Goal: Transaction & Acquisition: Purchase product/service

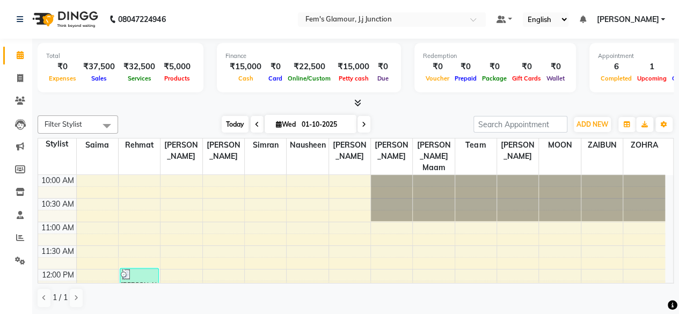
click at [234, 125] on span "Today" at bounding box center [235, 124] width 27 height 17
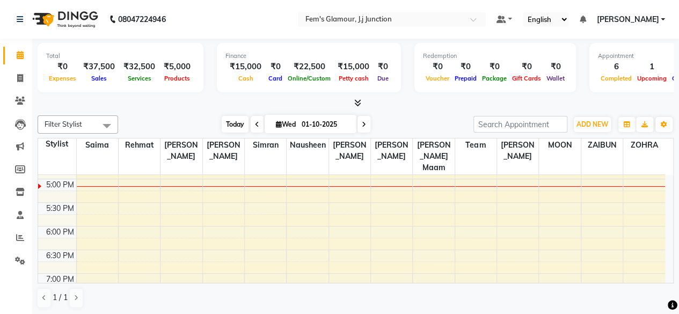
click at [234, 125] on span "Today" at bounding box center [235, 124] width 27 height 17
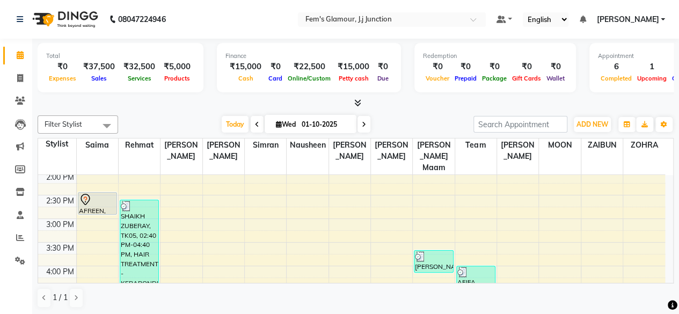
scroll to position [191, 0]
click at [362, 127] on icon at bounding box center [364, 124] width 4 height 6
type input "02-10-2025"
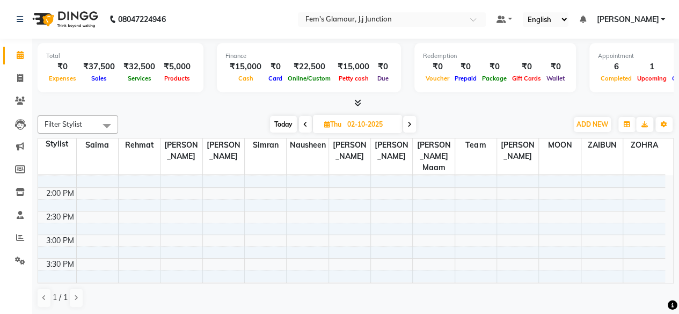
scroll to position [121, 0]
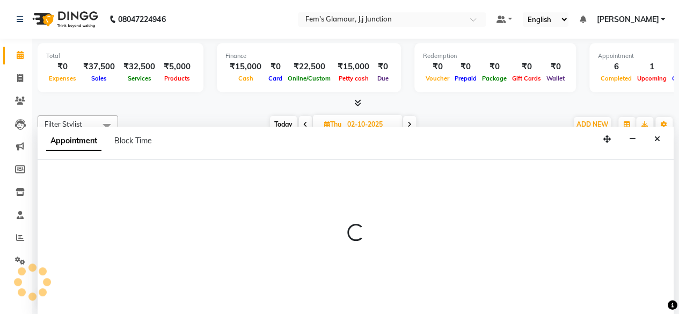
scroll to position [0, 0]
select select "21523"
select select "900"
select select "tentative"
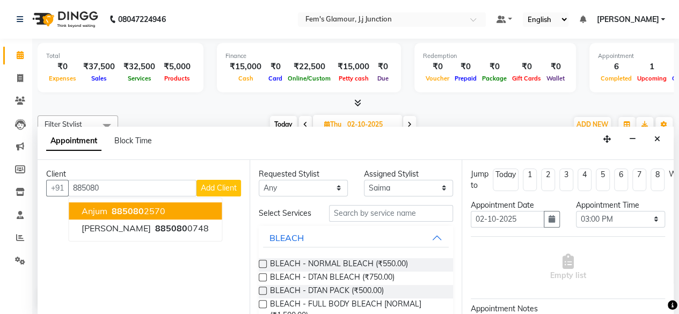
click at [139, 211] on span "885080" at bounding box center [128, 210] width 32 height 11
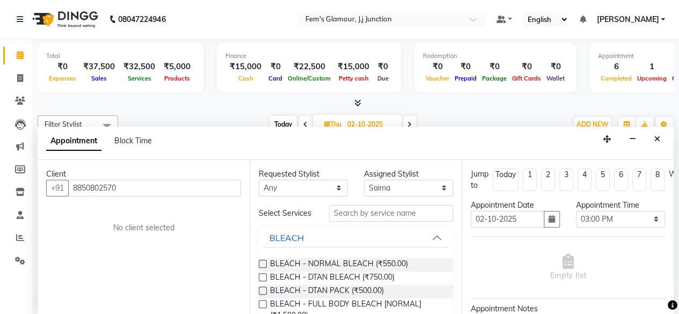
type input "8850802570"
click at [409, 215] on input "text" at bounding box center [391, 213] width 124 height 17
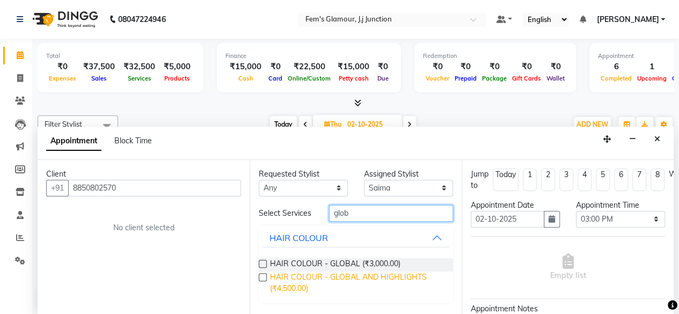
type input "glob"
click at [394, 275] on span "HAIR COLOUR - GLOBAL AND HIGHLIGHTS (₹4,500.00)" at bounding box center [357, 282] width 174 height 23
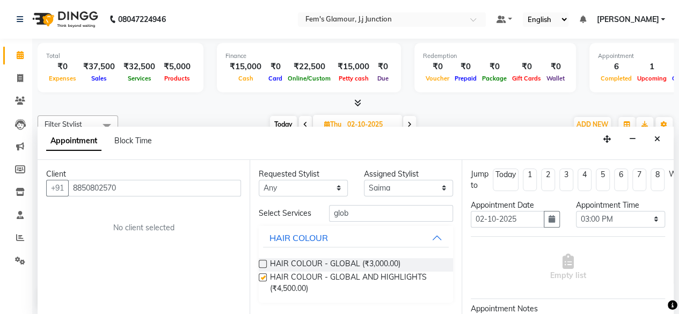
checkbox input "false"
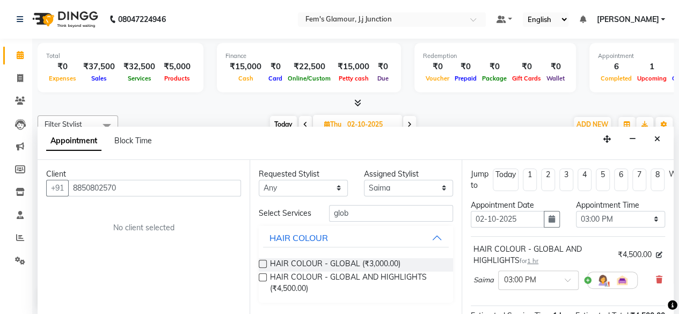
scroll to position [158, 0]
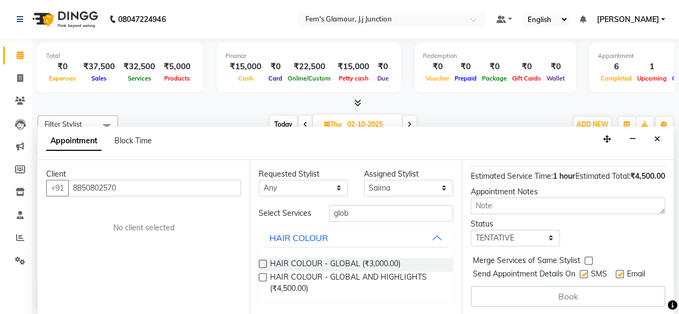
click at [525, 286] on div "Book" at bounding box center [567, 296] width 194 height 20
click at [658, 132] on button "Close" at bounding box center [657, 139] width 16 height 17
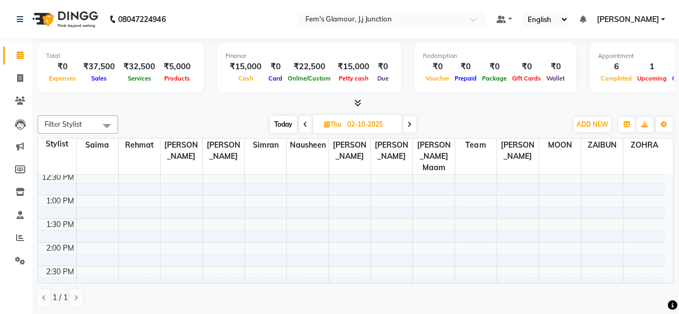
select select "21523"
select select "900"
select select "tentative"
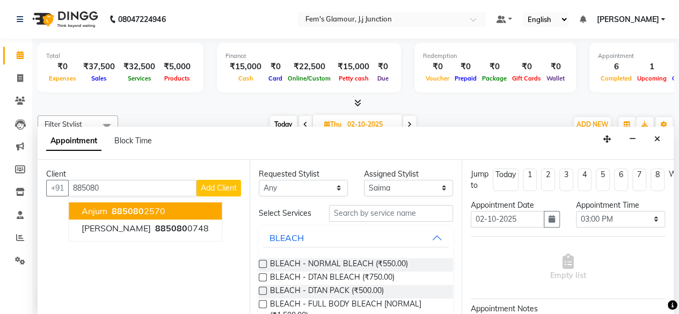
click at [123, 205] on span "885080" at bounding box center [128, 210] width 32 height 11
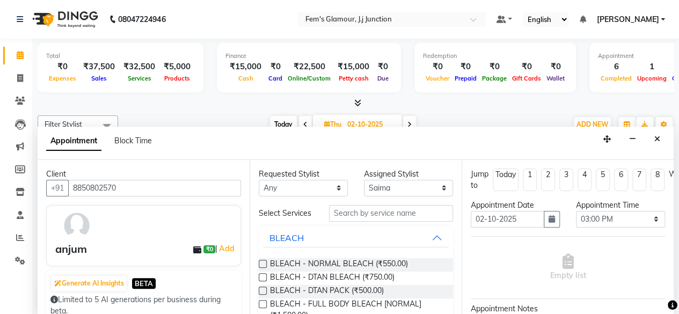
type input "8850802570"
click at [383, 218] on input "text" at bounding box center [391, 213] width 124 height 17
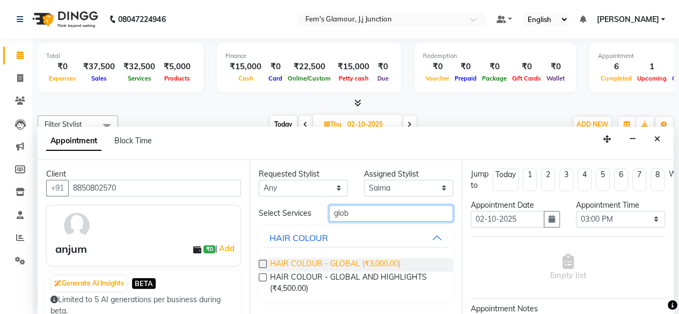
type input "glob"
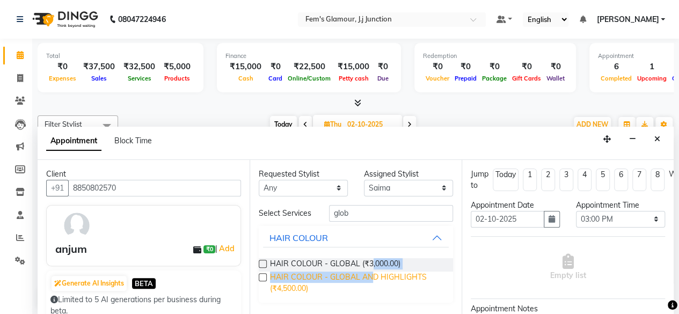
drag, startPoint x: 370, startPoint y: 269, endPoint x: 368, endPoint y: 277, distance: 8.3
click at [368, 277] on div "HAIR COLOUR - GLOBAL (₹3,000.00) HAIR COLOUR - GLOBAL AND HIGHLIGHTS (₹4,500.00)" at bounding box center [356, 275] width 194 height 53
click at [368, 277] on span "HAIR COLOUR - GLOBAL AND HIGHLIGHTS (₹4,500.00)" at bounding box center [357, 282] width 174 height 23
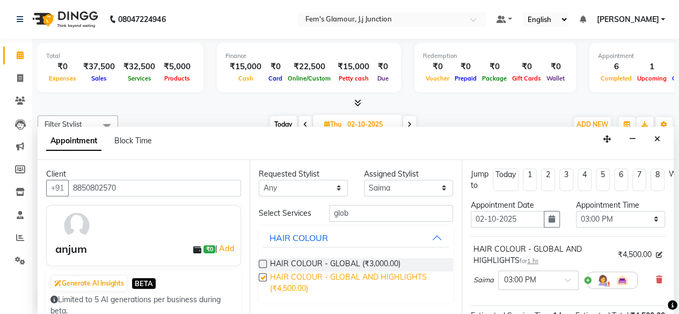
checkbox input "false"
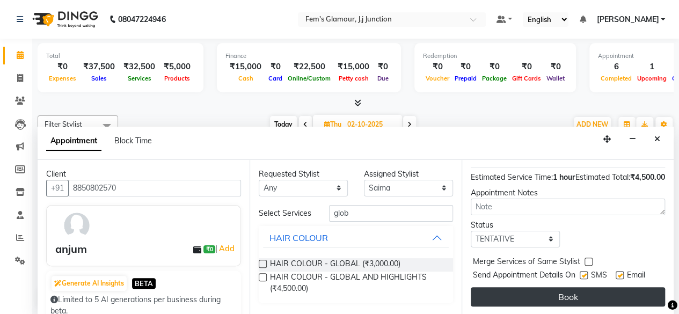
click at [566, 287] on button "Book" at bounding box center [567, 296] width 194 height 19
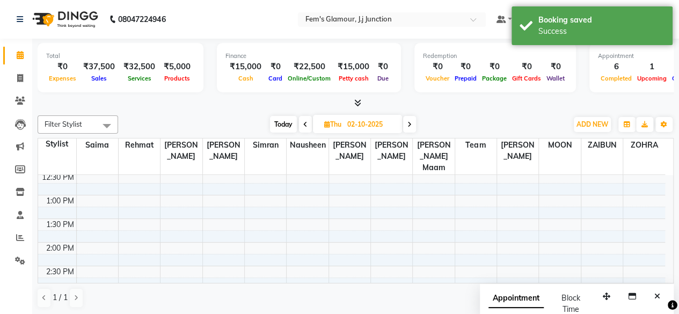
scroll to position [0, 0]
click at [284, 119] on span "Today" at bounding box center [283, 124] width 27 height 17
type input "01-10-2025"
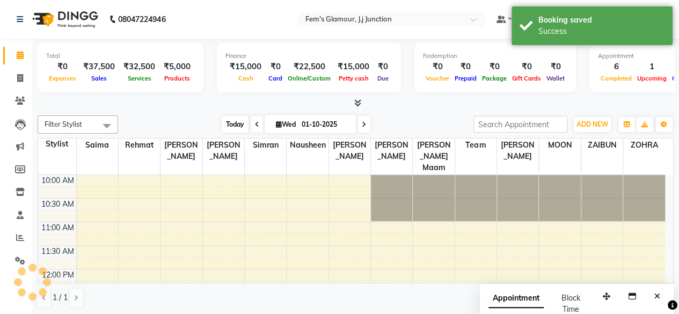
scroll to position [326, 0]
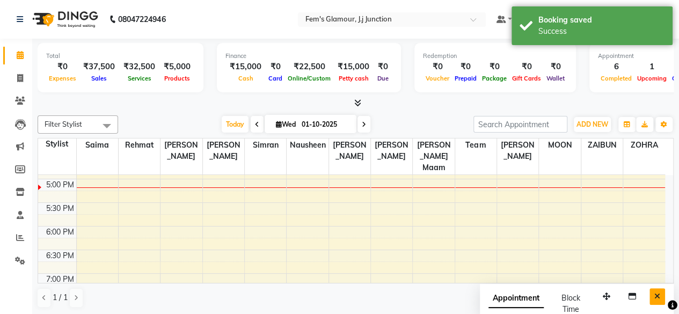
click at [660, 295] on button "Close" at bounding box center [657, 296] width 16 height 17
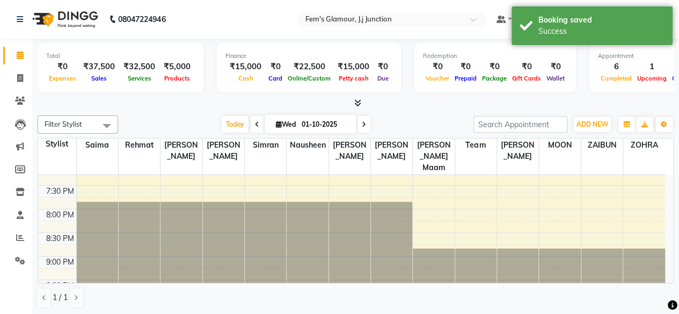
scroll to position [434, 0]
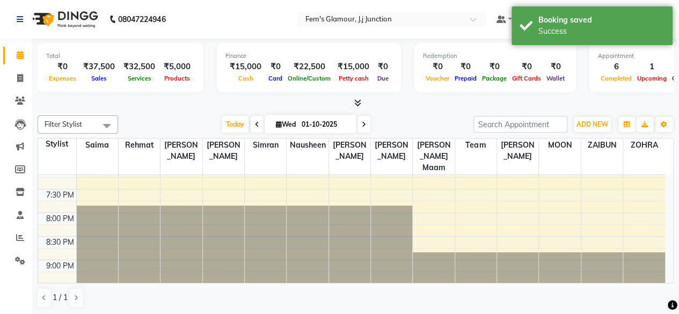
click at [450, 130] on div "Today Wed 01-10-2025" at bounding box center [295, 124] width 344 height 16
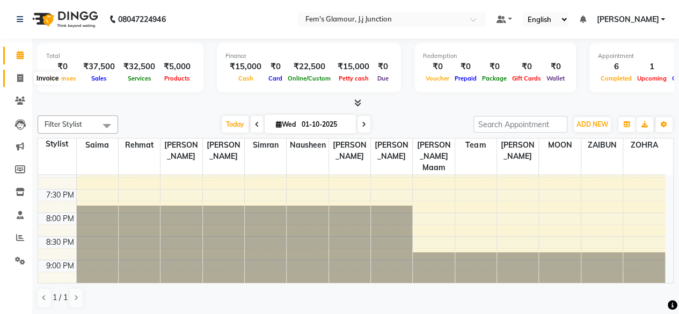
click at [18, 79] on icon at bounding box center [20, 78] width 6 height 8
select select "4132"
select select "service"
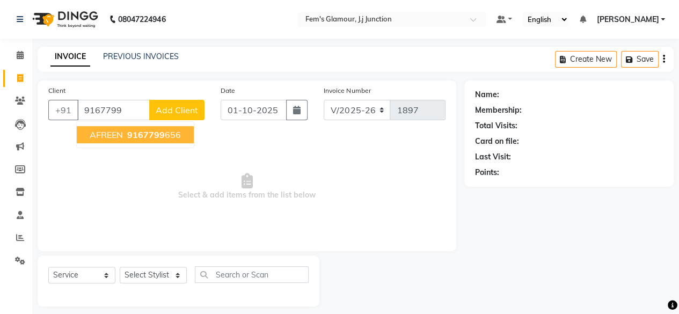
click at [142, 137] on span "9167799" at bounding box center [146, 134] width 38 height 11
type input "9167799656"
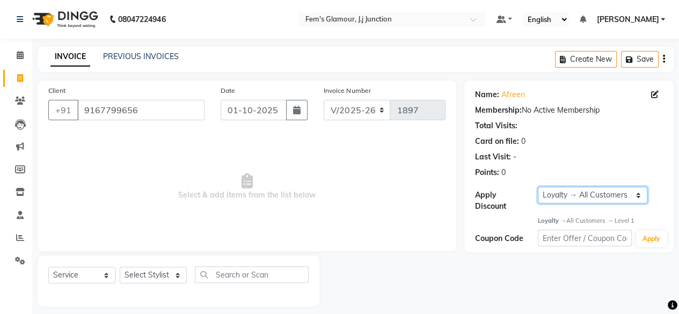
drag, startPoint x: 580, startPoint y: 198, endPoint x: 550, endPoint y: 213, distance: 33.6
click at [550, 213] on div "Name: Afreen Membership: No Active Membership Total Visits: Card on file: 0 Las…" at bounding box center [568, 166] width 209 height 172
select select "0:"
click at [538, 187] on select "Select Loyalty → All Customers → Level 1" at bounding box center [592, 195] width 109 height 17
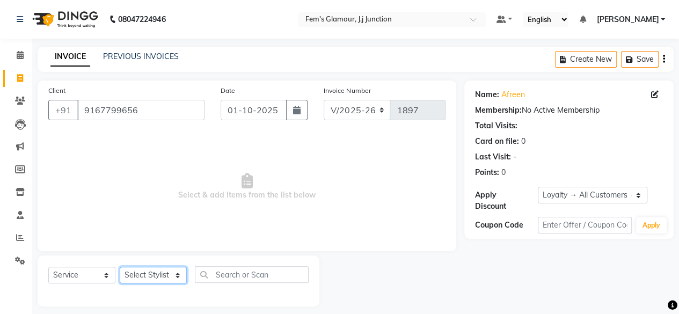
click at [165, 271] on select "Select Stylist fatima maam Imran Qureshi Lara Meraj maam MOON Nagma Nasreen Nau…" at bounding box center [153, 275] width 67 height 17
select select "29297"
click at [120, 267] on select "Select Stylist fatima maam Imran Qureshi Lara Meraj maam MOON Nagma Nasreen Nau…" at bounding box center [153, 275] width 67 height 17
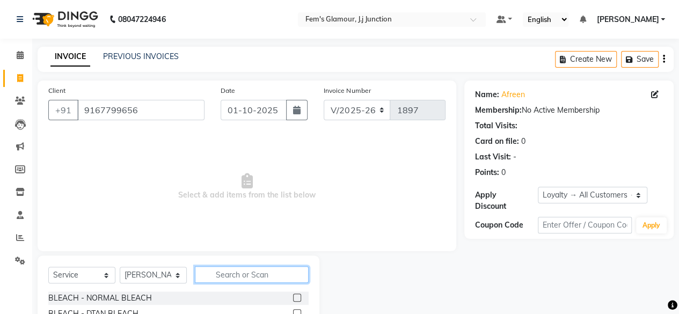
click at [257, 270] on input "text" at bounding box center [252, 274] width 114 height 17
type input "hair"
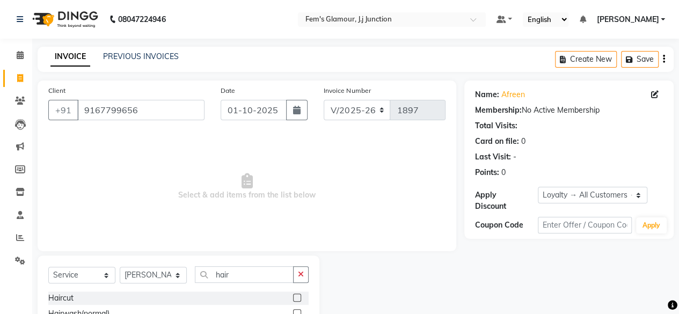
click at [293, 297] on label at bounding box center [297, 297] width 8 height 8
click at [293, 297] on input "checkbox" at bounding box center [296, 298] width 7 height 7
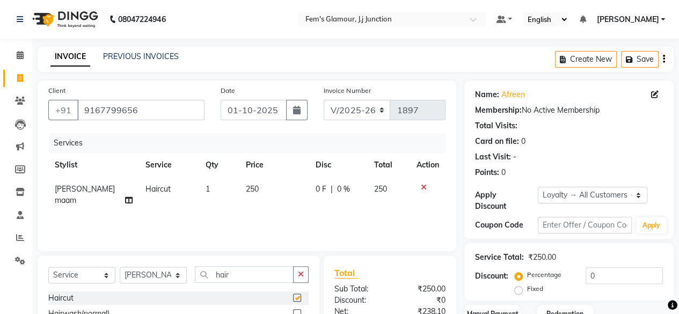
checkbox input "false"
click at [246, 189] on span "250" at bounding box center [252, 189] width 13 height 10
select select "29297"
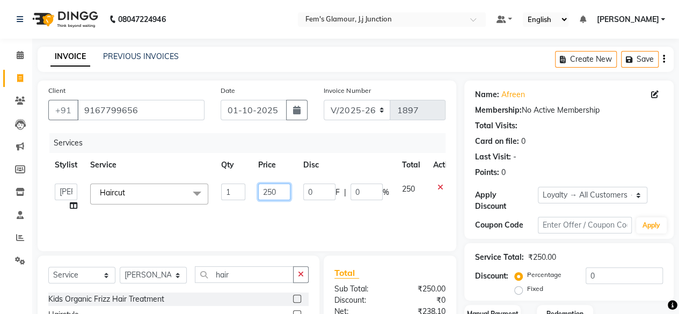
click at [266, 189] on input "250" at bounding box center [274, 191] width 32 height 17
type input "350"
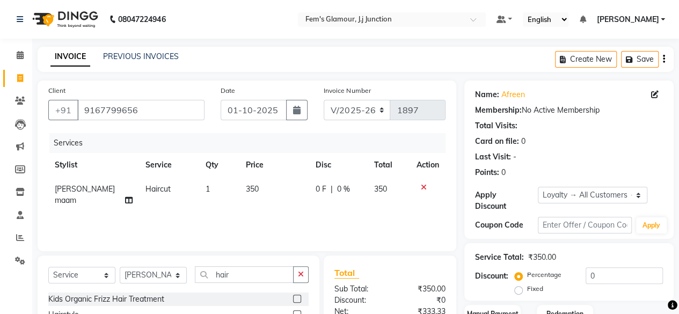
click at [480, 201] on div "Apply Discount" at bounding box center [506, 200] width 63 height 23
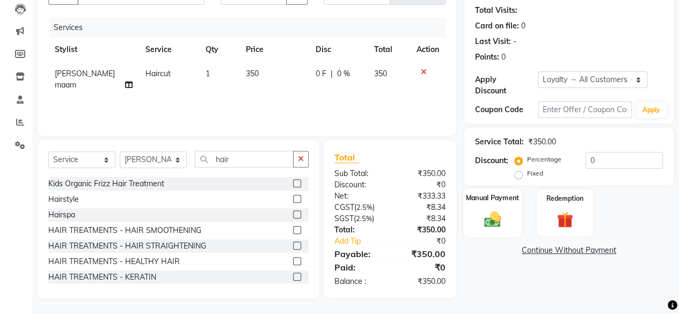
click at [497, 223] on img at bounding box center [492, 218] width 27 height 19
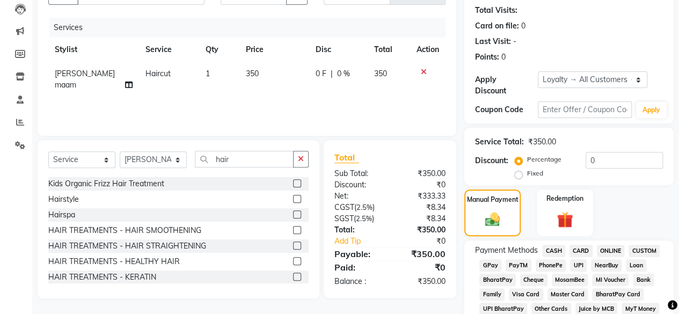
click at [558, 254] on span "CASH" at bounding box center [553, 251] width 23 height 12
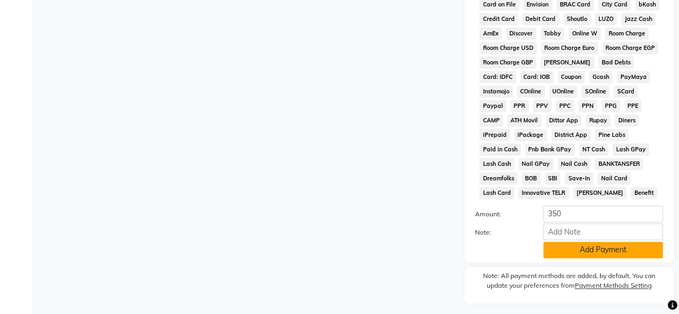
scroll to position [537, 0]
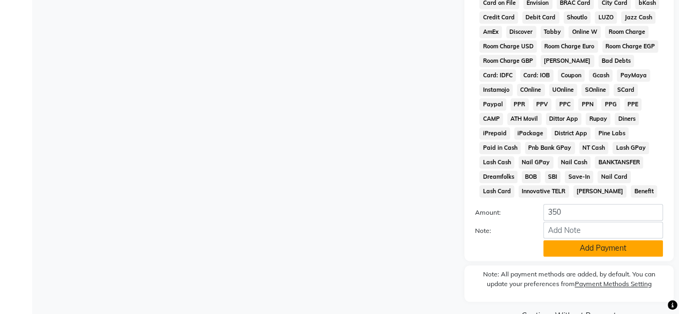
click at [575, 250] on button "Add Payment" at bounding box center [603, 248] width 120 height 17
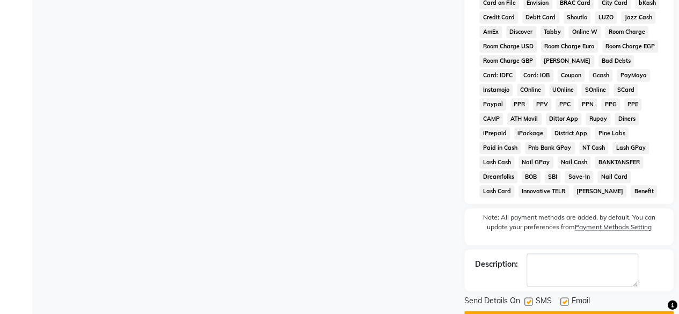
scroll to position [569, 0]
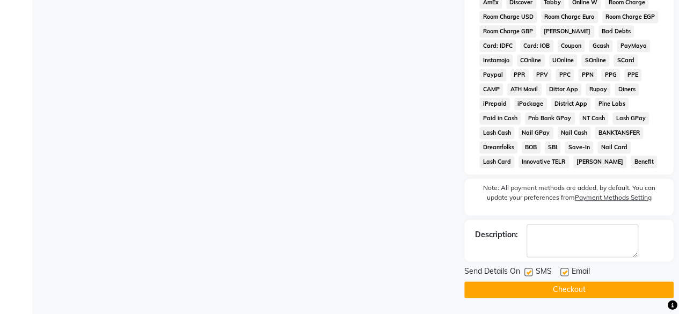
click at [541, 292] on button "Checkout" at bounding box center [568, 289] width 209 height 17
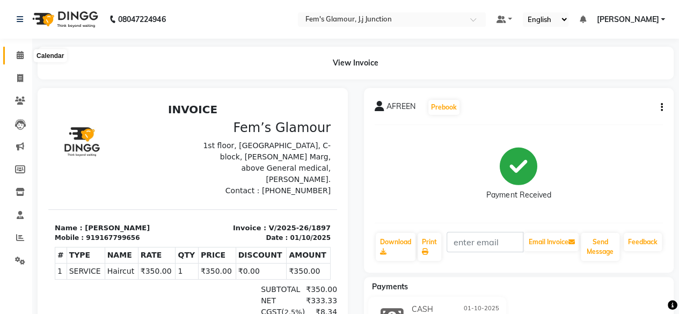
click at [24, 60] on span at bounding box center [20, 55] width 19 height 12
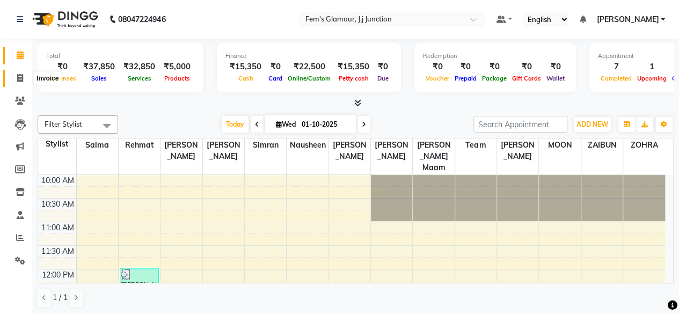
click at [18, 76] on icon at bounding box center [20, 78] width 6 height 8
select select "4132"
select select "service"
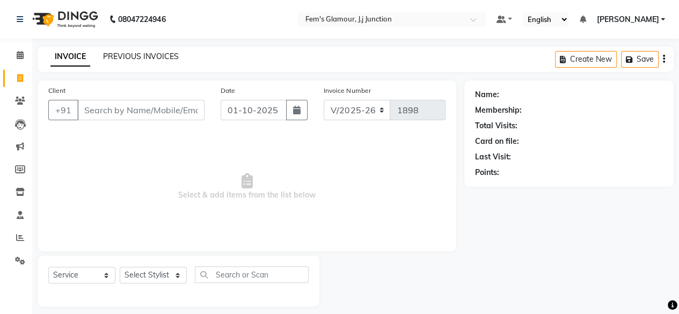
click at [134, 56] on link "PREVIOUS INVOICES" at bounding box center [141, 56] width 76 height 10
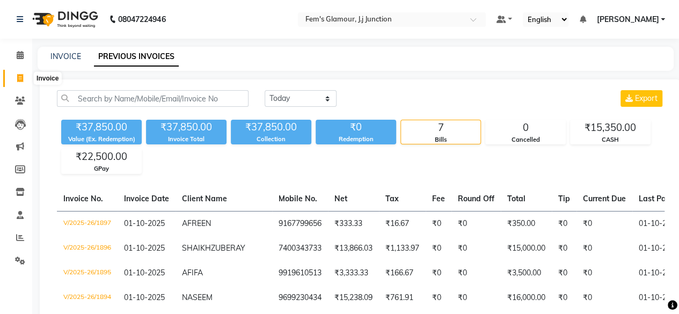
click at [20, 83] on span at bounding box center [20, 78] width 19 height 12
select select "service"
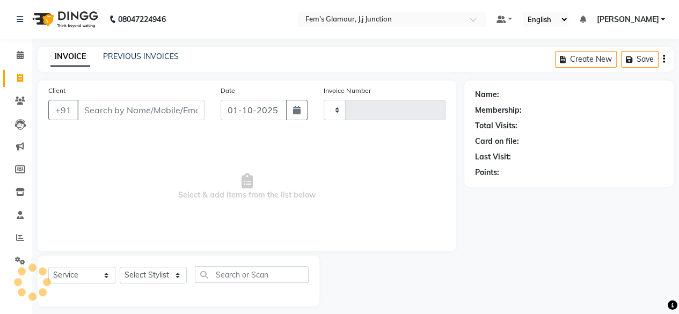
scroll to position [8, 0]
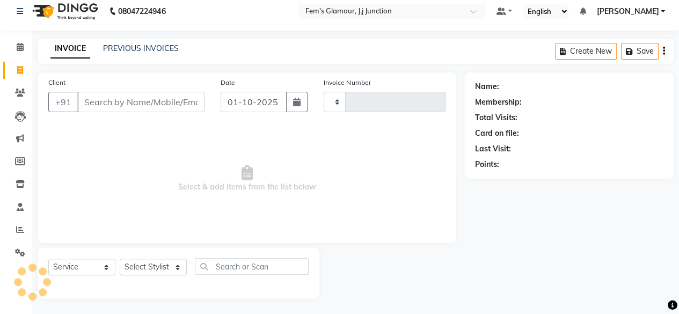
type input "1898"
select select "4132"
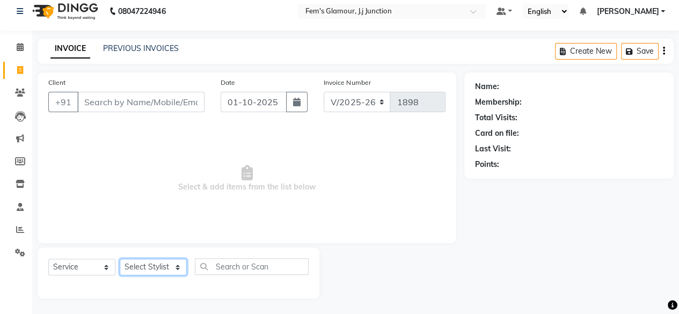
click at [141, 270] on select "Select Stylist fatima maam [PERSON_NAME] [PERSON_NAME] maam MOON Nagma Nasreen …" at bounding box center [153, 267] width 67 height 17
click at [120, 259] on select "Select Stylist fatima maam [PERSON_NAME] [PERSON_NAME] maam MOON Nagma Nasreen …" at bounding box center [153, 267] width 67 height 17
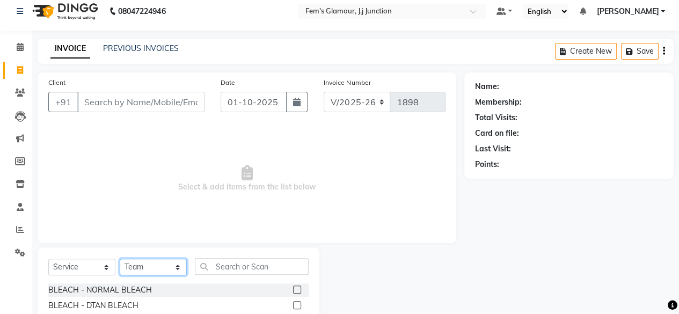
click at [180, 271] on select "Select Stylist fatima maam [PERSON_NAME] [PERSON_NAME] maam MOON Nagma Nasreen …" at bounding box center [153, 267] width 67 height 17
select select "29297"
click at [120, 259] on select "Select Stylist fatima maam [PERSON_NAME] [PERSON_NAME] maam MOON Nagma Nasreen …" at bounding box center [153, 267] width 67 height 17
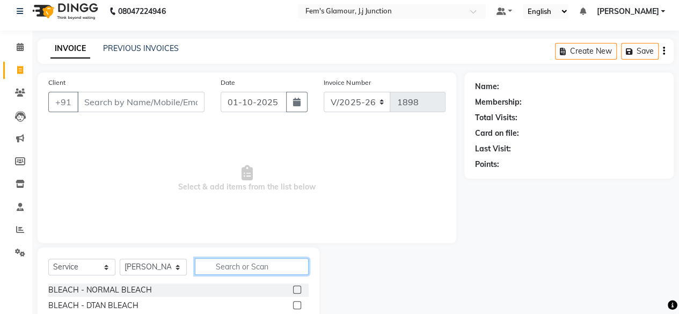
click at [236, 269] on input "text" at bounding box center [252, 266] width 114 height 17
type input "hairc"
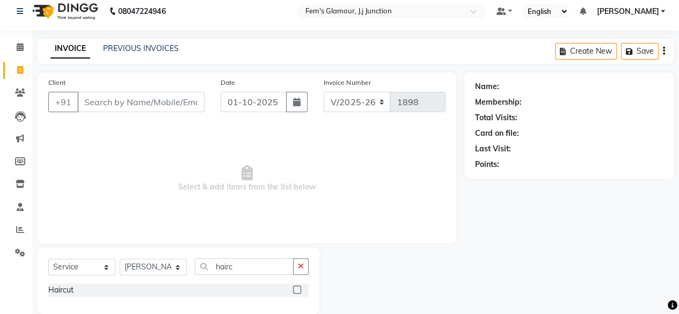
click at [297, 288] on label at bounding box center [297, 289] width 8 height 8
click at [297, 288] on input "checkbox" at bounding box center [296, 289] width 7 height 7
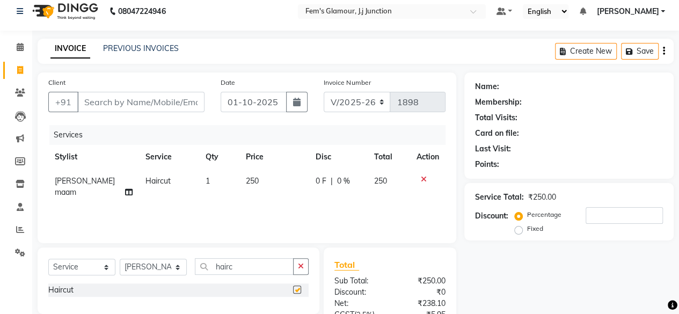
checkbox input "false"
click at [246, 178] on span "250" at bounding box center [252, 181] width 13 height 10
select select "29297"
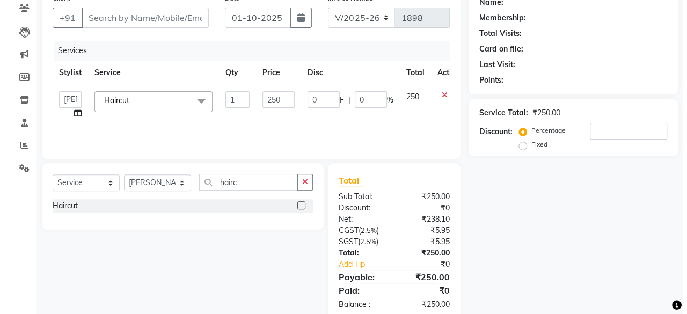
scroll to position [97, 0]
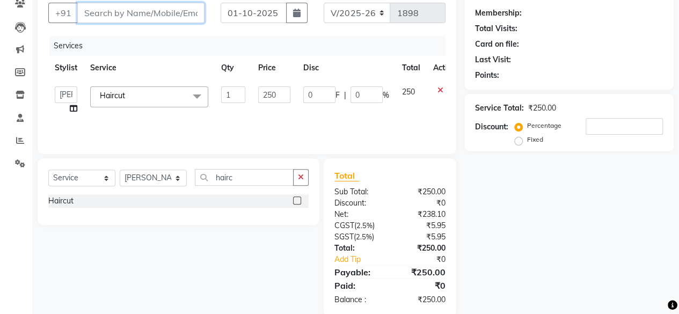
click at [126, 11] on input "Client" at bounding box center [140, 13] width 127 height 20
click at [267, 99] on input "250" at bounding box center [274, 94] width 32 height 17
type input "350"
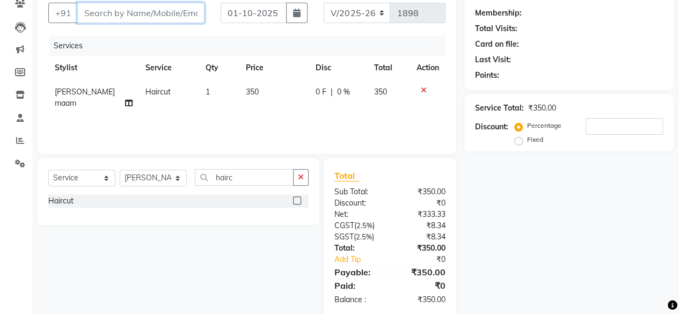
click at [185, 9] on input "Client" at bounding box center [140, 13] width 127 height 20
type input "9"
type input "0"
type input "9920193065"
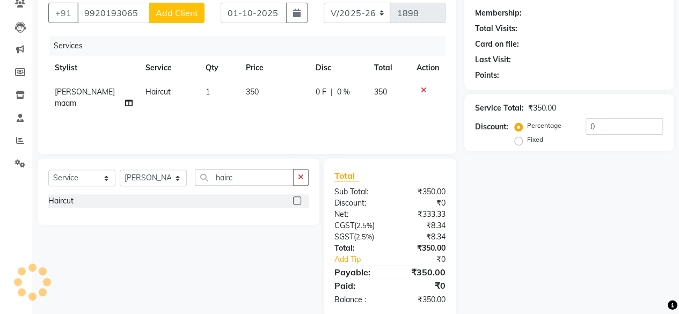
click at [185, 9] on span "Add Client" at bounding box center [177, 13] width 42 height 11
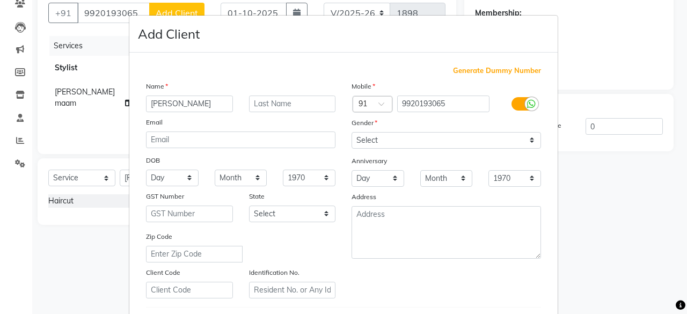
type input "RAZIYA"
click at [275, 108] on input "text" at bounding box center [292, 103] width 87 height 17
type input "NADEEM"
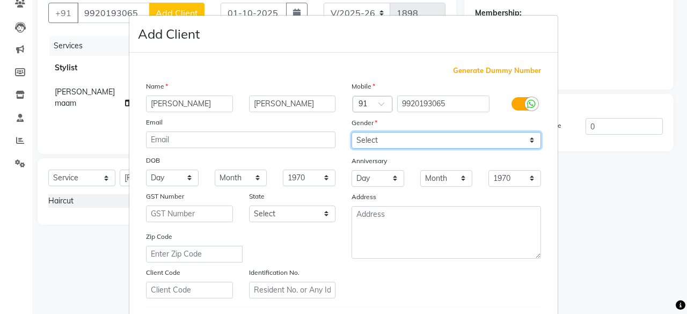
drag, startPoint x: 379, startPoint y: 146, endPoint x: 378, endPoint y: 180, distance: 33.8
click at [378, 180] on div "Mobile Country Code × 91 9920193065 Gender Select Male Female Other Prefer Not …" at bounding box center [445, 189] width 205 height 218
select select "female"
click at [351, 132] on select "Select Male Female Other Prefer Not To Say" at bounding box center [445, 140] width 189 height 17
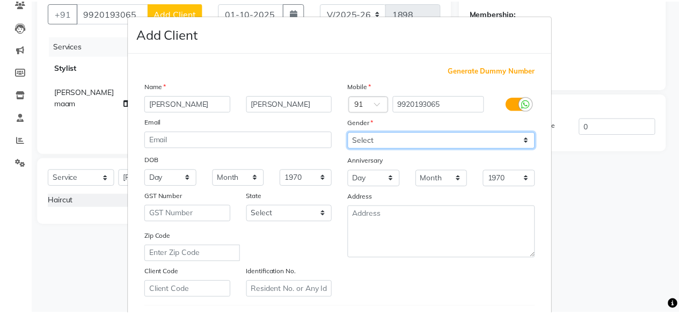
scroll to position [179, 0]
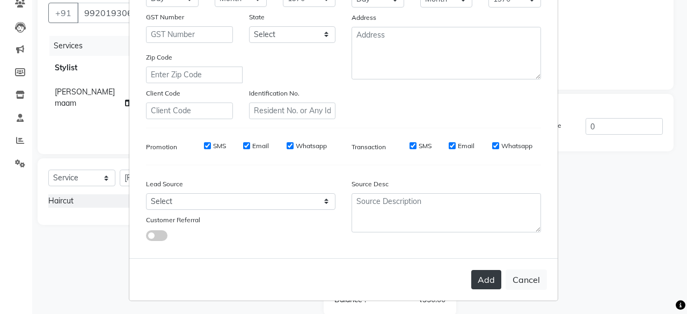
click at [491, 281] on button "Add" at bounding box center [486, 279] width 30 height 19
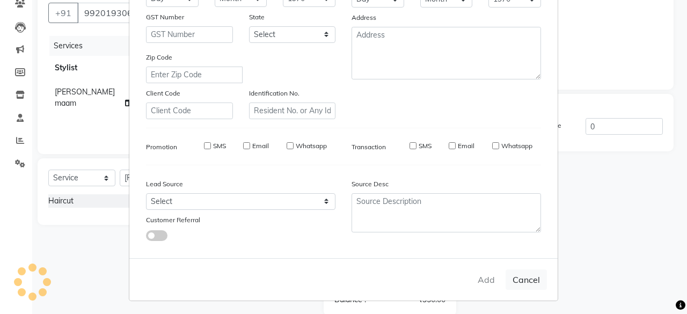
select select
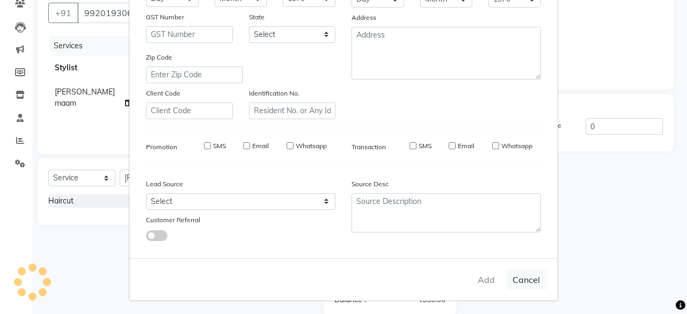
select select
checkbox input "false"
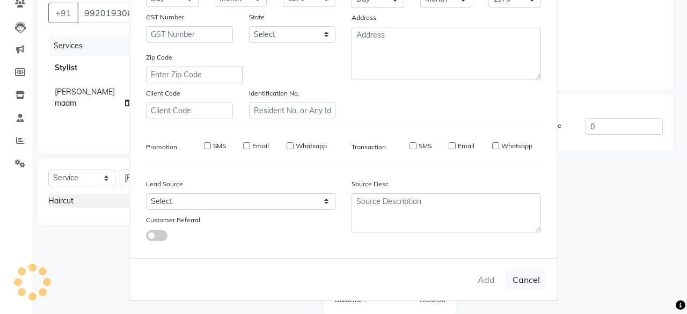
checkbox input "false"
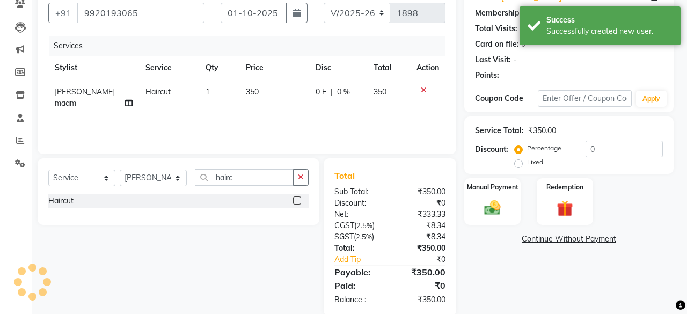
type input "2"
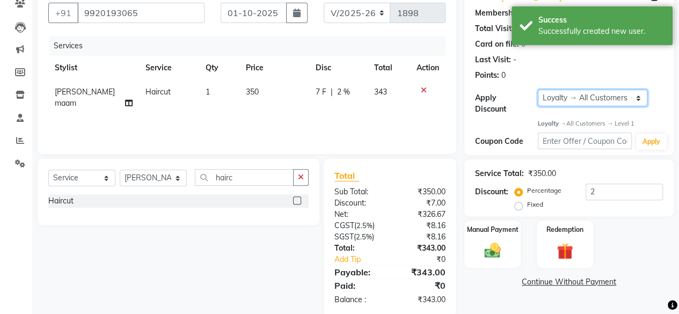
drag, startPoint x: 555, startPoint y: 97, endPoint x: 553, endPoint y: 113, distance: 16.2
click at [553, 113] on div "Apply Discount Select Loyalty → All Customers → Level 1" at bounding box center [569, 102] width 188 height 25
select select "0:"
click at [538, 90] on select "Select Loyalty → All Customers → Level 1" at bounding box center [592, 98] width 109 height 17
type input "0"
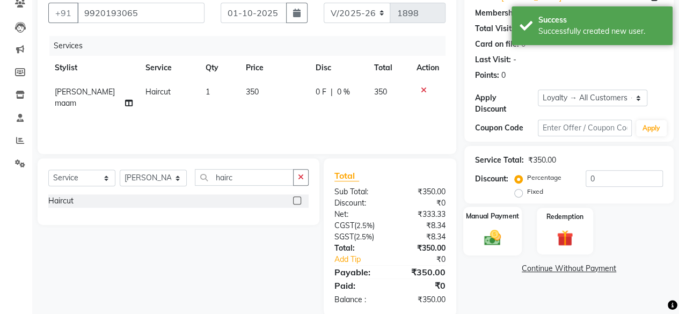
click at [491, 238] on img at bounding box center [492, 236] width 27 height 19
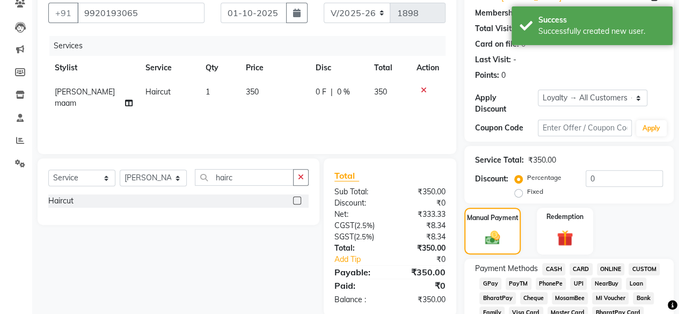
click at [484, 279] on span "GPay" at bounding box center [490, 283] width 22 height 12
click at [546, 271] on span "CASH" at bounding box center [553, 269] width 23 height 12
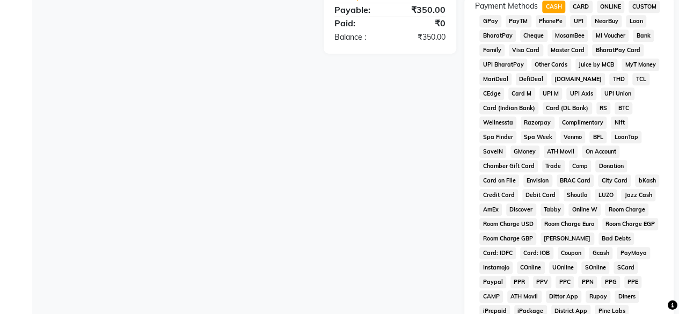
scroll to position [565, 0]
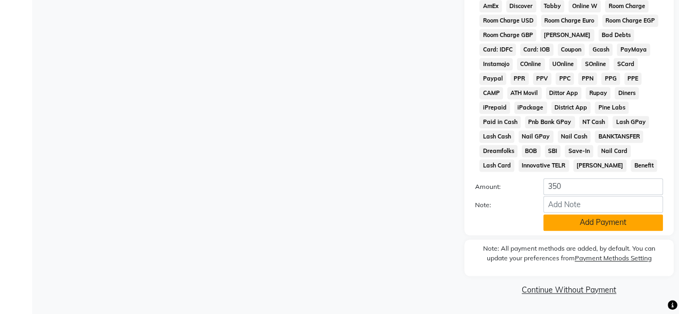
click at [572, 218] on button "Add Payment" at bounding box center [603, 222] width 120 height 17
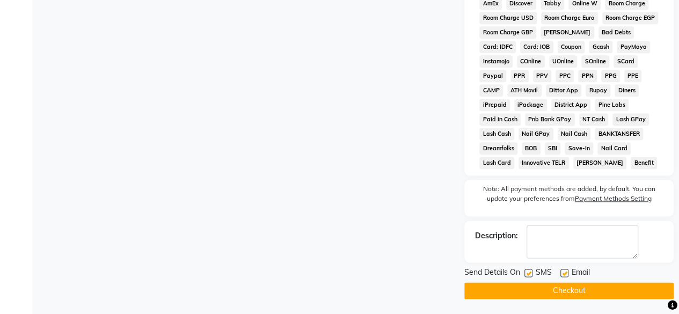
click at [539, 290] on button "Checkout" at bounding box center [568, 290] width 209 height 17
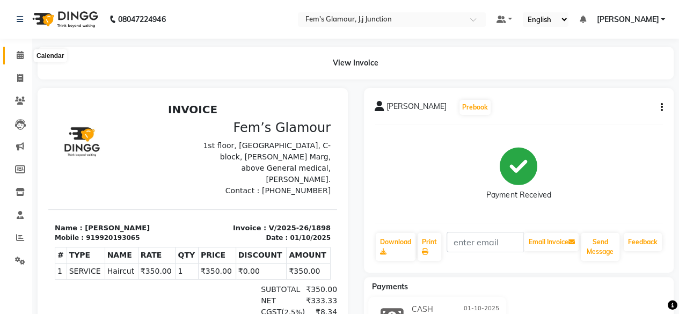
click at [26, 49] on span at bounding box center [20, 55] width 19 height 12
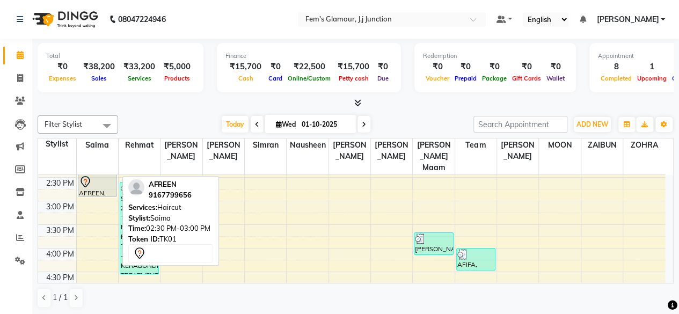
scroll to position [210, 0]
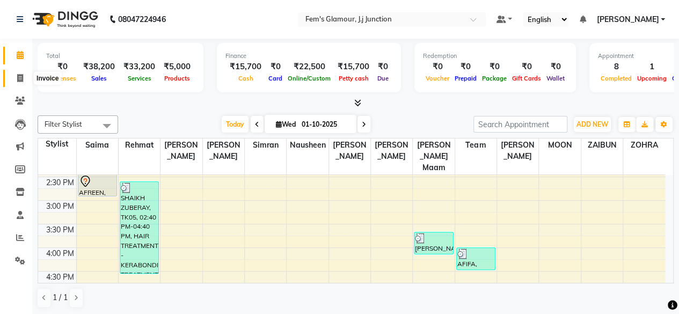
click at [17, 80] on icon at bounding box center [20, 78] width 6 height 8
select select "4132"
select select "service"
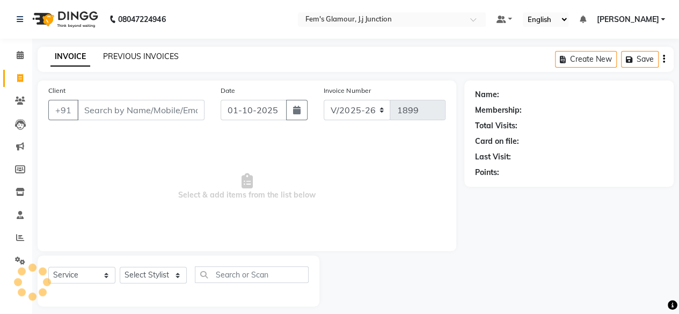
click at [126, 57] on link "PREVIOUS INVOICES" at bounding box center [141, 56] width 76 height 10
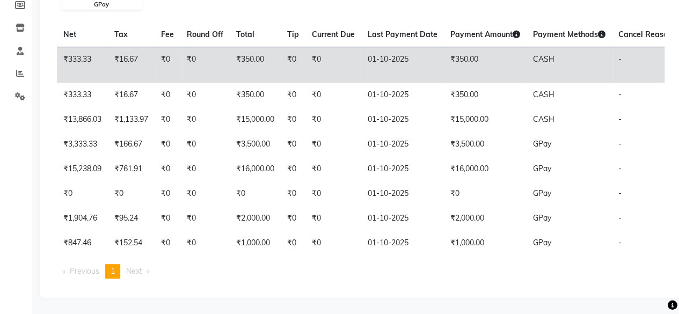
scroll to position [0, 290]
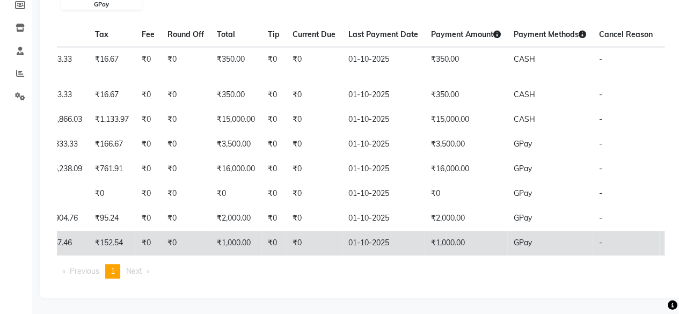
click at [261, 255] on td "₹0" at bounding box center [273, 243] width 25 height 25
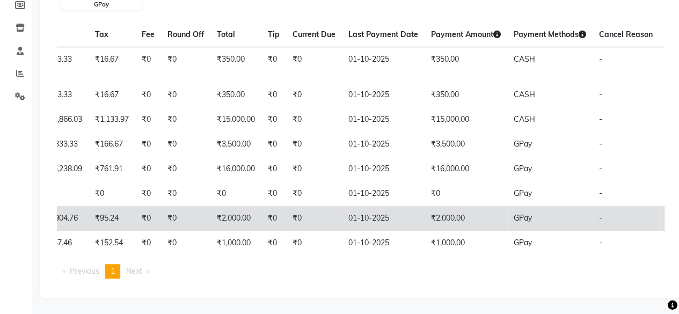
scroll to position [0, 0]
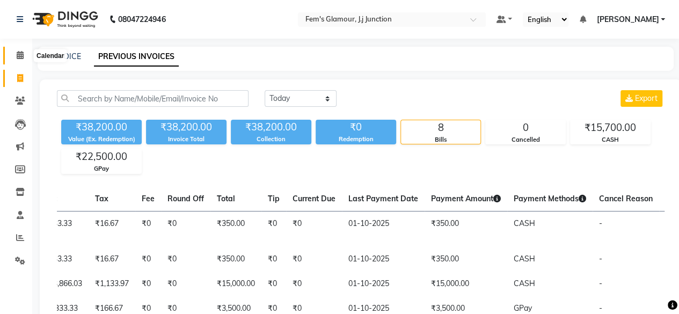
click at [21, 54] on icon at bounding box center [20, 55] width 7 height 8
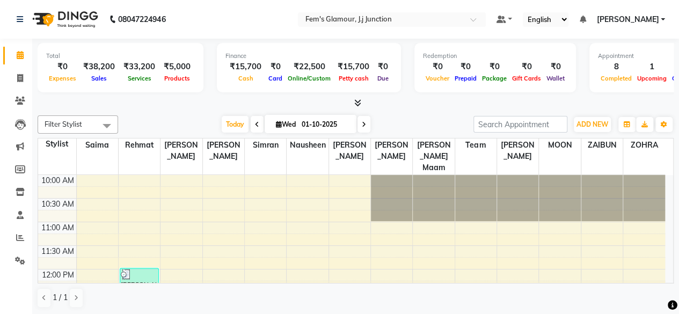
click at [457, 108] on div at bounding box center [356, 103] width 636 height 11
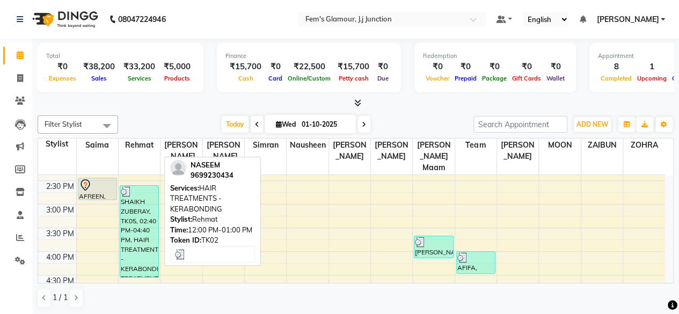
scroll to position [207, 0]
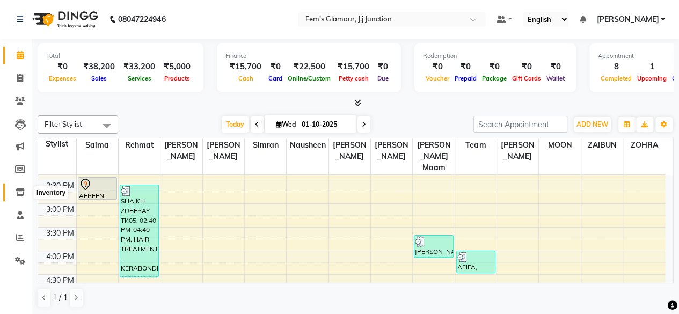
click at [17, 192] on icon at bounding box center [20, 192] width 9 height 8
select select
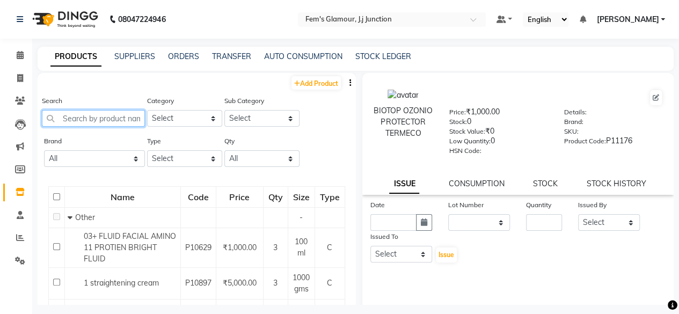
click at [81, 121] on input "text" at bounding box center [93, 118] width 103 height 17
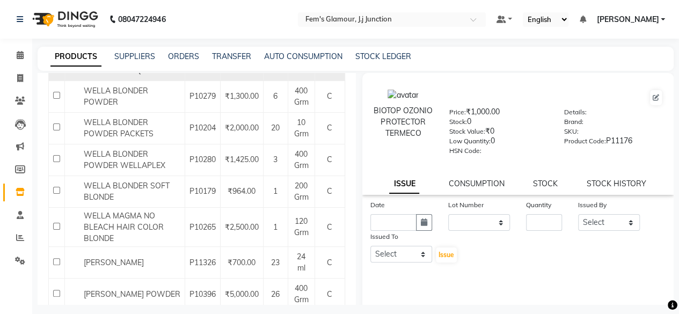
scroll to position [227, 0]
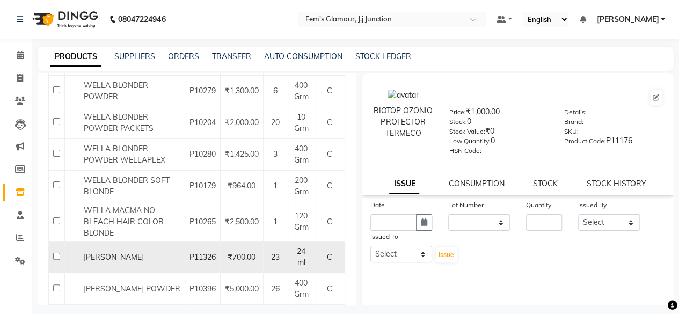
type input "BLONDE"
click at [105, 261] on td "YUTIKA BLONDER" at bounding box center [125, 257] width 120 height 32
click at [56, 253] on input "checkbox" at bounding box center [56, 256] width 7 height 7
checkbox input "true"
select select
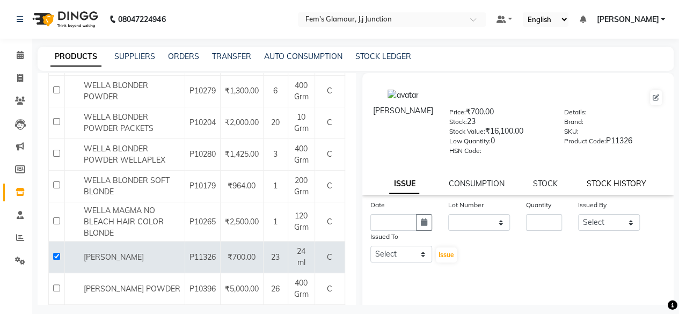
click at [616, 186] on link "STOCK HISTORY" at bounding box center [616, 184] width 60 height 10
select select "all"
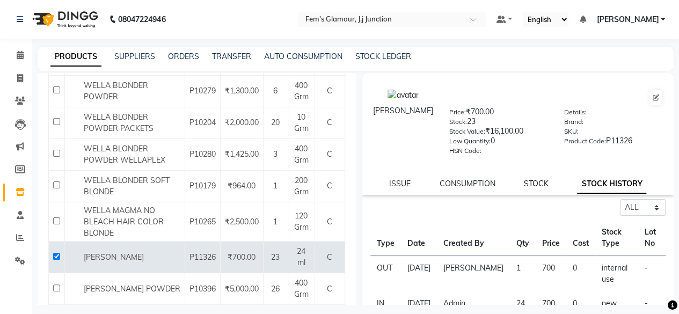
click at [531, 184] on link "STOCK" at bounding box center [536, 184] width 25 height 10
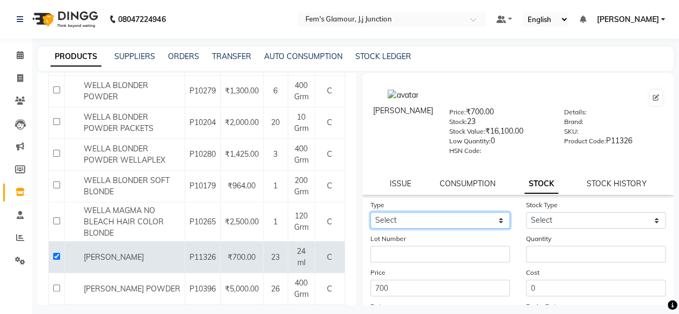
click at [495, 219] on select "Select In Out" at bounding box center [439, 220] width 139 height 17
select select "out"
click at [370, 212] on select "Select In Out" at bounding box center [439, 220] width 139 height 17
select select
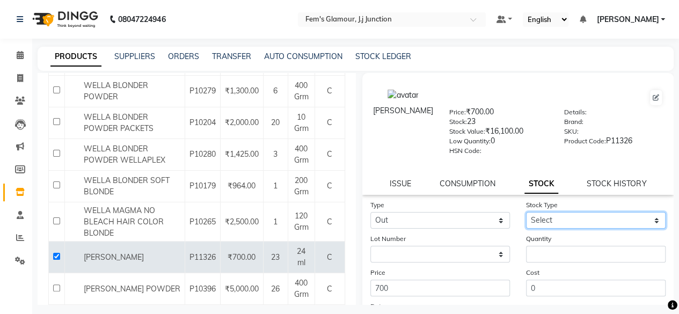
click at [545, 218] on select "Select Internal Use Damaged Expired Adjustment Return Other" at bounding box center [595, 220] width 139 height 17
select select "internal use"
click at [526, 212] on select "Select Internal Use Damaged Expired Adjustment Return Other" at bounding box center [595, 220] width 139 height 17
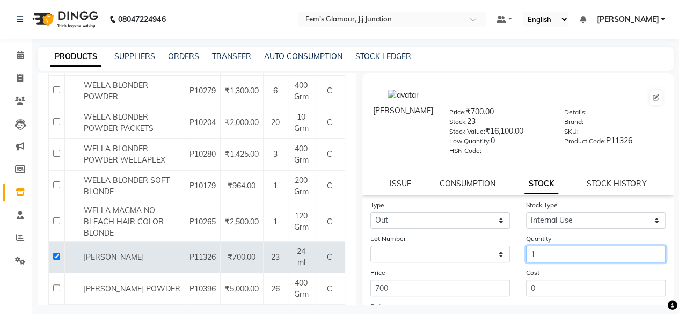
click at [544, 253] on input "1" at bounding box center [595, 254] width 139 height 17
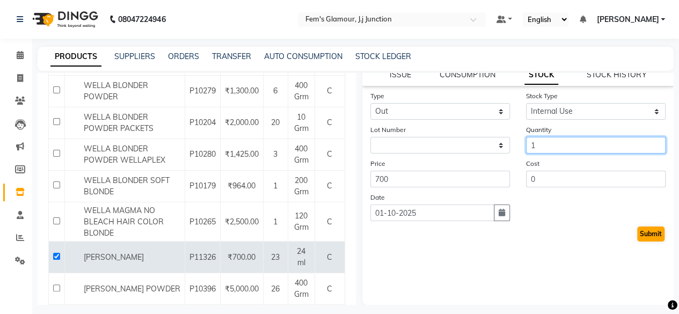
type input "1"
click at [642, 239] on button "Submit" at bounding box center [650, 233] width 27 height 15
select select
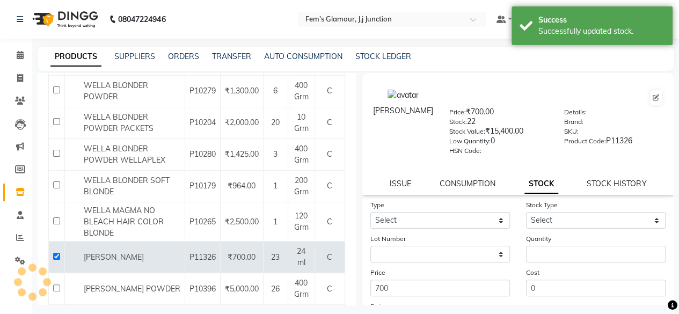
scroll to position [0, 0]
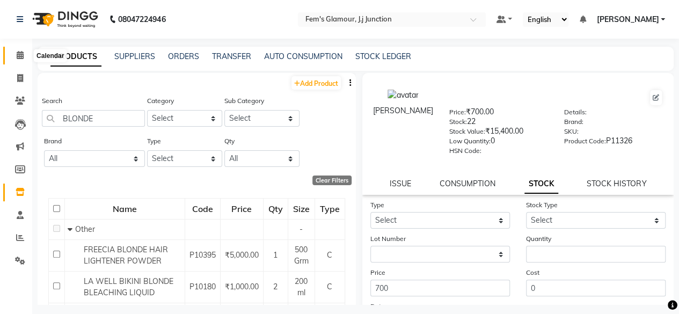
click at [21, 54] on icon at bounding box center [20, 55] width 7 height 8
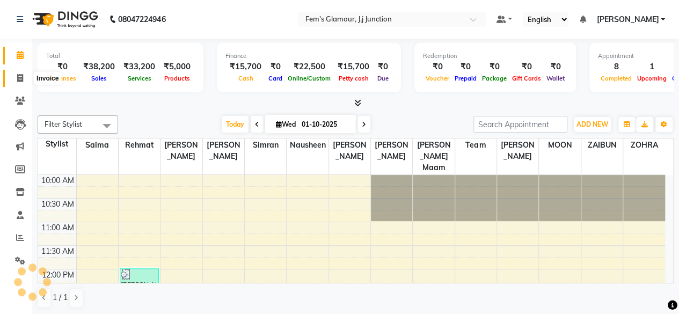
click at [21, 77] on icon at bounding box center [20, 78] width 6 height 8
select select "4132"
select select "service"
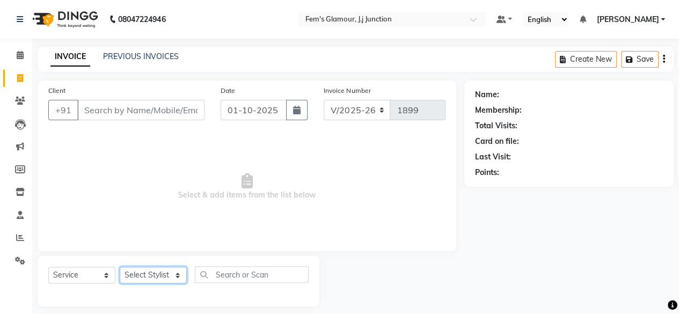
click at [146, 276] on select "Select Stylist fatima maam Imran Qureshi Lara Meraj maam MOON Nagma Nasreen Nau…" at bounding box center [153, 275] width 67 height 17
select select "21534"
click at [120, 267] on select "Select Stylist fatima maam Imran Qureshi Lara Meraj maam MOON Nagma Nasreen Nau…" at bounding box center [153, 275] width 67 height 17
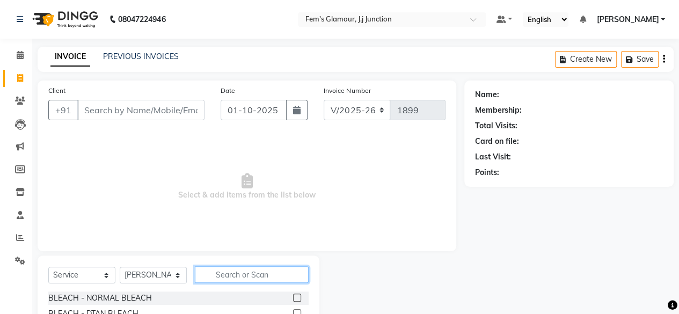
click at [231, 279] on input "text" at bounding box center [252, 274] width 114 height 17
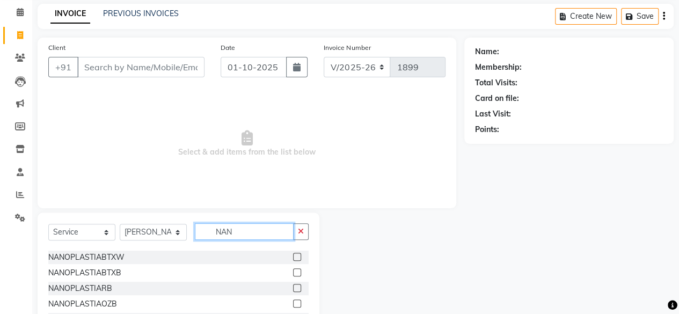
scroll to position [30, 0]
type input "NAN"
click at [293, 273] on label at bounding box center [297, 272] width 8 height 8
click at [293, 273] on input "checkbox" at bounding box center [296, 272] width 7 height 7
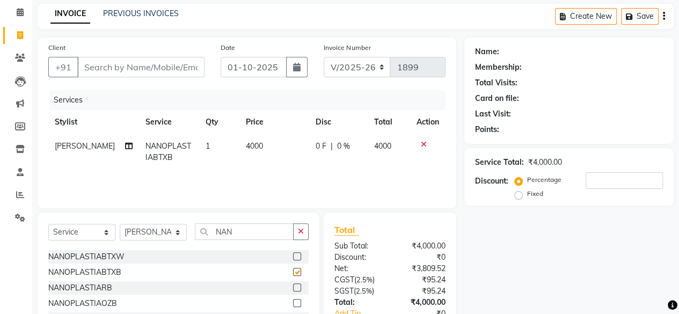
checkbox input "false"
click at [261, 231] on input "NAN" at bounding box center [244, 231] width 99 height 17
type input "N"
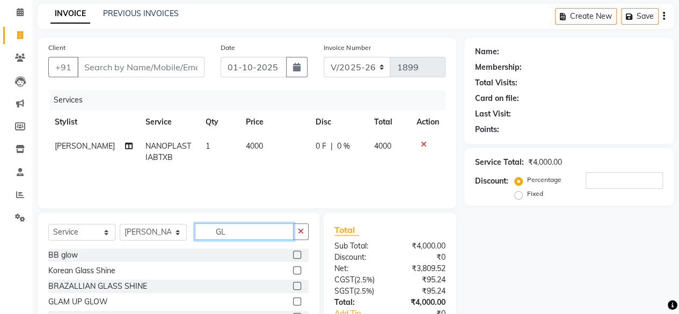
scroll to position [0, 0]
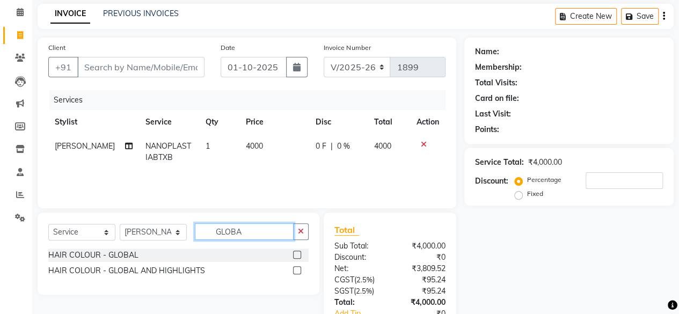
type input "GLOBA"
click at [298, 268] on label at bounding box center [297, 270] width 8 height 8
click at [298, 268] on input "checkbox" at bounding box center [296, 270] width 7 height 7
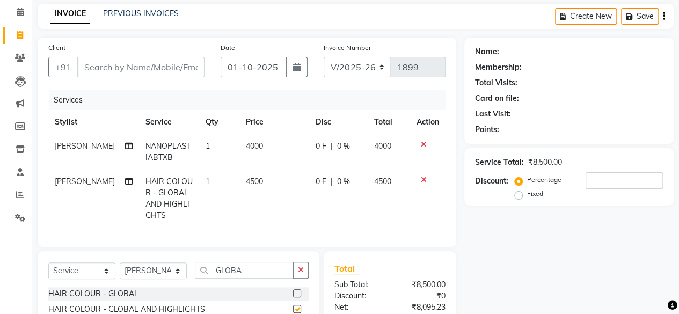
checkbox input "false"
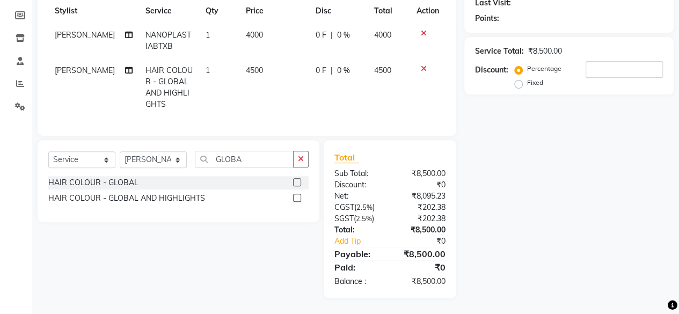
scroll to position [159, 0]
click at [246, 65] on span "4500" at bounding box center [254, 70] width 17 height 10
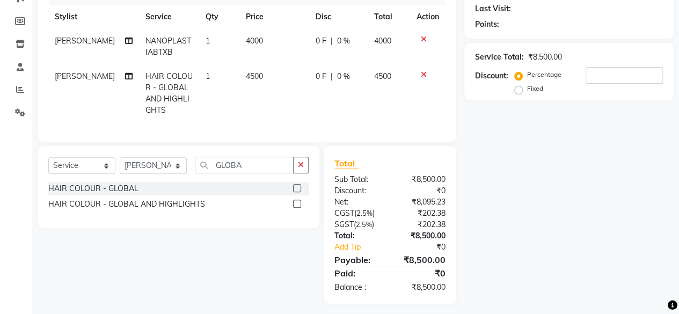
select select "21534"
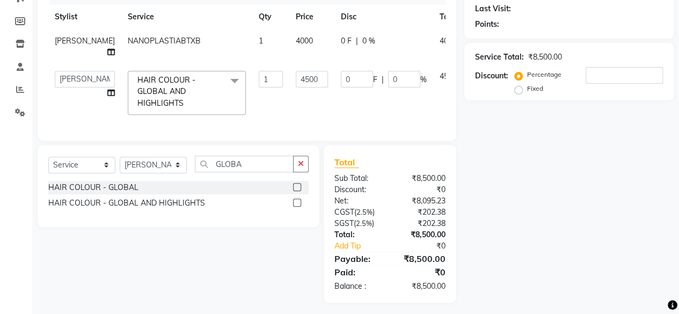
click at [252, 65] on td "1" at bounding box center [270, 92] width 37 height 57
click at [296, 72] on input "4500" at bounding box center [312, 79] width 32 height 17
type input "5500"
click at [289, 95] on td "5500" at bounding box center [311, 92] width 45 height 57
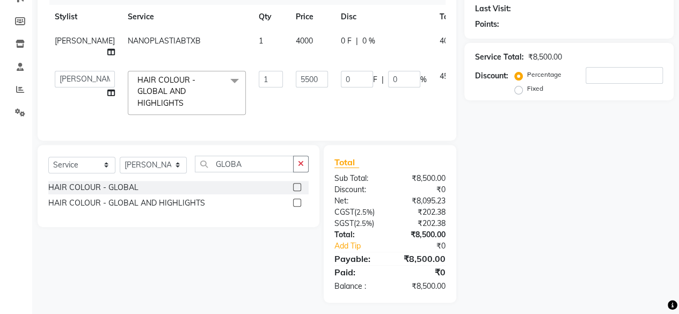
select select "21534"
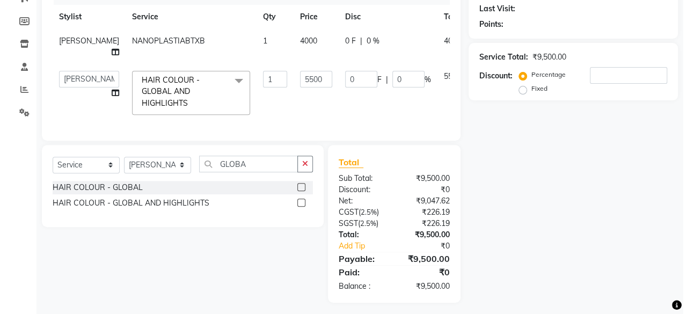
scroll to position [0, 0]
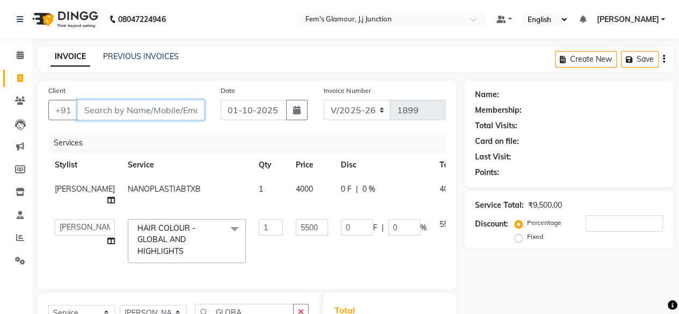
click at [150, 115] on input "Client" at bounding box center [140, 110] width 127 height 20
type input "8"
type input "0"
type input "8108526879"
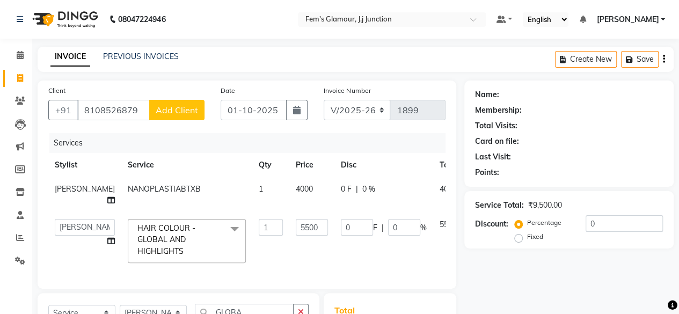
click at [192, 106] on span "Add Client" at bounding box center [177, 110] width 42 height 11
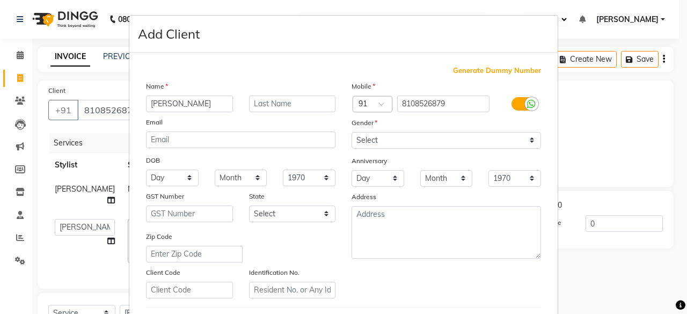
type input "NAZIYA"
click at [279, 101] on input "text" at bounding box center [292, 103] width 87 height 17
type input "CHATAIWALA"
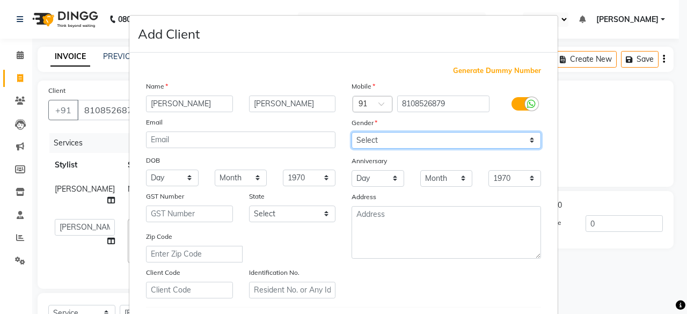
click at [388, 144] on select "Select Male Female Other Prefer Not To Say" at bounding box center [445, 140] width 189 height 17
select select "female"
click at [351, 132] on select "Select Male Female Other Prefer Not To Say" at bounding box center [445, 140] width 189 height 17
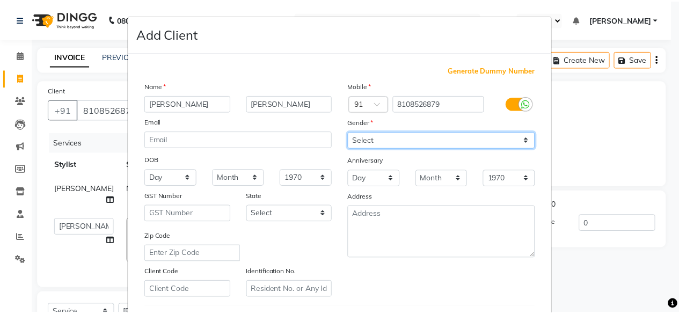
scroll to position [179, 0]
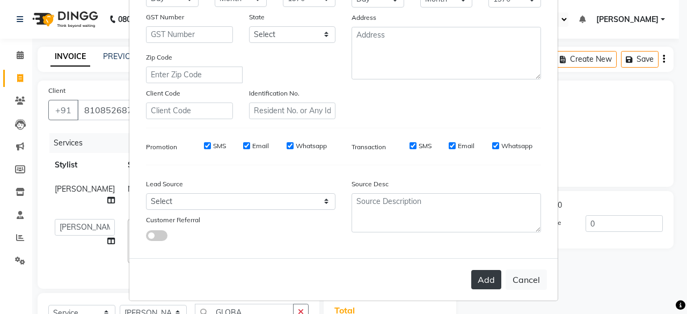
click at [483, 278] on button "Add" at bounding box center [486, 279] width 30 height 19
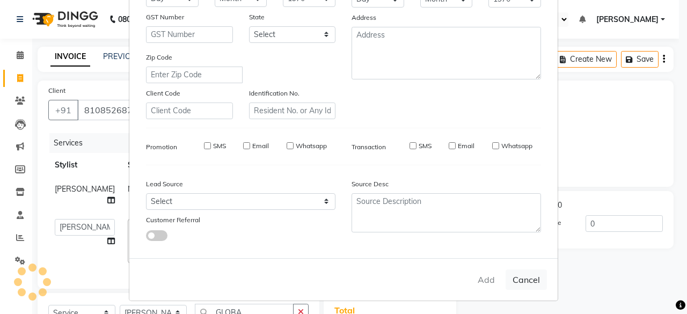
select select
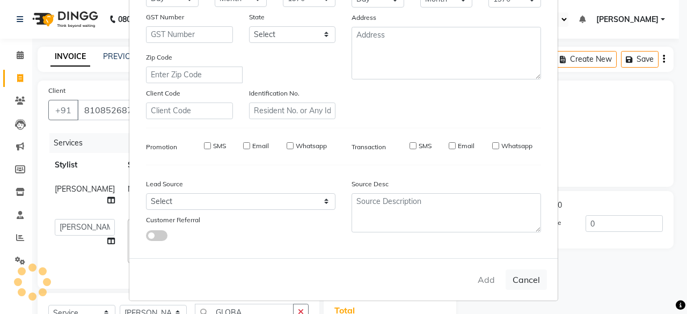
select select
checkbox input "false"
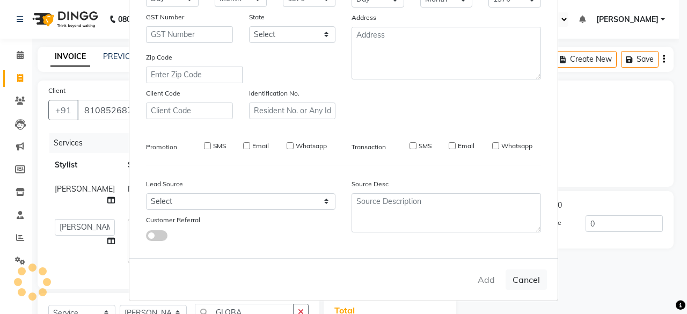
checkbox input "false"
type input "2"
type input "110"
type input "2"
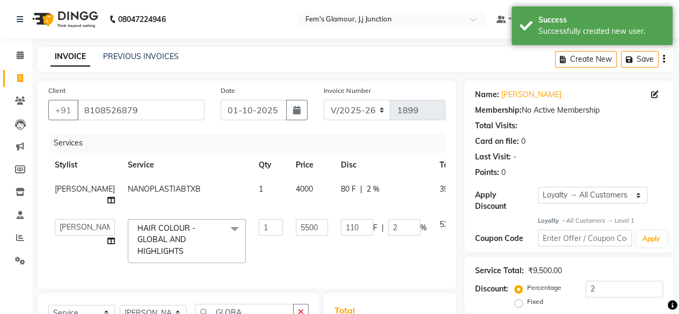
drag, startPoint x: 553, startPoint y: 203, endPoint x: 552, endPoint y: 197, distance: 6.0
click at [552, 197] on div "Apply Discount Select Loyalty → All Customers → Level 1" at bounding box center [569, 199] width 188 height 25
drag, startPoint x: 552, startPoint y: 197, endPoint x: 543, endPoint y: 216, distance: 20.6
click at [543, 216] on div "Name: Naziya Chataiwala Membership: No Active Membership Total Visits: Card on …" at bounding box center [568, 166] width 209 height 172
select select "0:"
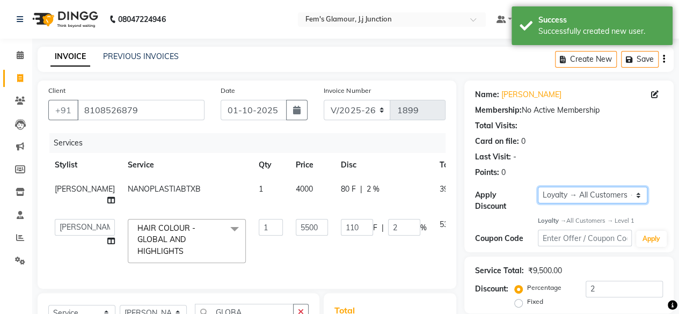
click at [538, 187] on select "Select Loyalty → All Customers → Level 1" at bounding box center [592, 195] width 109 height 17
type input "0"
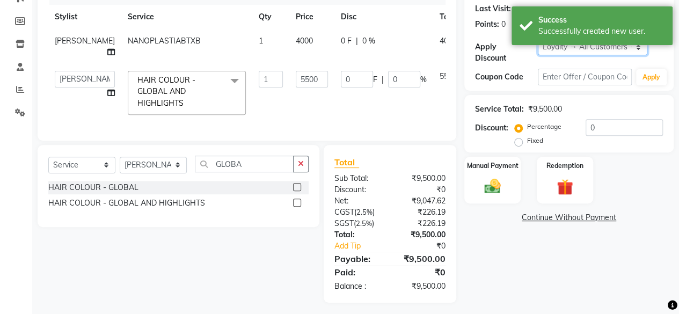
scroll to position [148, 0]
click at [296, 39] on span "4000" at bounding box center [304, 41] width 17 height 10
select select "21534"
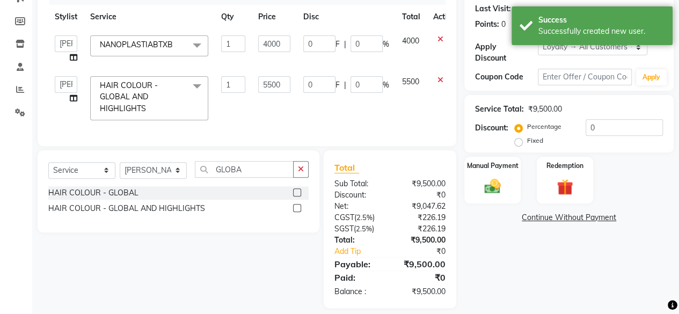
click at [266, 39] on input "4000" at bounding box center [274, 43] width 32 height 17
type input "4500"
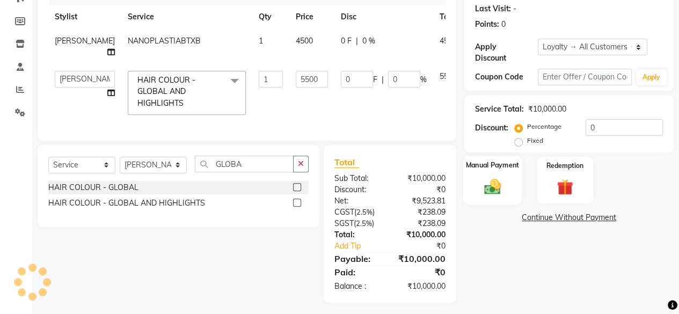
click at [496, 187] on img at bounding box center [492, 185] width 27 height 19
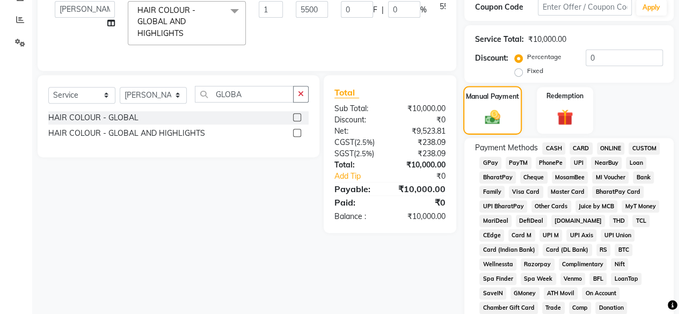
scroll to position [218, 0]
click at [560, 147] on span "CASH" at bounding box center [553, 148] width 23 height 12
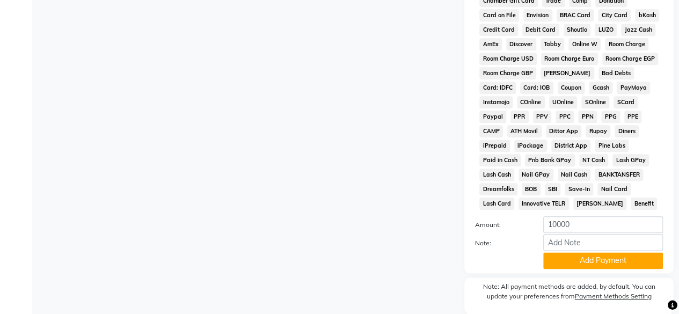
scroll to position [556, 0]
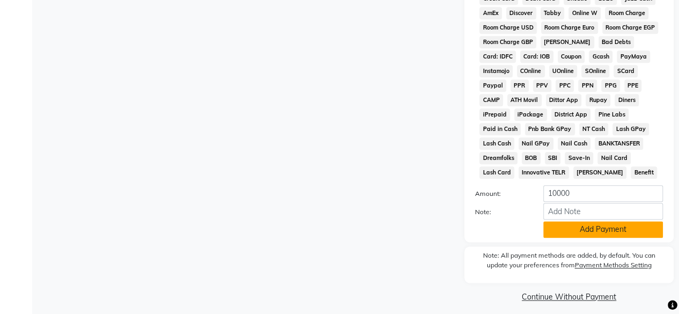
click at [571, 230] on button "Add Payment" at bounding box center [603, 229] width 120 height 17
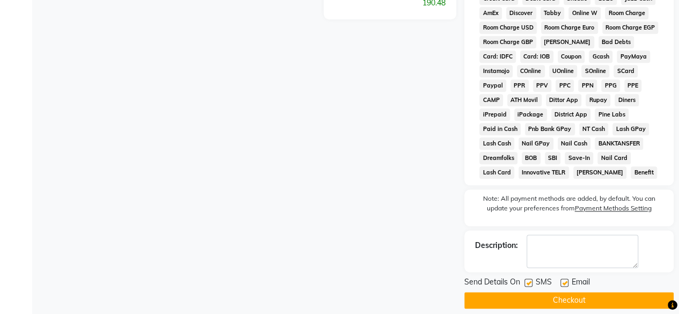
click at [556, 304] on button "Checkout" at bounding box center [568, 300] width 209 height 17
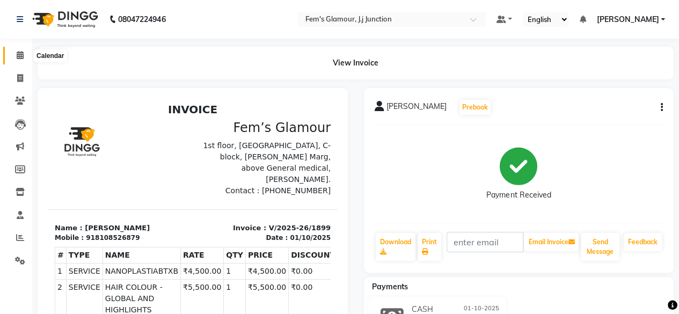
click at [16, 58] on span at bounding box center [20, 55] width 19 height 12
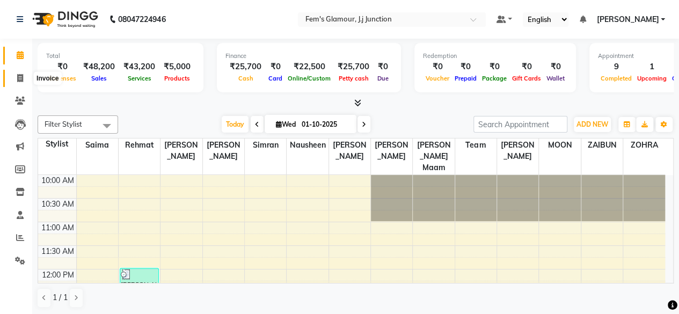
click at [17, 72] on span at bounding box center [20, 78] width 19 height 12
select select "4132"
select select "service"
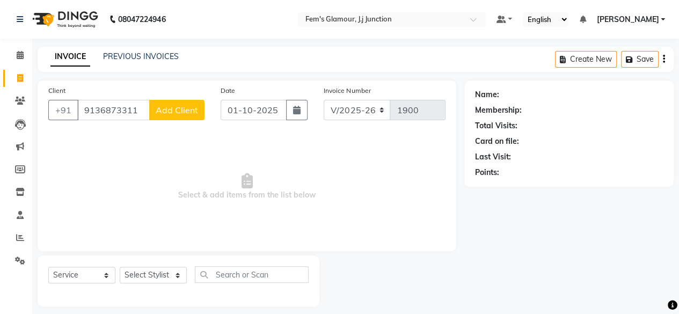
type input "9136873311"
click at [178, 111] on span "Add Client" at bounding box center [177, 110] width 42 height 11
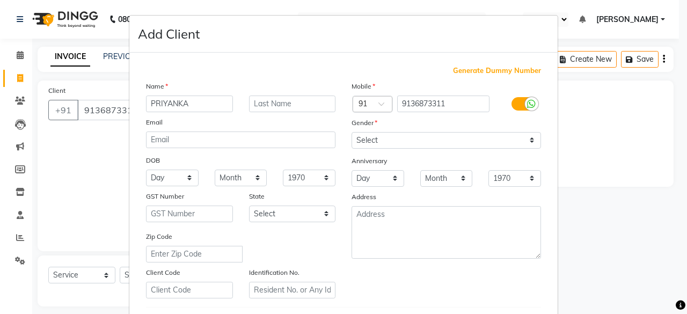
type input "PRIYANKA"
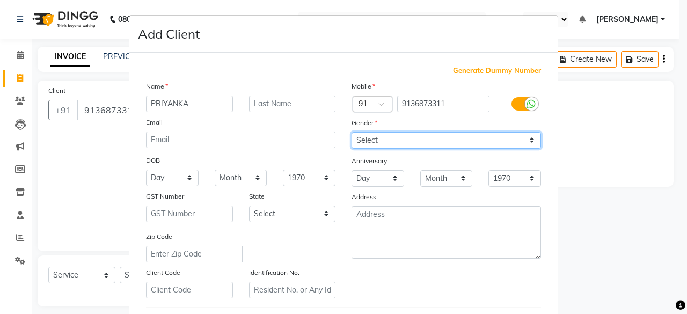
click at [512, 142] on select "Select Male Female Other Prefer Not To Say" at bounding box center [445, 140] width 189 height 17
select select "female"
click at [351, 132] on select "Select Male Female Other Prefer Not To Say" at bounding box center [445, 140] width 189 height 17
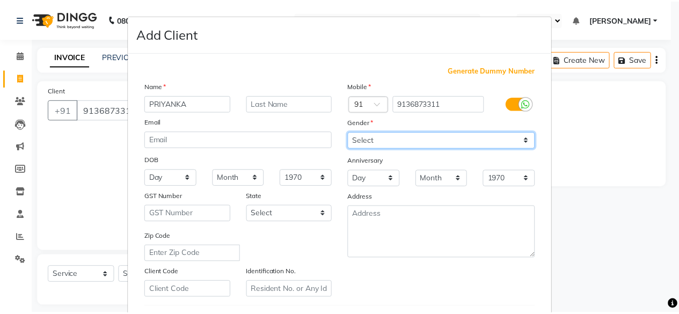
scroll to position [179, 0]
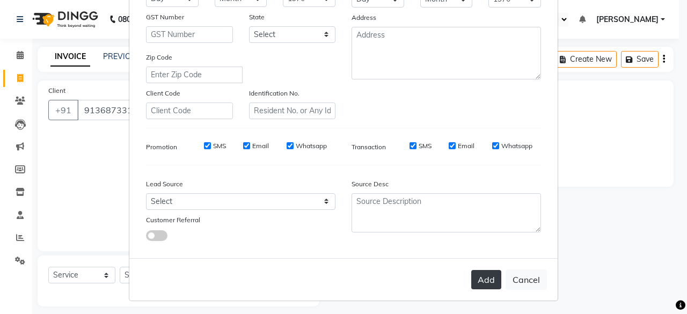
click at [481, 272] on button "Add" at bounding box center [486, 279] width 30 height 19
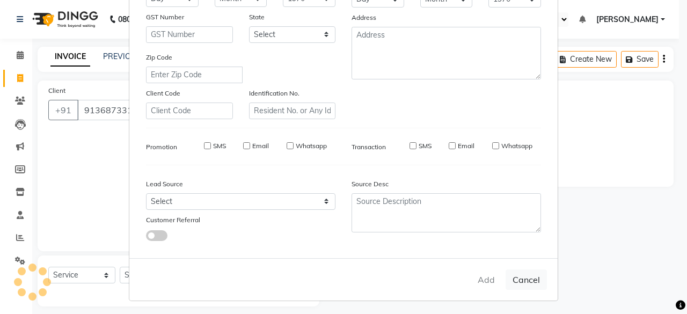
select select
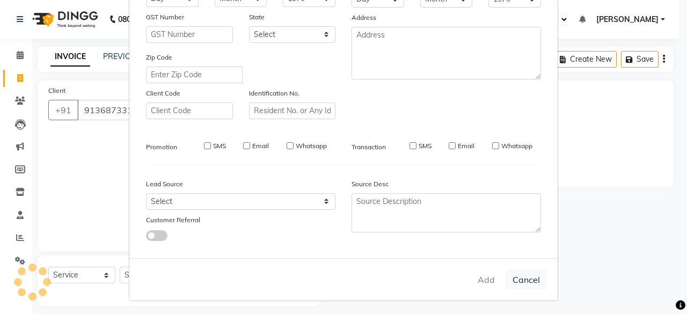
select select
checkbox input "false"
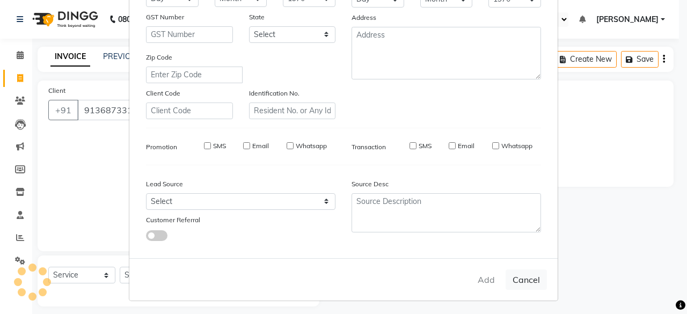
checkbox input "false"
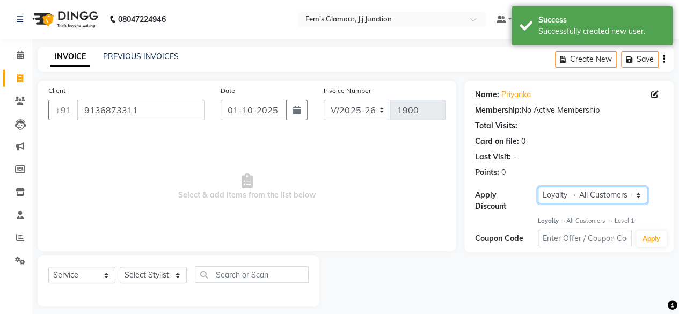
drag, startPoint x: 604, startPoint y: 190, endPoint x: 563, endPoint y: 214, distance: 47.6
click at [563, 214] on div "Name: Priyanka Membership: No Active Membership Total Visits: Card on file: 0 L…" at bounding box center [568, 166] width 209 height 172
select select "0:"
click at [538, 187] on select "Select Loyalty → All Customers → Level 1" at bounding box center [592, 195] width 109 height 17
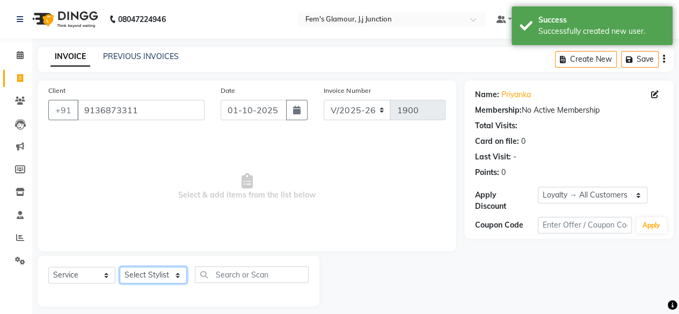
click at [134, 279] on select "Select Stylist fatima maam Imran Qureshi Lara Meraj maam MOON Nagma Nasreen Nau…" at bounding box center [153, 275] width 67 height 17
select select "78083"
click at [120, 267] on select "Select Stylist fatima maam Imran Qureshi Lara Meraj maam MOON Nagma Nasreen Nau…" at bounding box center [153, 275] width 67 height 17
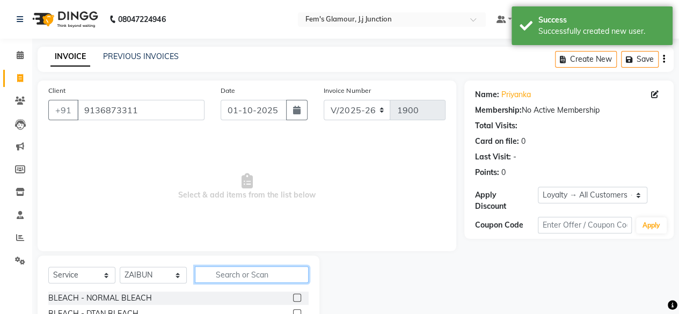
click at [237, 273] on input "text" at bounding box center [252, 274] width 114 height 17
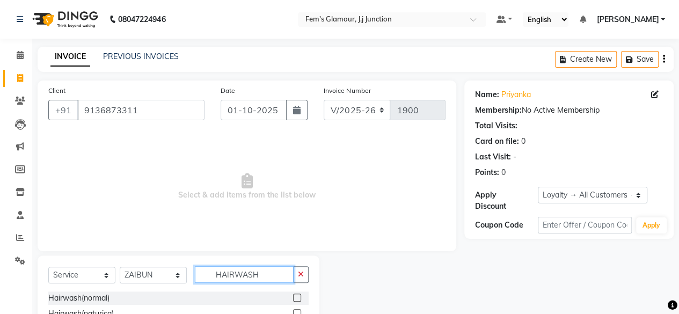
scroll to position [29, 0]
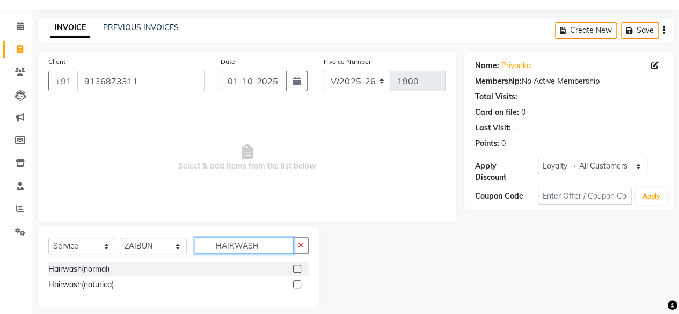
type input "HAIRWASH"
click at [298, 269] on label at bounding box center [297, 268] width 8 height 8
click at [298, 269] on input "checkbox" at bounding box center [296, 269] width 7 height 7
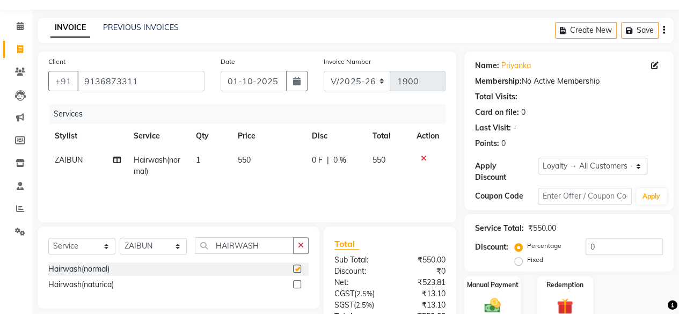
checkbox input "false"
click at [238, 163] on span "550" at bounding box center [244, 160] width 13 height 10
select select "78083"
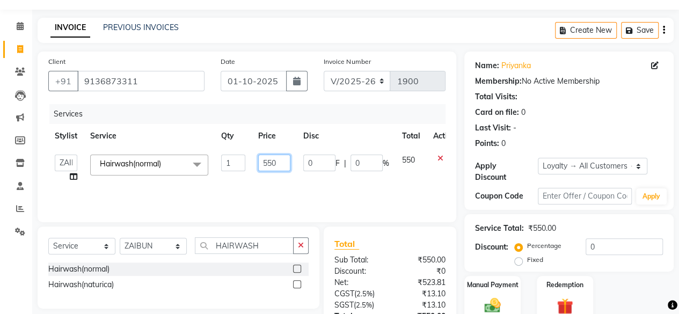
click at [264, 163] on input "550" at bounding box center [274, 162] width 32 height 17
type input "700"
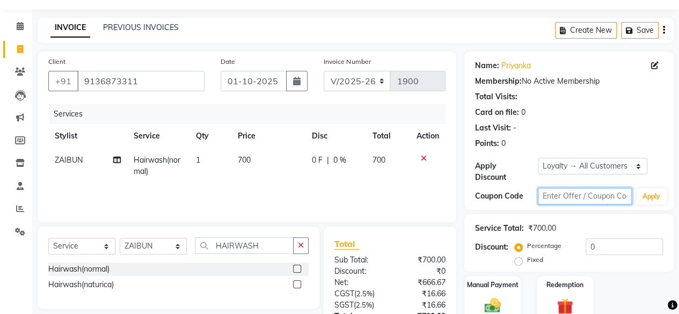
click at [604, 202] on input "text" at bounding box center [585, 196] width 94 height 17
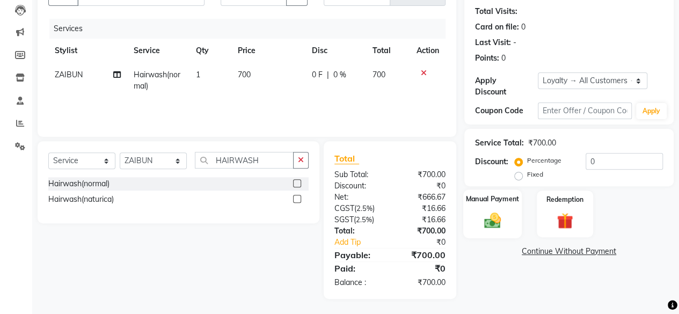
click at [516, 209] on div "Manual Payment" at bounding box center [492, 213] width 58 height 49
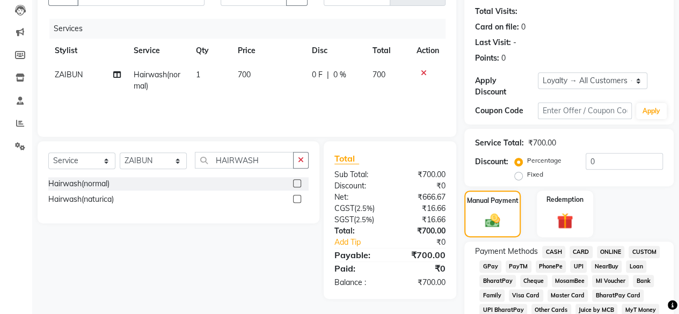
click at [553, 251] on span "CASH" at bounding box center [553, 252] width 23 height 12
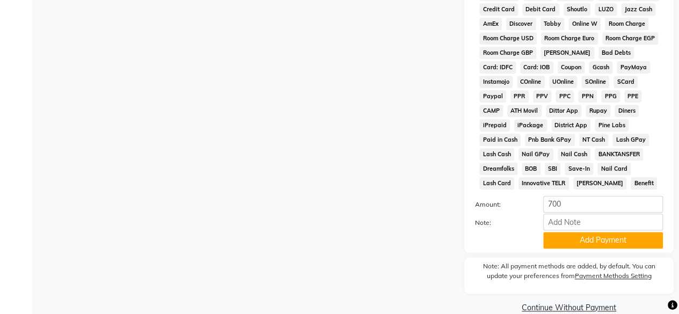
scroll to position [546, 0]
click at [579, 246] on button "Add Payment" at bounding box center [603, 239] width 120 height 17
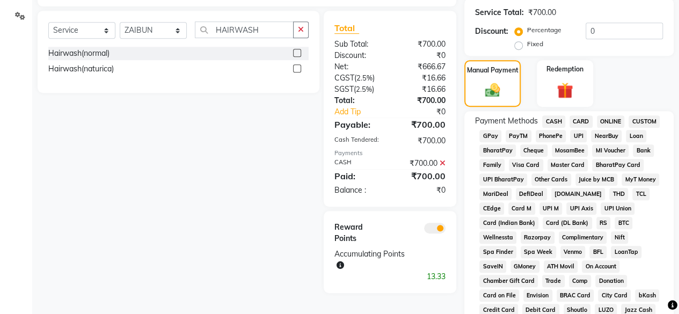
scroll to position [224, 0]
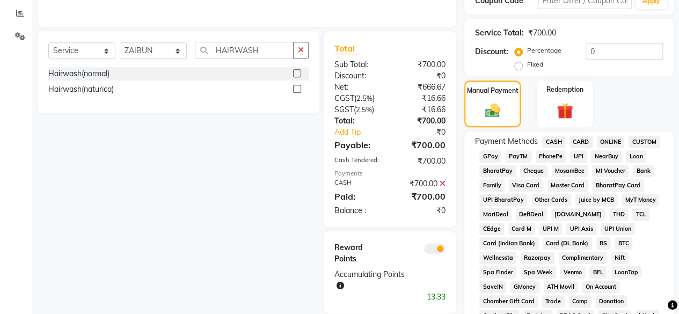
click at [442, 182] on icon at bounding box center [442, 184] width 6 height 8
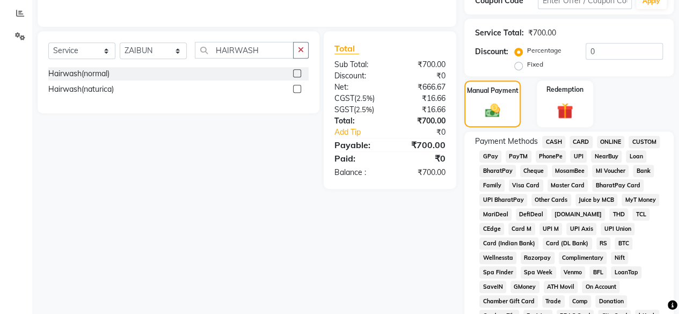
click at [487, 153] on span "GPay" at bounding box center [490, 156] width 22 height 12
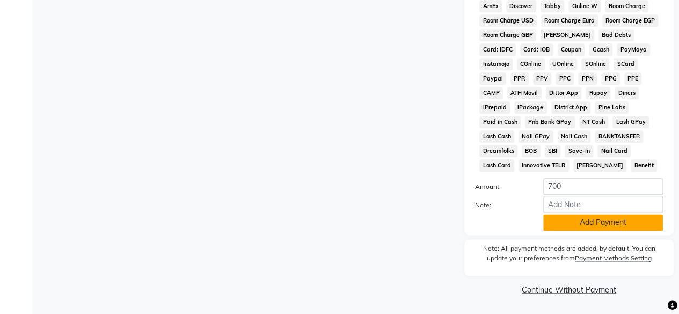
click at [579, 215] on button "Add Payment" at bounding box center [603, 222] width 120 height 17
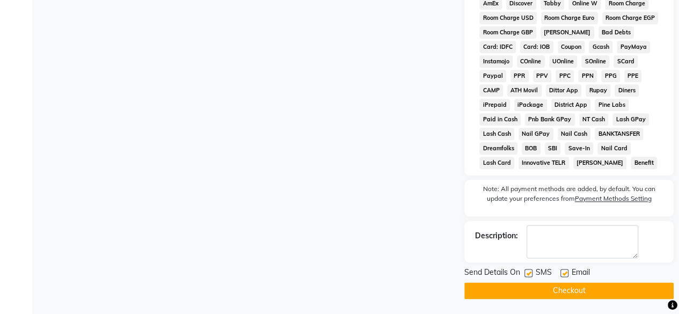
click at [538, 292] on button "Checkout" at bounding box center [568, 290] width 209 height 17
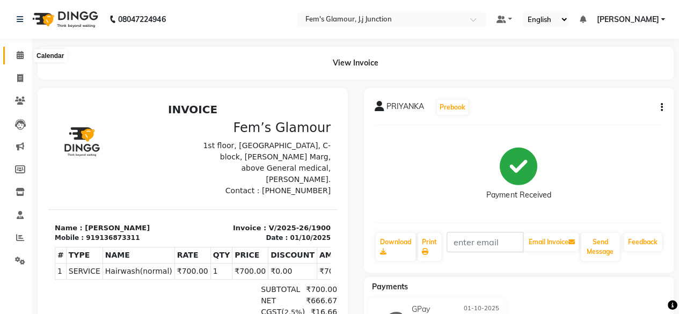
click at [21, 55] on icon at bounding box center [20, 55] width 7 height 8
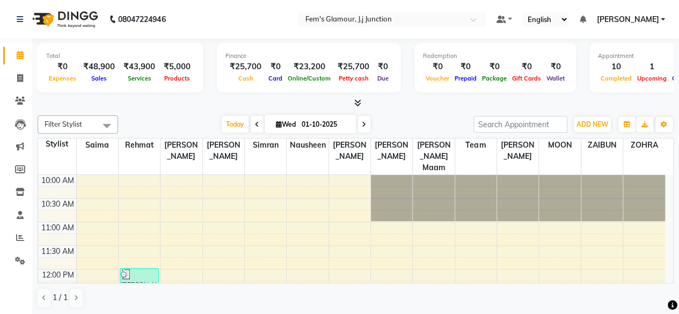
click at [287, 122] on span "Wed" at bounding box center [285, 124] width 25 height 8
select select "10"
select select "2025"
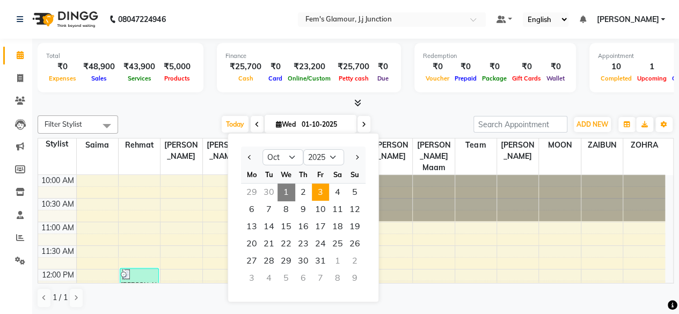
click at [320, 193] on span "3" at bounding box center [320, 191] width 17 height 17
type input "03-10-2025"
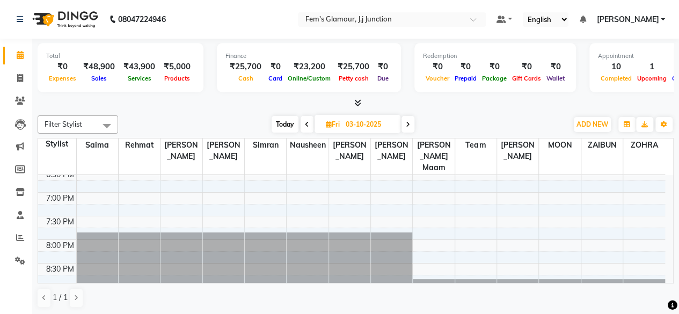
scroll to position [404, 0]
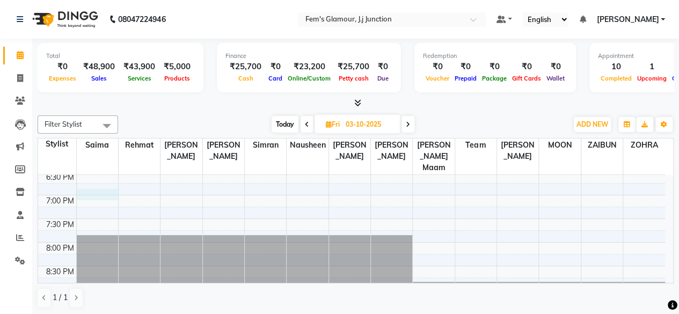
click at [110, 181] on div "10:00 AM 10:30 AM 11:00 AM 11:30 AM 12:00 PM 12:30 PM 1:00 PM 1:30 PM 2:00 PM 2…" at bounding box center [351, 53] width 627 height 566
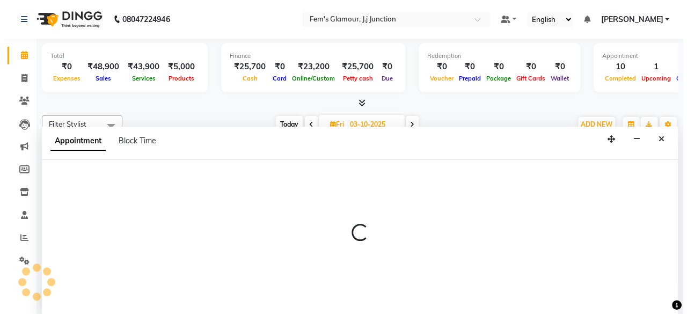
scroll to position [0, 0]
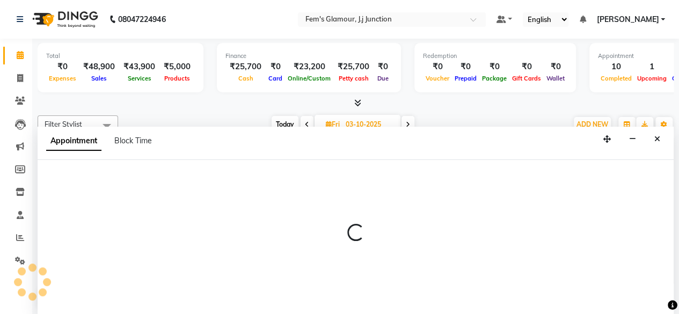
select select "21523"
select select "1140"
select select "tentative"
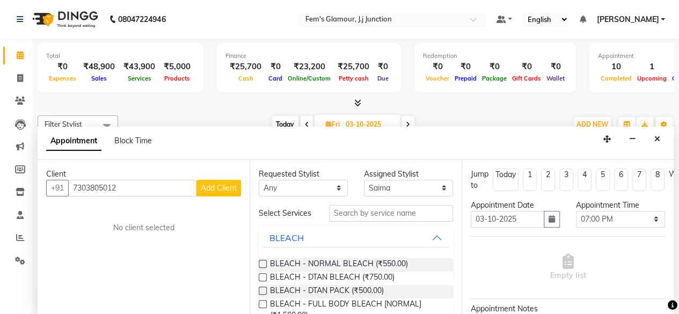
type input "7303805012"
click at [220, 183] on span "Add Client" at bounding box center [219, 188] width 36 height 10
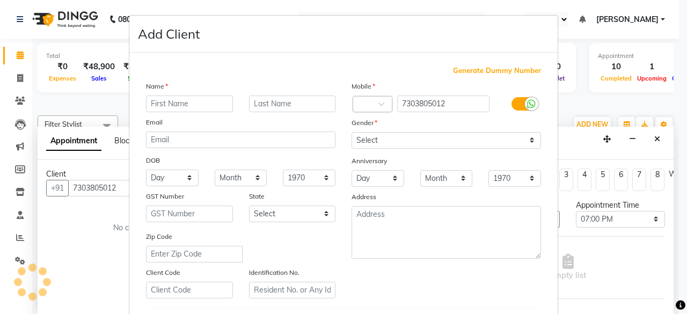
click at [384, 149] on div "Mobile Country Code × 7303805012 Gender Select Male Female Other Prefer Not To …" at bounding box center [445, 189] width 205 height 218
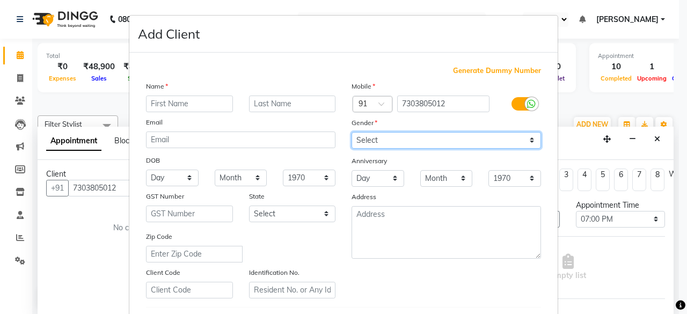
click at [370, 143] on select "Select Male Female Other Prefer Not To Say" at bounding box center [445, 140] width 189 height 17
select select "female"
click at [351, 132] on select "Select Male Female Other Prefer Not To Say" at bounding box center [445, 140] width 189 height 17
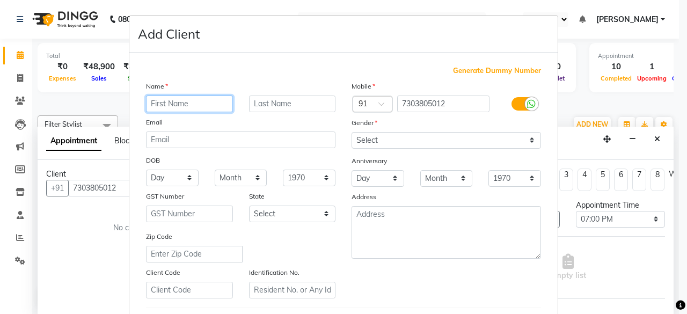
click at [196, 109] on input "text" at bounding box center [189, 103] width 87 height 17
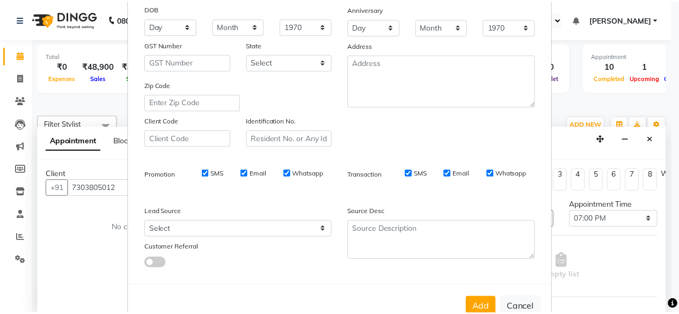
scroll to position [152, 0]
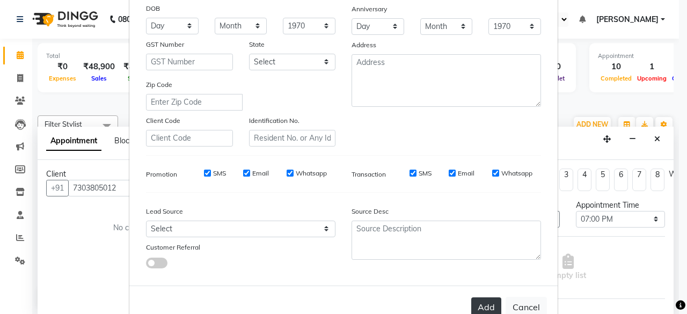
type input "KULSUM"
click at [483, 307] on button "Add" at bounding box center [486, 306] width 30 height 19
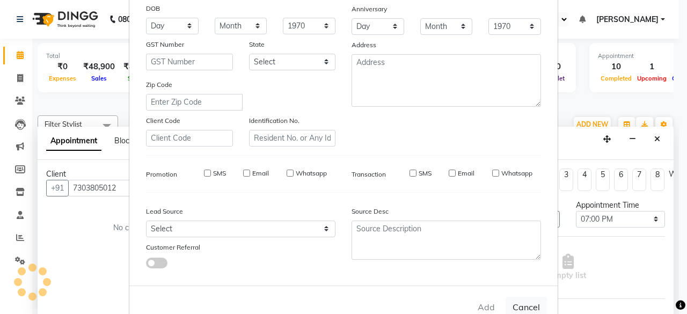
select select
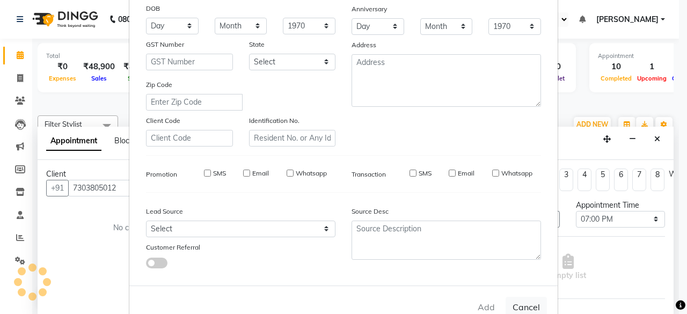
select select
checkbox input "false"
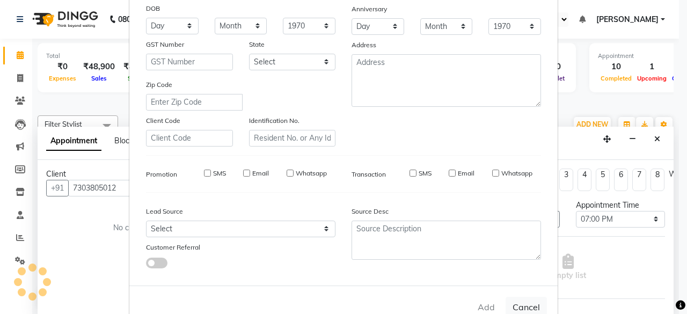
checkbox input "false"
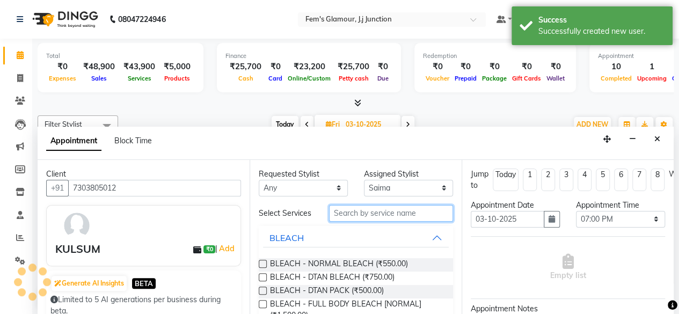
click at [416, 219] on input "text" at bounding box center [391, 213] width 124 height 17
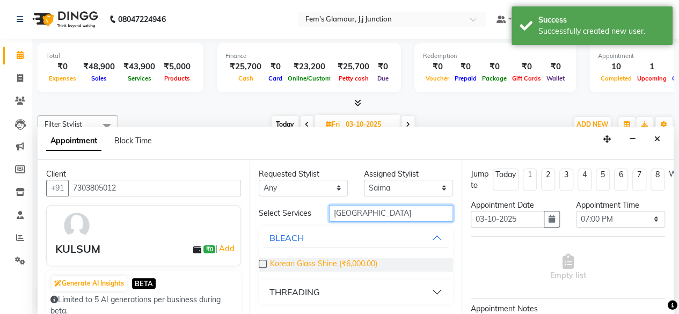
type input "KOREA"
click at [364, 262] on span "Korean Glass Shine (₹6,000.00)" at bounding box center [323, 264] width 107 height 13
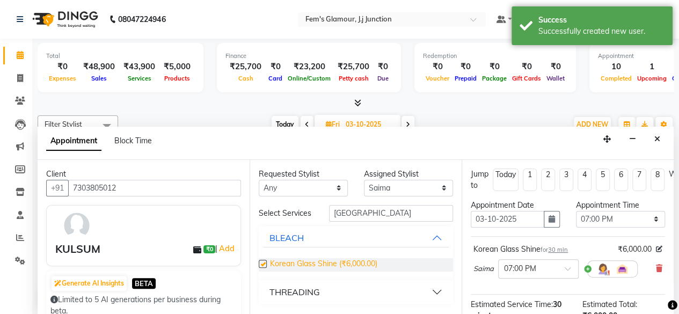
checkbox input "false"
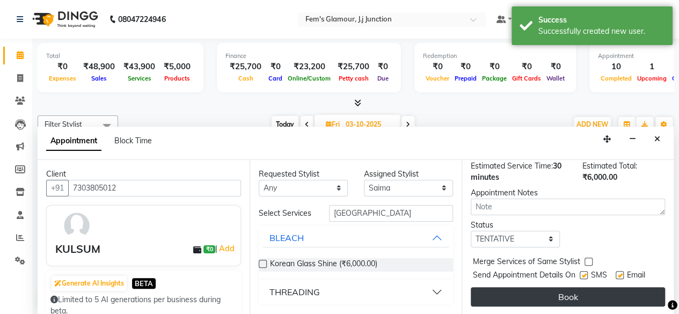
click at [539, 295] on button "Book" at bounding box center [567, 296] width 194 height 19
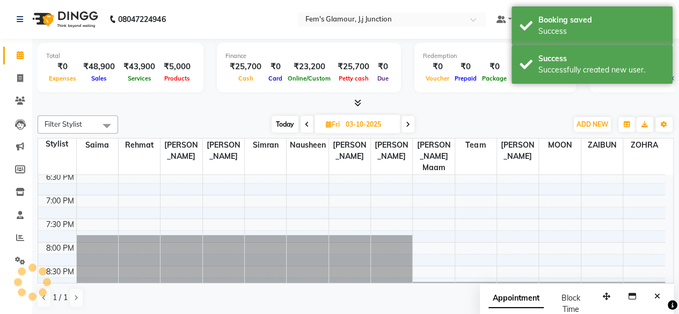
scroll to position [0, 0]
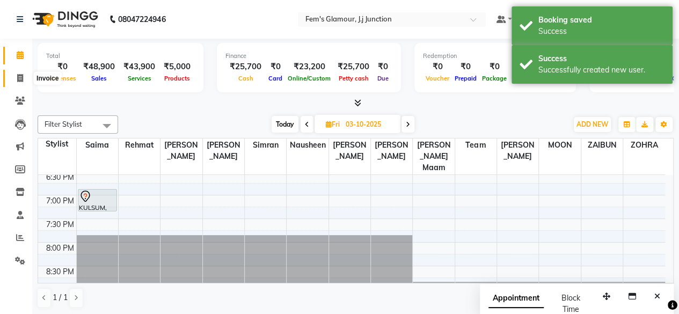
click at [13, 79] on span at bounding box center [20, 78] width 19 height 12
select select "4132"
select select "service"
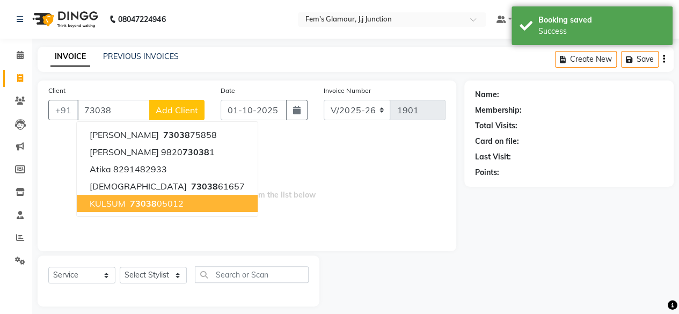
click at [141, 198] on span "73038" at bounding box center [143, 203] width 27 height 11
type input "7303805012"
select select "1: Object"
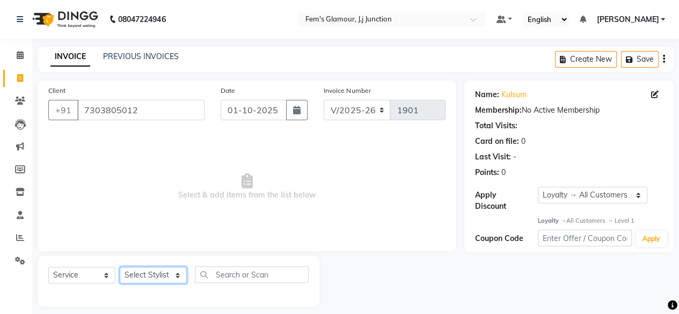
click at [160, 267] on select "Select Stylist fatima maam Imran Qureshi Lara Meraj maam MOON Nagma Nasreen Nau…" at bounding box center [153, 275] width 67 height 17
select select "34081"
click at [120, 267] on select "Select Stylist fatima maam Imran Qureshi Lara Meraj maam MOON Nagma Nasreen Nau…" at bounding box center [153, 275] width 67 height 17
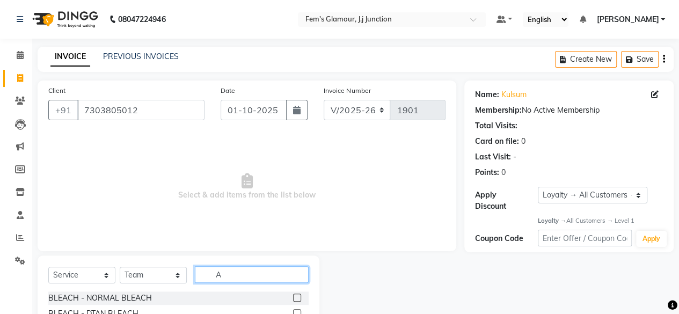
click at [236, 278] on input "A" at bounding box center [252, 274] width 114 height 17
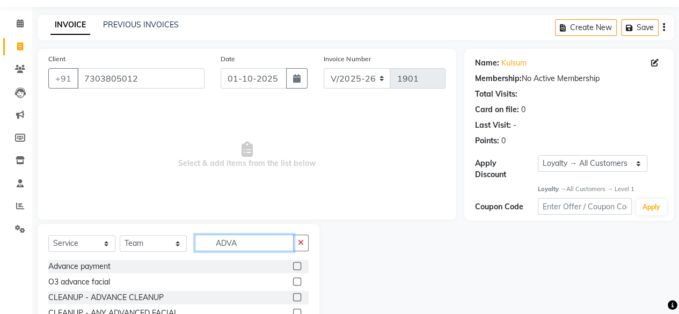
scroll to position [32, 0]
type input "ADVA"
click at [297, 261] on label at bounding box center [297, 265] width 8 height 8
click at [297, 262] on input "checkbox" at bounding box center [296, 265] width 7 height 7
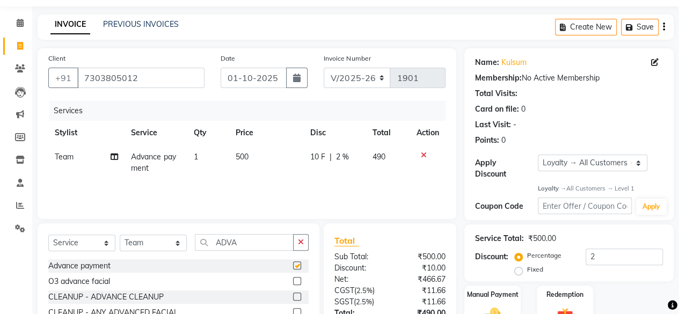
checkbox input "false"
click at [238, 157] on span "500" at bounding box center [242, 157] width 13 height 10
select select "34081"
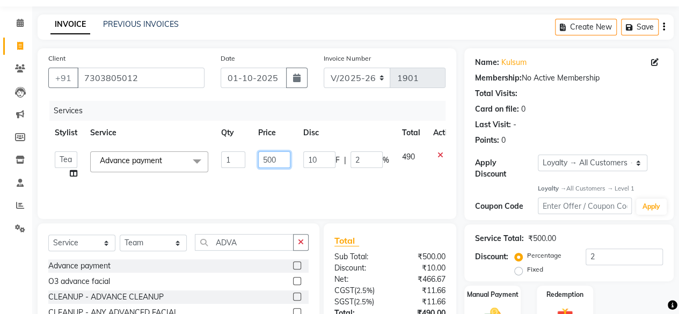
click at [266, 158] on input "500" at bounding box center [274, 159] width 32 height 17
type input "1000"
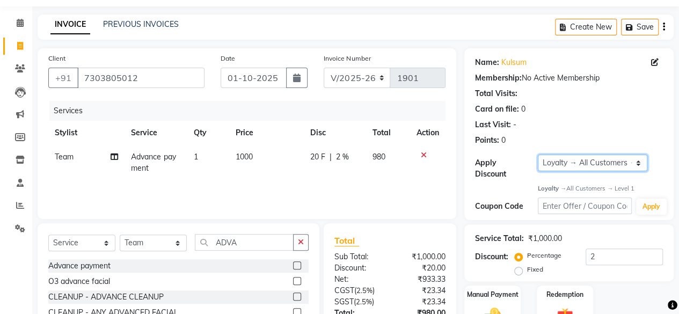
drag, startPoint x: 599, startPoint y: 163, endPoint x: 551, endPoint y: 175, distance: 49.2
click at [551, 175] on div "Apply Discount Select Loyalty → All Customers → Level 1" at bounding box center [569, 166] width 188 height 25
select select "0:"
click at [538, 154] on select "Select Loyalty → All Customers → Level 1" at bounding box center [592, 162] width 109 height 17
type input "0"
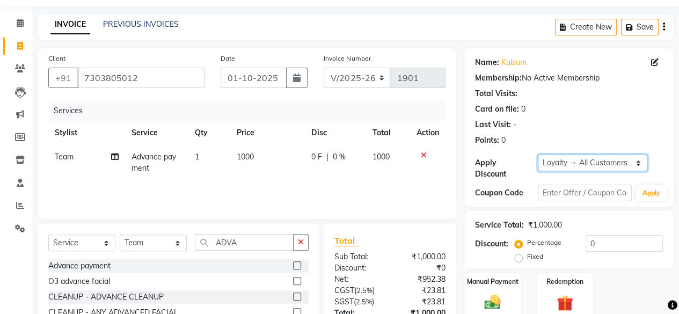
scroll to position [114, 0]
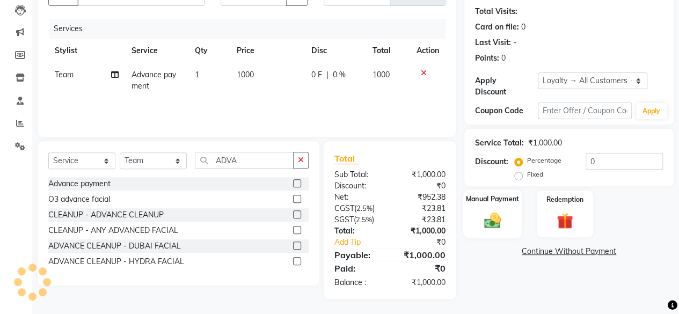
click at [489, 223] on img at bounding box center [492, 219] width 27 height 19
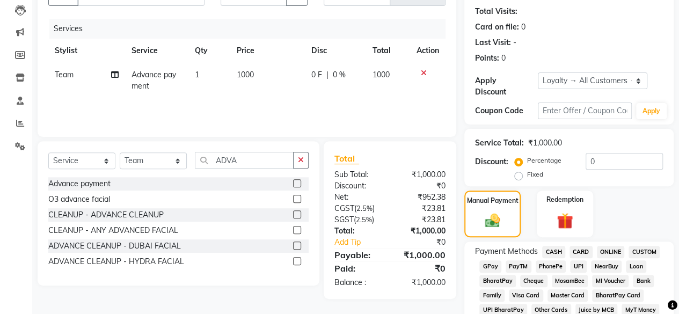
click at [491, 262] on span "GPay" at bounding box center [490, 266] width 22 height 12
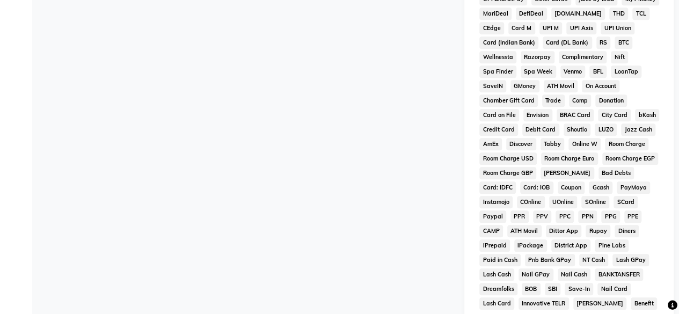
scroll to position [565, 0]
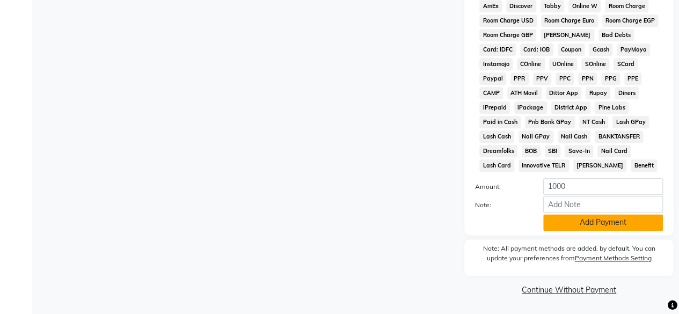
click at [594, 224] on button "Add Payment" at bounding box center [603, 222] width 120 height 17
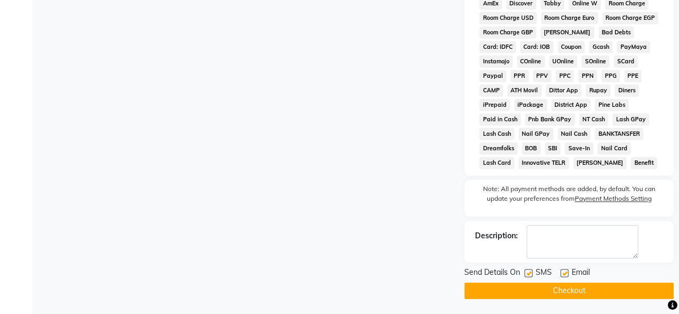
click at [560, 289] on button "Checkout" at bounding box center [568, 290] width 209 height 17
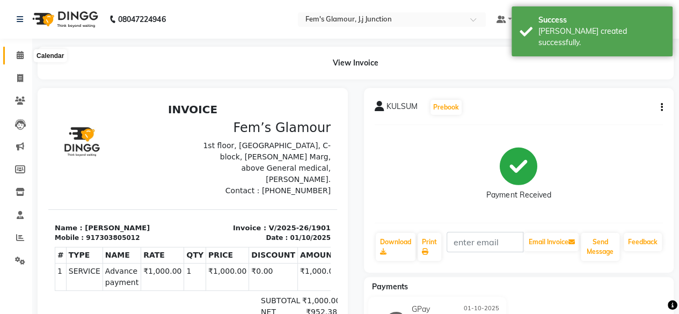
click at [17, 58] on icon at bounding box center [20, 55] width 7 height 8
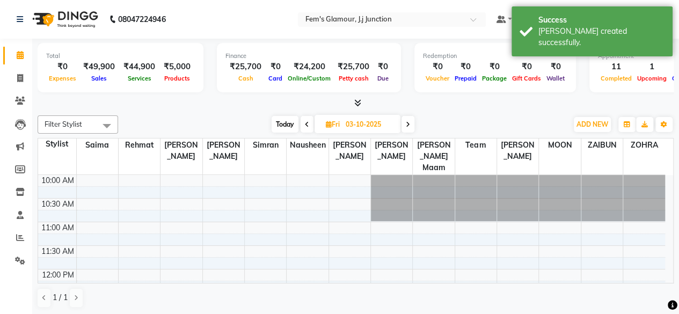
click at [325, 132] on span "Fri 03-10-2025" at bounding box center [357, 124] width 86 height 18
click at [328, 124] on icon at bounding box center [329, 124] width 6 height 7
select select "10"
select select "2025"
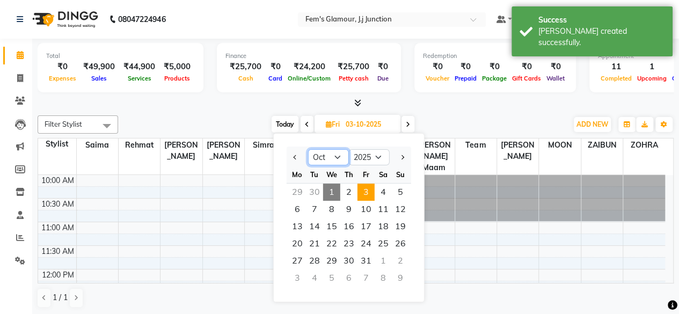
click at [326, 156] on select "Jan Feb Mar Apr May Jun Jul Aug Sep Oct Nov Dec" at bounding box center [328, 157] width 41 height 16
select select "12"
click at [308, 149] on select "Jan Feb Mar Apr May Jun Jul Aug Sep Oct Nov Dec" at bounding box center [328, 157] width 41 height 16
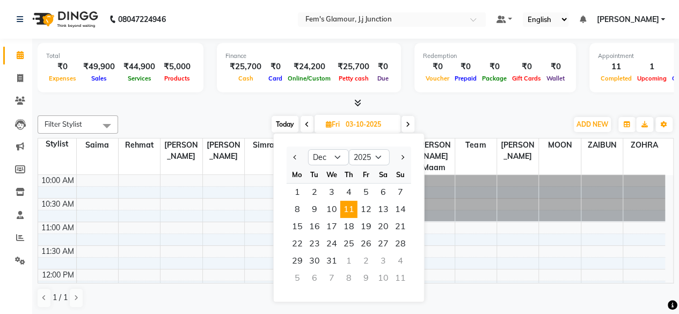
click at [353, 214] on span "11" at bounding box center [348, 209] width 17 height 17
type input "11-12-2025"
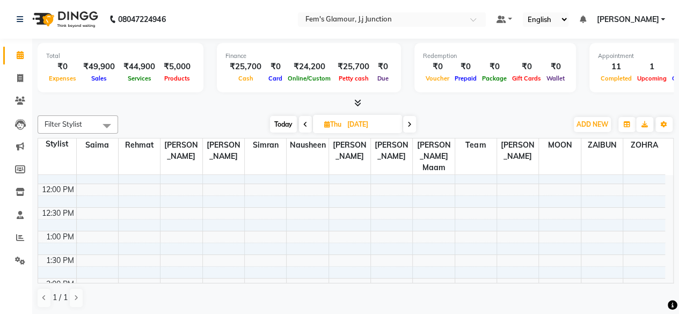
scroll to position [84, 0]
select select "21523"
select select "tentative"
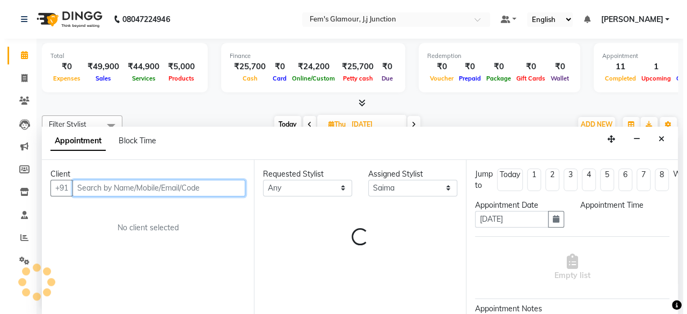
scroll to position [0, 0]
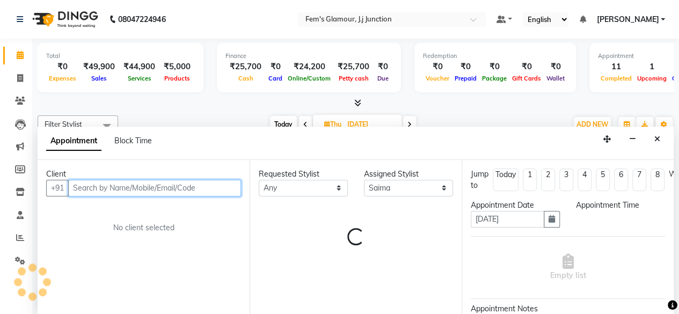
select select "720"
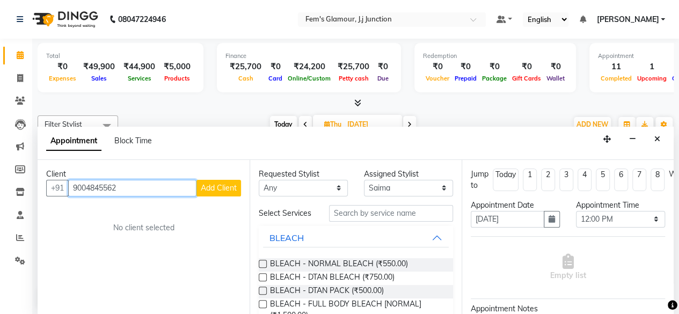
type input "9004845562"
click at [216, 193] on button "Add Client" at bounding box center [218, 188] width 45 height 17
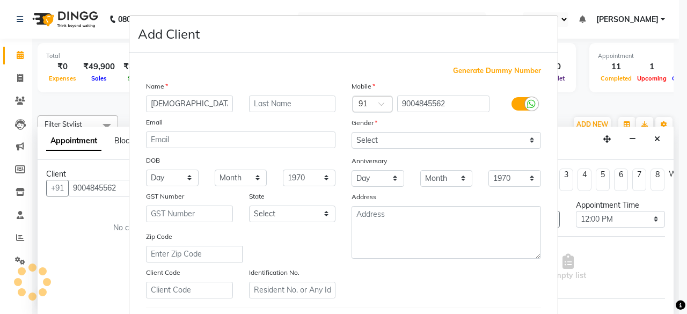
type input "SHAISTA"
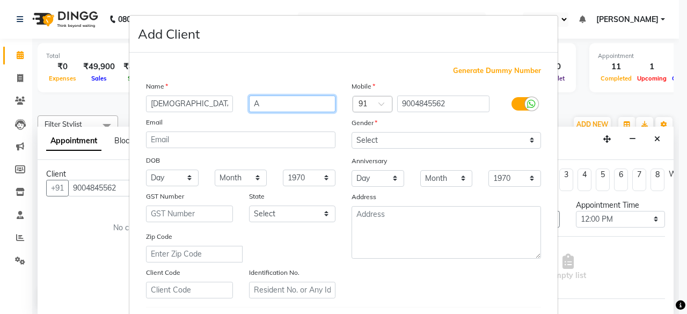
click at [323, 100] on input "A" at bounding box center [292, 103] width 87 height 17
type input "ANSARI"
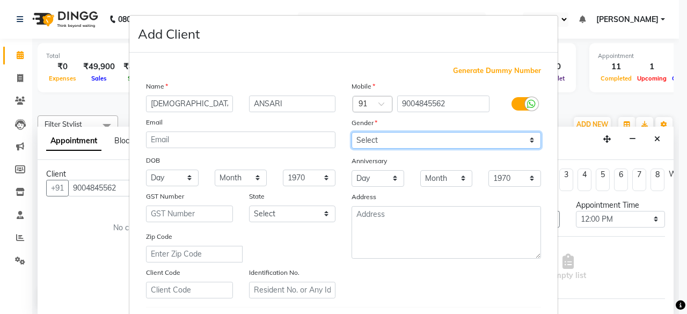
drag, startPoint x: 381, startPoint y: 136, endPoint x: 367, endPoint y: 181, distance: 47.7
click at [367, 181] on div "Mobile Country Code × 91 9004845562 Gender Select Male Female Other Prefer Not …" at bounding box center [445, 189] width 205 height 218
select select "female"
click at [351, 132] on select "Select Male Female Other Prefer Not To Say" at bounding box center [445, 140] width 189 height 17
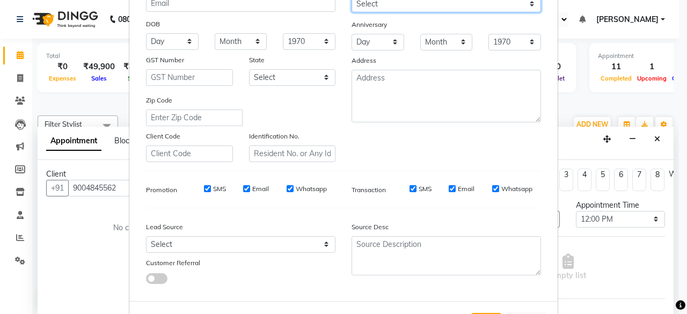
scroll to position [137, 0]
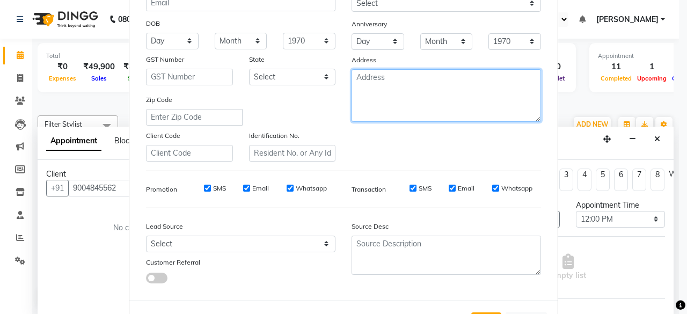
click at [359, 76] on textarea at bounding box center [445, 95] width 189 height 53
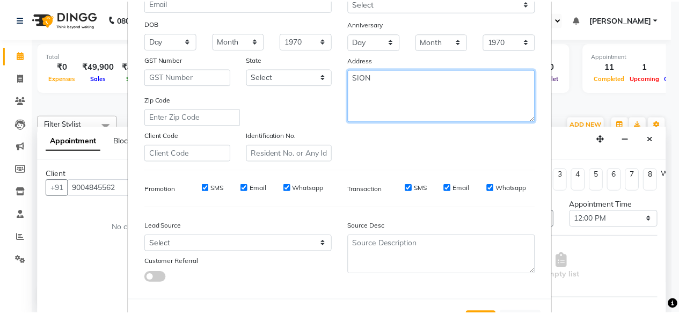
scroll to position [179, 0]
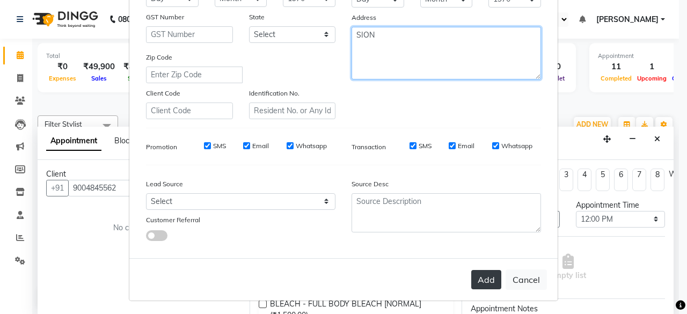
type textarea "SION"
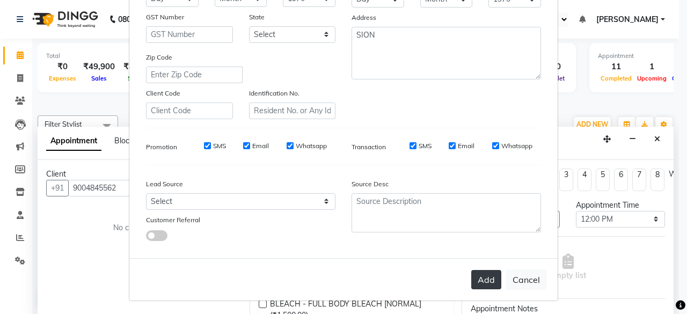
click at [482, 276] on button "Add" at bounding box center [486, 279] width 30 height 19
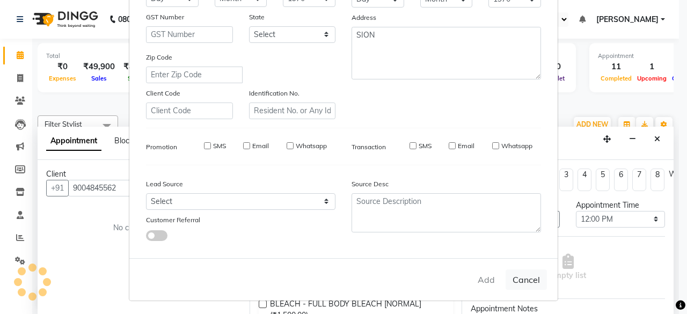
select select
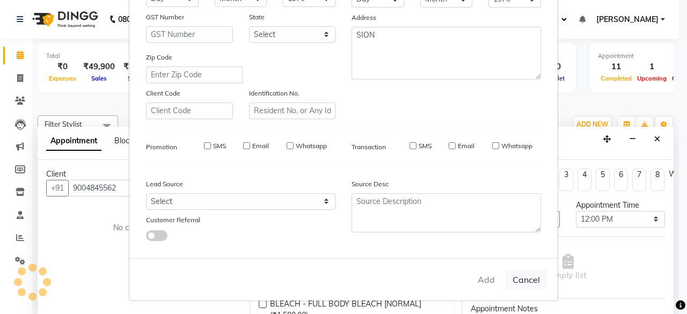
select select
checkbox input "false"
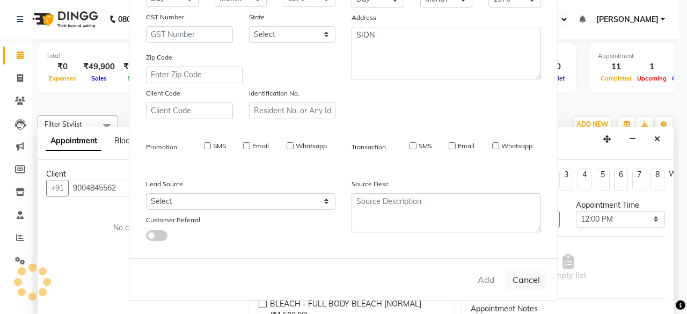
checkbox input "false"
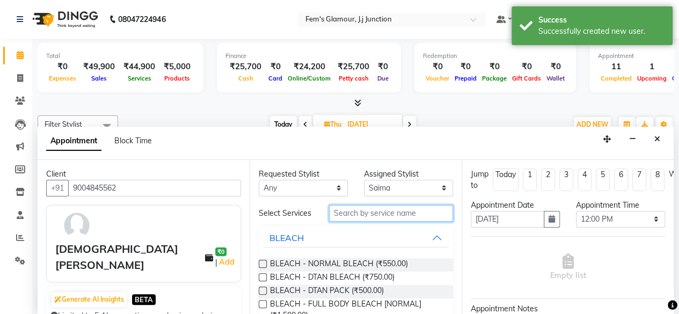
click at [407, 209] on input "text" at bounding box center [391, 213] width 124 height 17
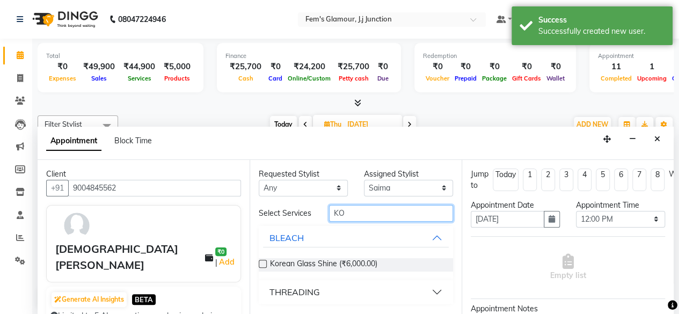
type input "K"
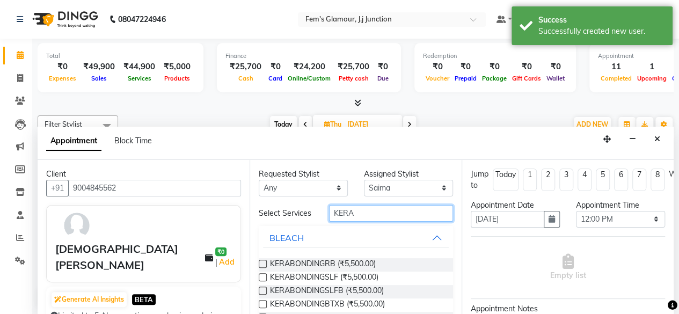
scroll to position [106, 0]
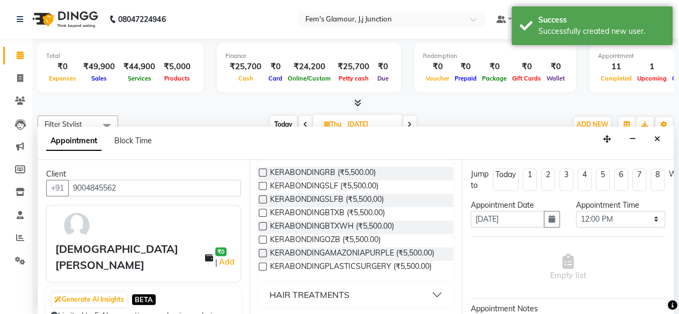
type input "KERA"
click at [426, 291] on button "HAIR TREATMENTS" at bounding box center [356, 294] width 186 height 19
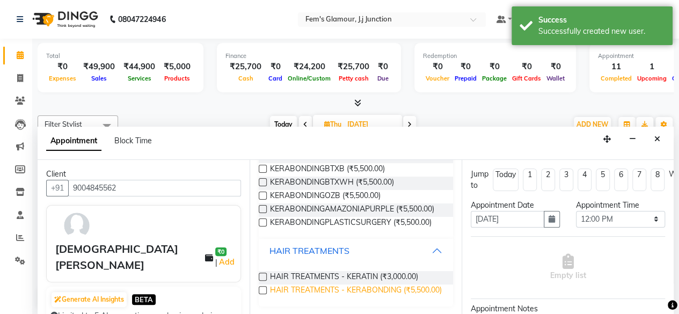
scroll to position [159, 0]
click at [386, 284] on span "HAIR TREATMENTS - KERABONDING (₹5,500.00)" at bounding box center [356, 290] width 172 height 13
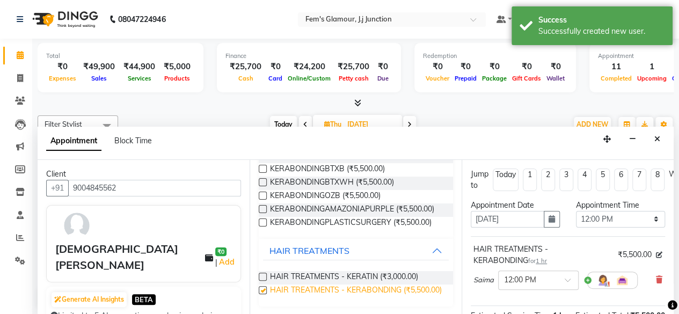
checkbox input "false"
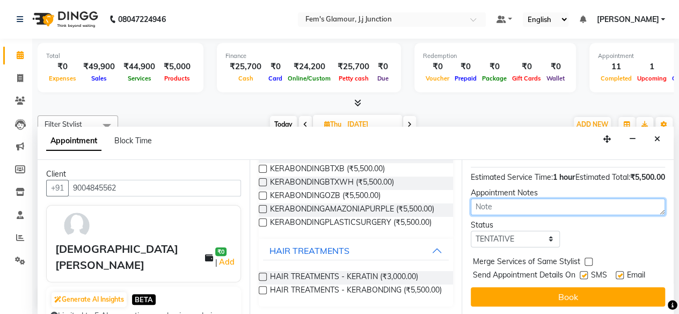
click at [541, 199] on textarea at bounding box center [567, 206] width 194 height 17
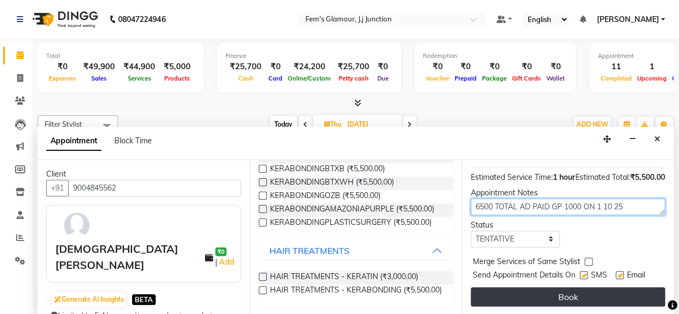
type textarea "6500 TOTAL AD PAID GP 1000 ON 1 10 25"
click at [572, 290] on button "Book" at bounding box center [567, 296] width 194 height 19
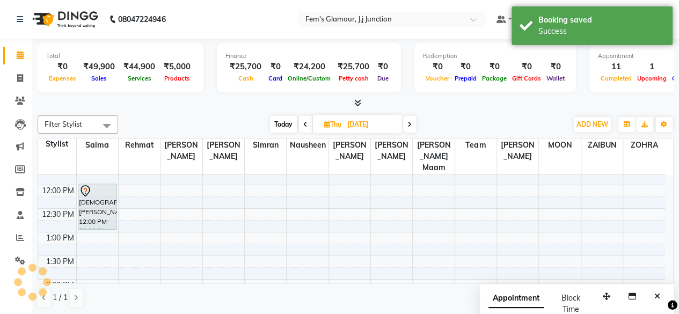
scroll to position [0, 0]
click at [17, 71] on link "Invoice" at bounding box center [16, 79] width 26 height 18
select select "4132"
select select "service"
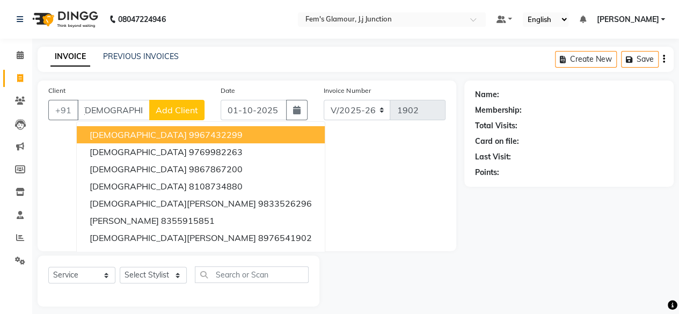
scroll to position [0, 8]
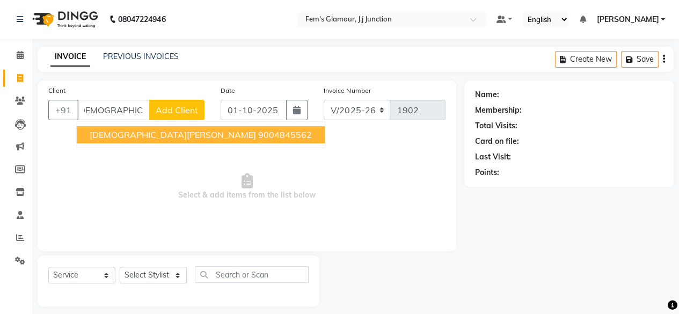
click at [160, 131] on button "SHAISTA ANSARI 9004845562" at bounding box center [201, 134] width 248 height 17
type input "9004845562"
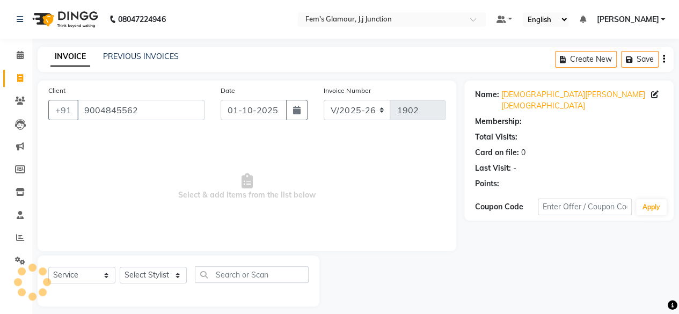
scroll to position [0, 0]
select select "1: Object"
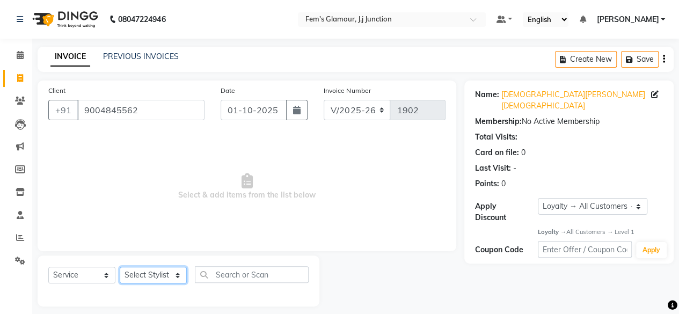
click at [156, 274] on select "Select Stylist" at bounding box center [153, 275] width 67 height 17
click at [145, 274] on select "Select Stylist" at bounding box center [153, 275] width 67 height 17
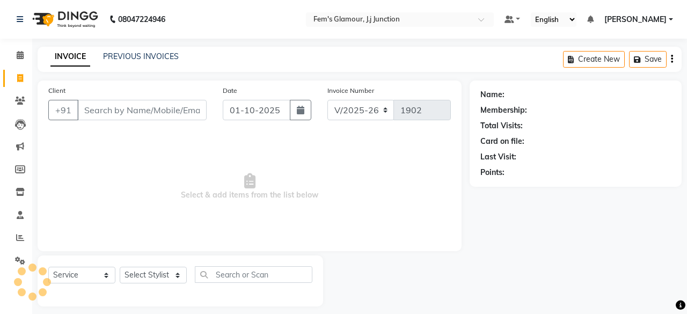
select select "4132"
select select "service"
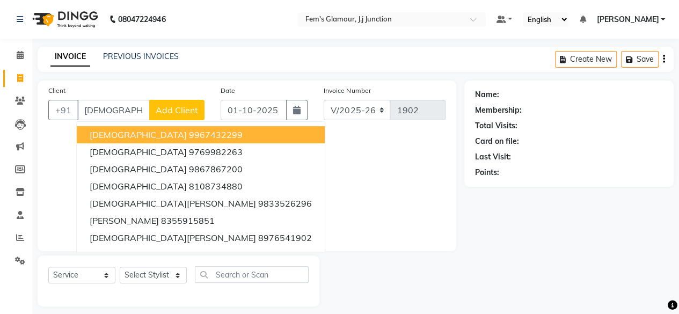
scroll to position [0, 8]
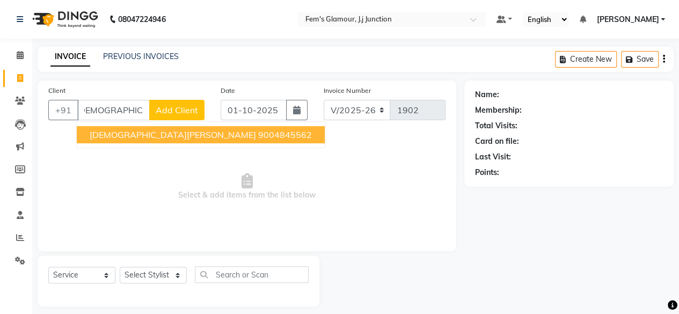
click at [258, 135] on ngb-highlight "9004845562" at bounding box center [285, 134] width 54 height 11
type input "9004845562"
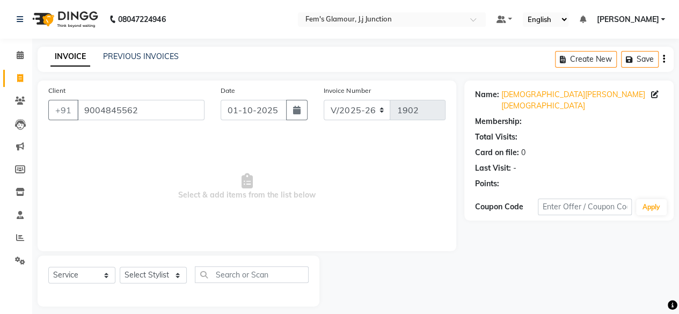
scroll to position [0, 0]
select select "1: Object"
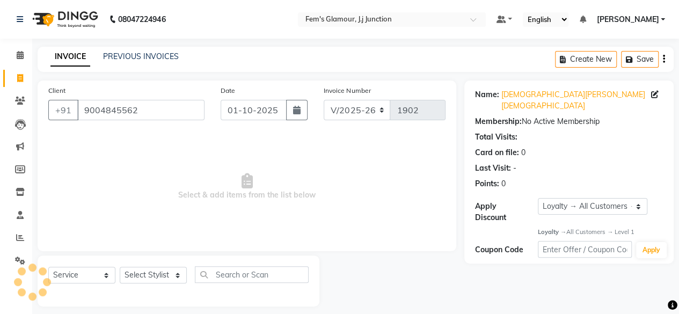
click at [167, 135] on span "Select & add items from the list below" at bounding box center [246, 186] width 397 height 107
click at [159, 270] on select "Select Stylist fatima maam [PERSON_NAME] [PERSON_NAME] maam MOON Nagma Nasreen …" at bounding box center [153, 275] width 67 height 17
select select "34081"
click at [120, 267] on select "Select Stylist fatima maam [PERSON_NAME] [PERSON_NAME] maam MOON Nagma Nasreen …" at bounding box center [153, 275] width 67 height 17
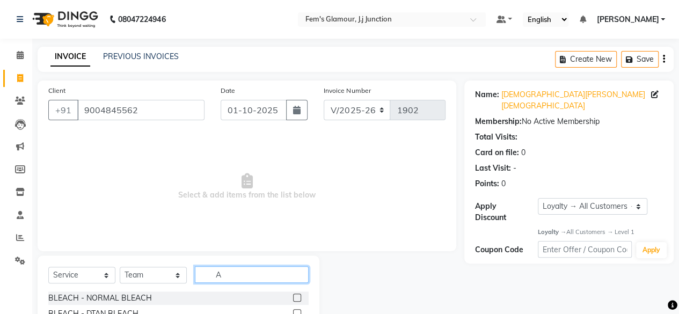
click at [249, 270] on input "A" at bounding box center [252, 274] width 114 height 17
type input "ADVA"
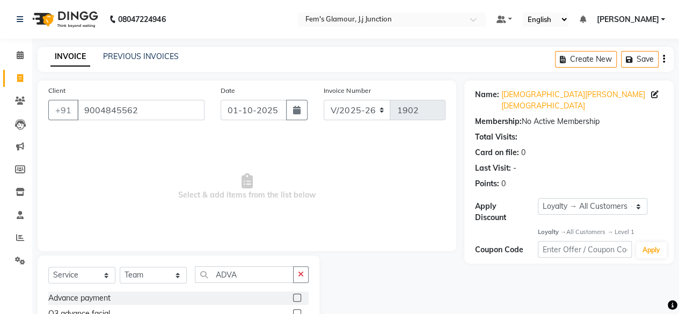
click at [295, 293] on label at bounding box center [297, 297] width 8 height 8
click at [295, 295] on input "checkbox" at bounding box center [296, 298] width 7 height 7
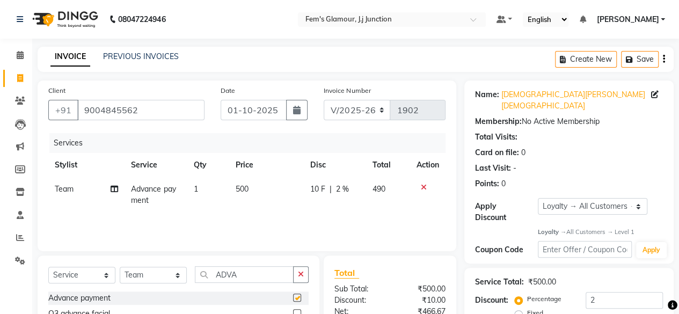
checkbox input "false"
click at [245, 189] on span "500" at bounding box center [242, 189] width 13 height 10
select select "34081"
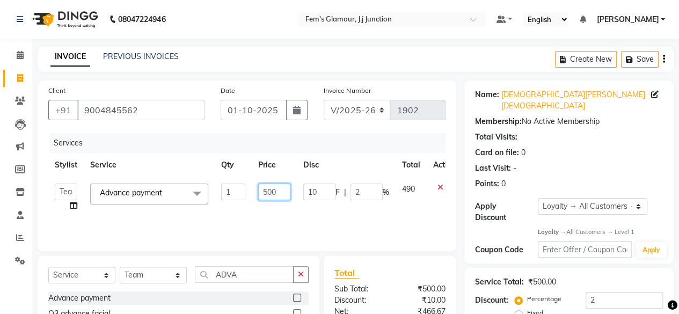
click at [271, 190] on input "500" at bounding box center [274, 191] width 32 height 17
type input "1000"
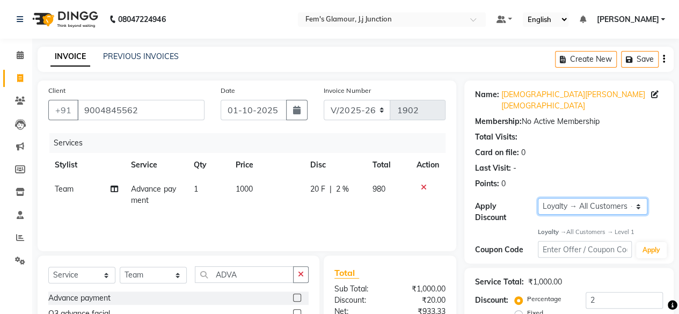
drag, startPoint x: 582, startPoint y: 196, endPoint x: 571, endPoint y: 207, distance: 15.2
click at [571, 207] on div "Apply Discount Select Loyalty → All Customers → Level 1" at bounding box center [569, 210] width 188 height 25
select select "0:"
click at [538, 198] on select "Select Loyalty → All Customers → Level 1" at bounding box center [592, 206] width 109 height 17
type input "0"
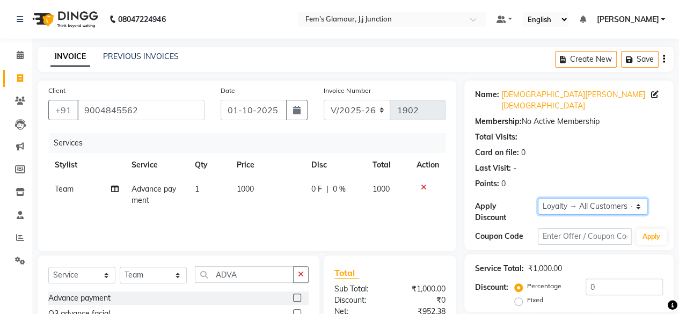
scroll to position [114, 0]
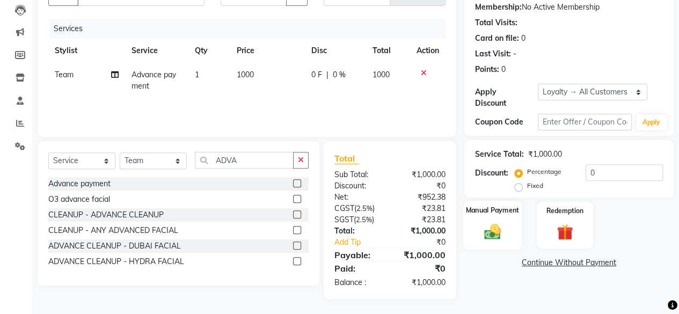
click at [510, 230] on div "Manual Payment" at bounding box center [492, 225] width 58 height 49
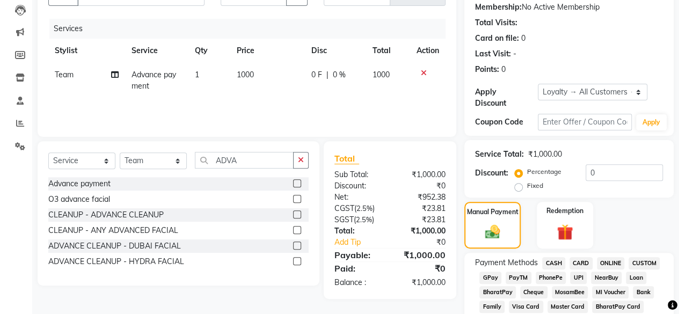
click at [489, 271] on span "GPay" at bounding box center [490, 277] width 22 height 12
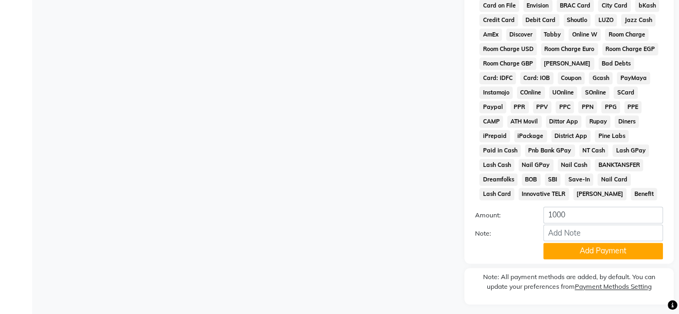
scroll to position [547, 0]
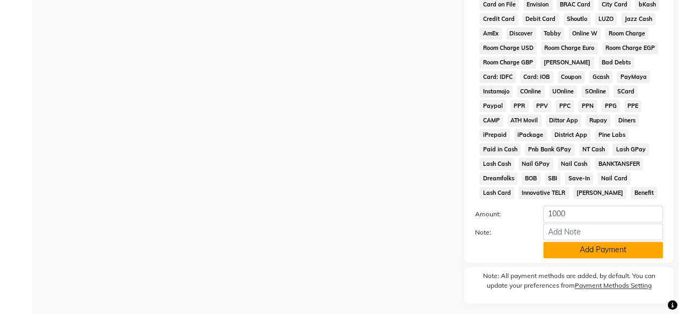
click at [587, 241] on button "Add Payment" at bounding box center [603, 249] width 120 height 17
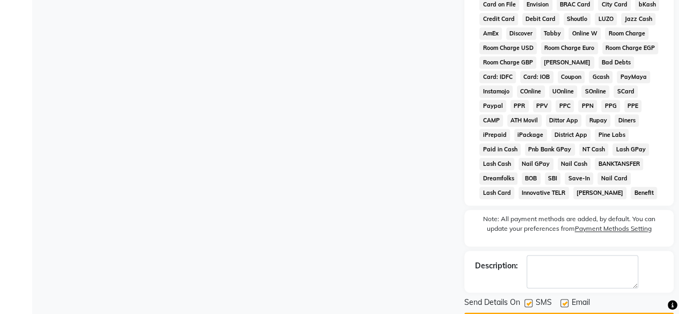
scroll to position [569, 0]
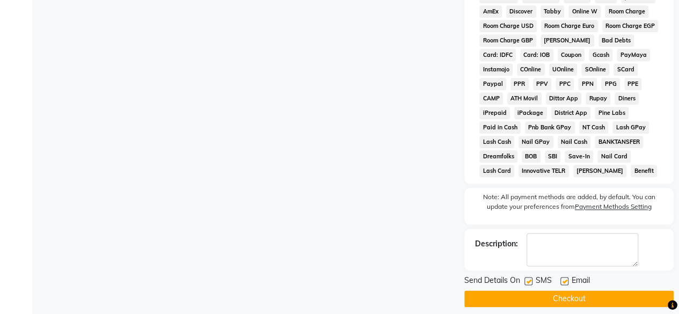
click at [549, 290] on button "Checkout" at bounding box center [568, 298] width 209 height 17
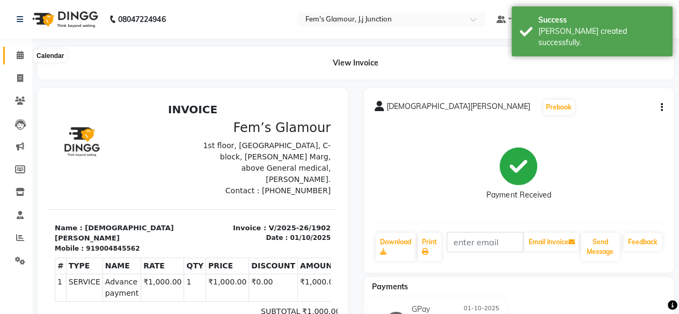
click at [11, 55] on span at bounding box center [20, 55] width 19 height 12
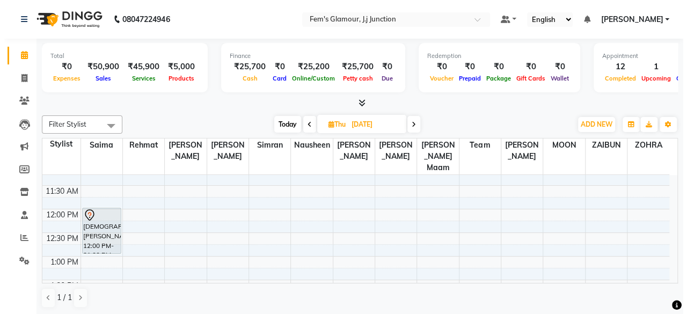
scroll to position [61, 0]
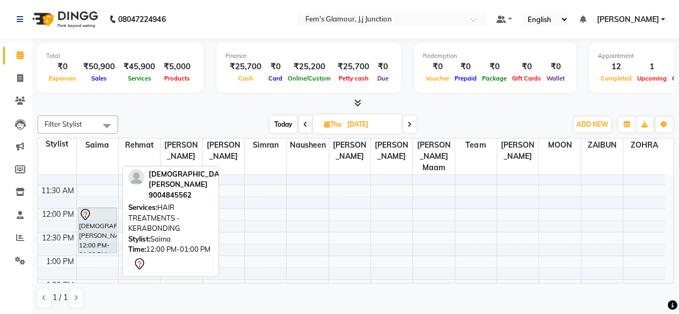
click at [111, 222] on div "[DEMOGRAPHIC_DATA][PERSON_NAME], 12:00 PM-01:00 PM, HAIR TREATMENTS - KERABONDI…" at bounding box center [97, 230] width 38 height 45
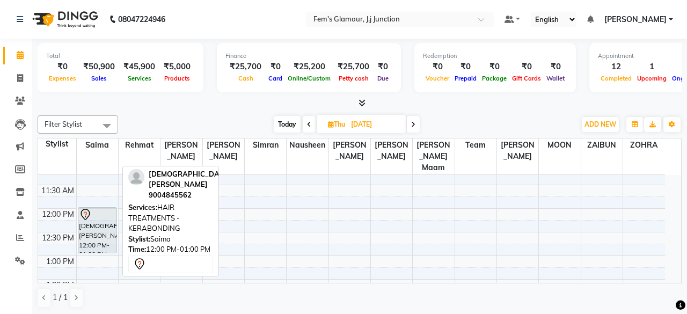
select select "7"
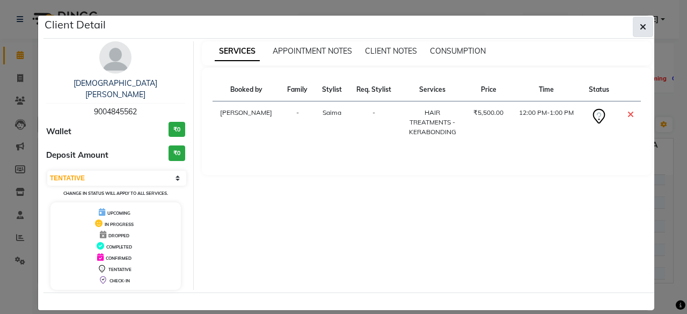
click at [643, 25] on icon "button" at bounding box center [642, 27] width 6 height 9
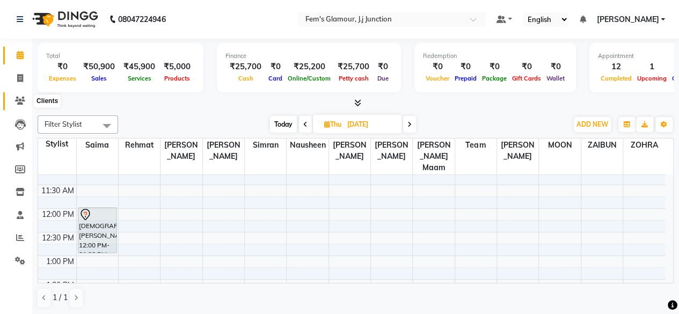
click at [18, 101] on icon at bounding box center [20, 101] width 10 height 8
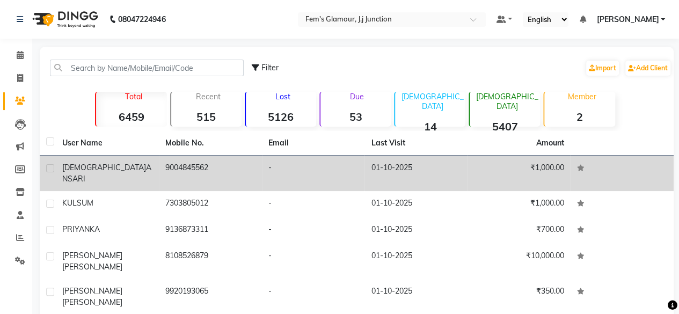
click at [129, 162] on div "[DEMOGRAPHIC_DATA][PERSON_NAME]" at bounding box center [107, 173] width 90 height 23
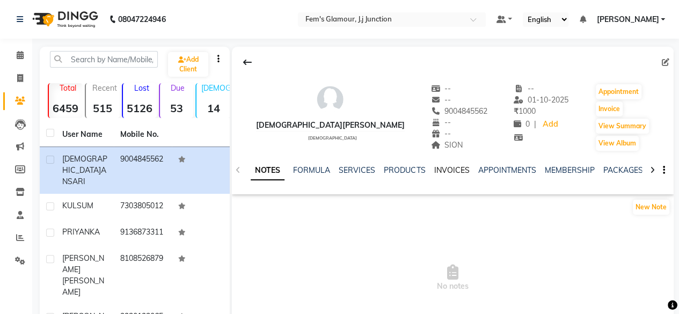
click at [441, 171] on link "INVOICES" at bounding box center [450, 170] width 35 height 10
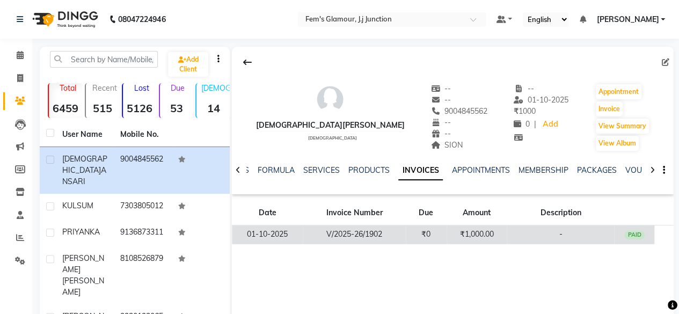
click at [475, 230] on td "₹1,000.00" at bounding box center [476, 234] width 61 height 19
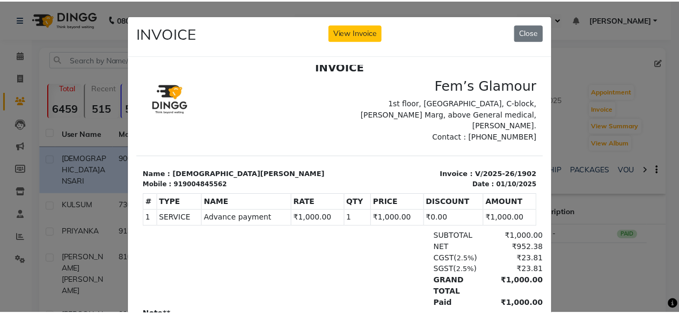
scroll to position [82, 0]
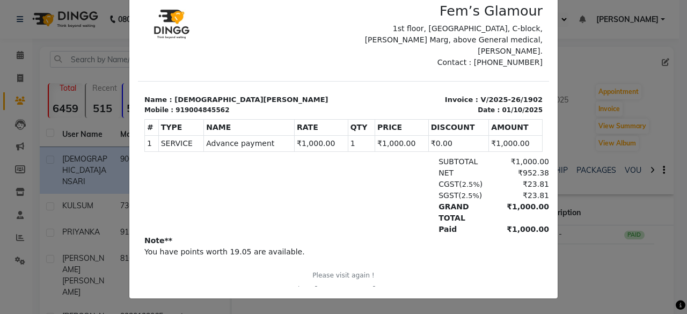
click at [623, 137] on ngb-modal-window "INVOICE View Invoice Close" at bounding box center [343, 157] width 687 height 314
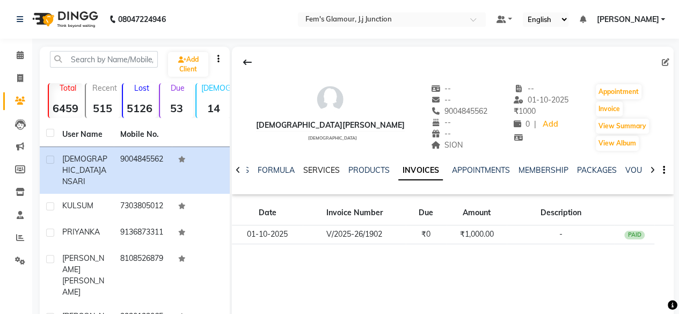
click at [322, 168] on link "SERVICES" at bounding box center [321, 170] width 36 height 10
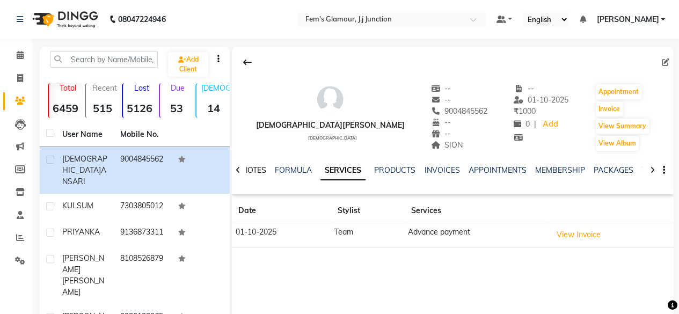
click at [261, 168] on link "NOTES" at bounding box center [254, 170] width 24 height 10
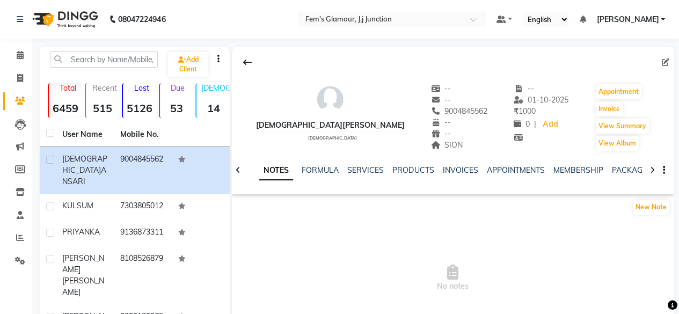
scroll to position [9, 0]
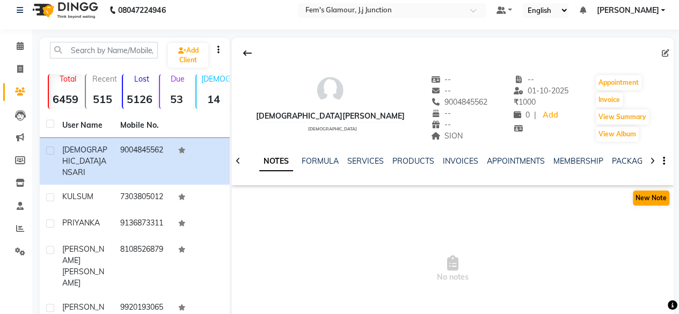
click at [647, 189] on div "New Note" at bounding box center [652, 197] width 42 height 17
click at [649, 197] on button "New Note" at bounding box center [650, 197] width 36 height 15
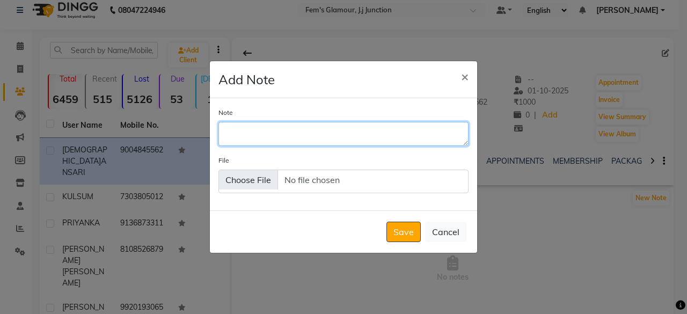
click at [271, 134] on textarea "Note" at bounding box center [343, 134] width 250 height 24
type textarea "6500 TOTAL AD PAID 1000 CASH"
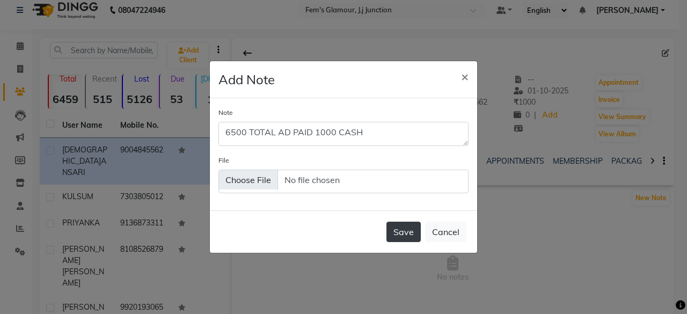
click at [403, 232] on button "Save" at bounding box center [403, 232] width 34 height 20
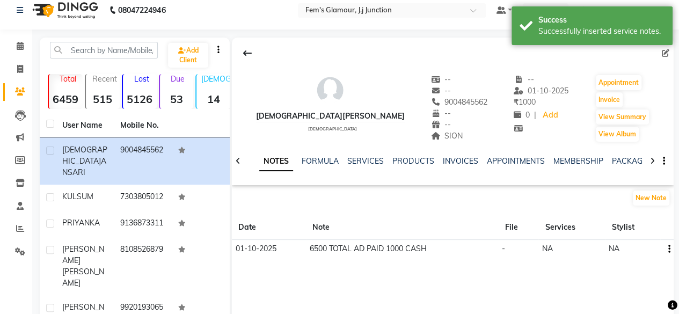
click at [369, 156] on div "SERVICES" at bounding box center [365, 161] width 36 height 11
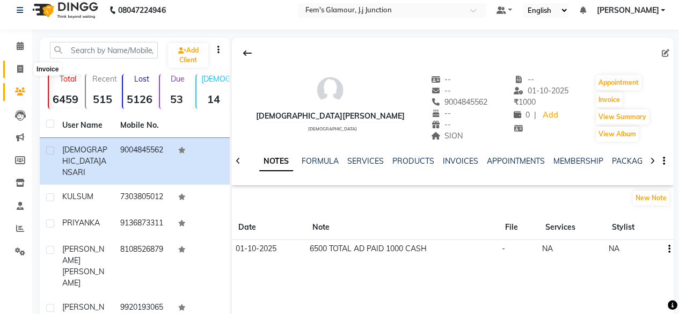
click at [15, 68] on span at bounding box center [20, 69] width 19 height 12
select select "4132"
select select "service"
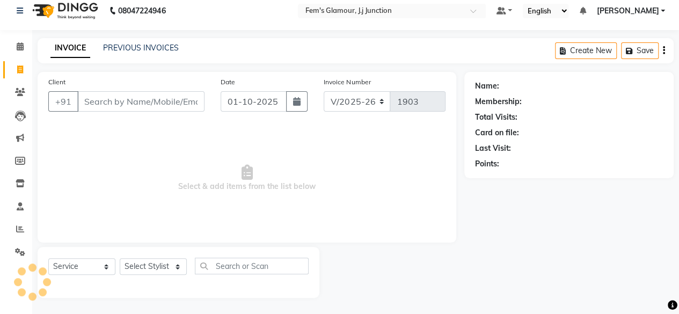
scroll to position [8, 0]
click at [144, 49] on link "PREVIOUS INVOICES" at bounding box center [141, 48] width 76 height 10
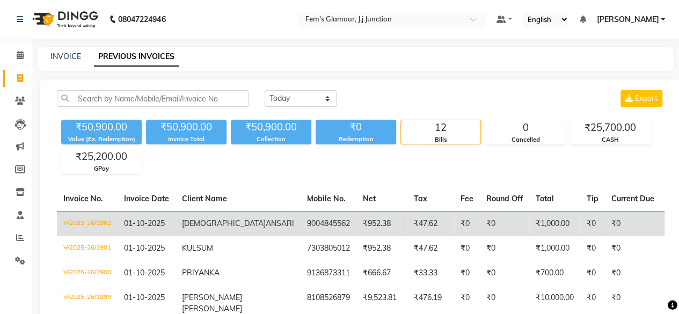
click at [238, 232] on td "[DEMOGRAPHIC_DATA][PERSON_NAME]" at bounding box center [237, 223] width 125 height 25
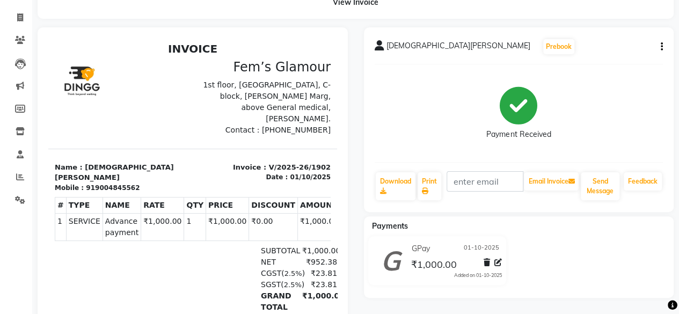
click at [498, 259] on icon at bounding box center [498, 263] width 8 height 8
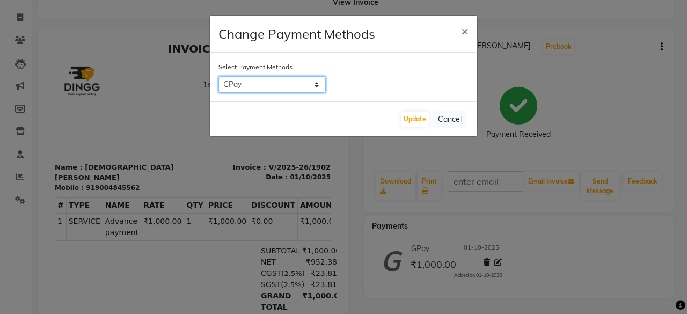
click at [316, 86] on select "CASH CARD ONLINE CUSTOM GPay PayTM PhonePe UPI NearBuy Loan BharatPay Cheque Mo…" at bounding box center [271, 84] width 107 height 17
select select "1"
click at [218, 76] on select "CASH CARD ONLINE CUSTOM GPay PayTM PhonePe UPI NearBuy Loan BharatPay Cheque Mo…" at bounding box center [271, 84] width 107 height 17
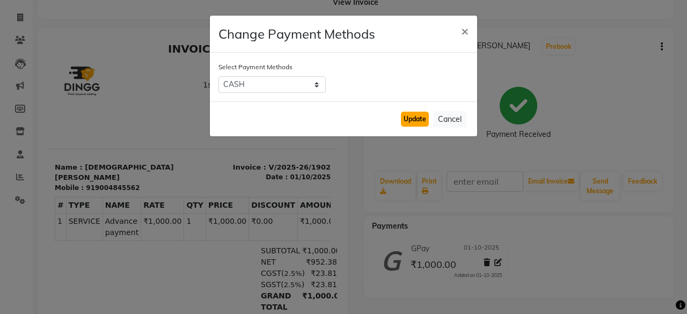
click at [420, 114] on button "Update" at bounding box center [415, 119] width 28 height 15
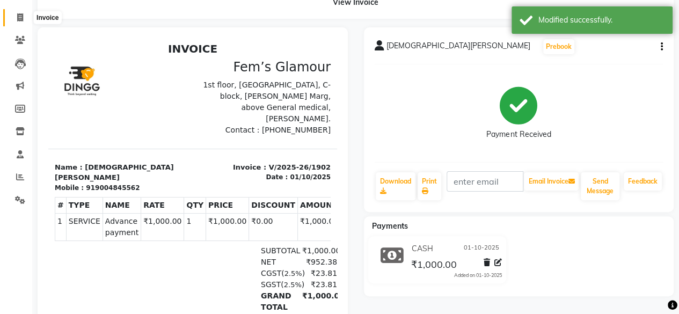
click at [20, 15] on icon at bounding box center [20, 17] width 6 height 8
select select "service"
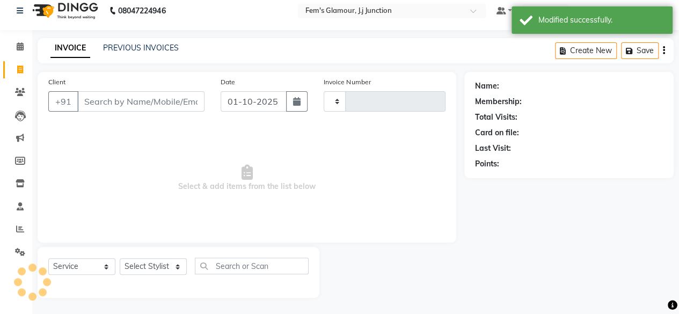
type input "1903"
select select "4132"
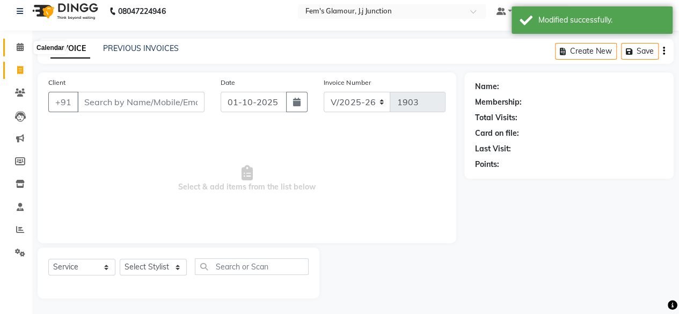
click at [17, 47] on icon at bounding box center [20, 47] width 7 height 8
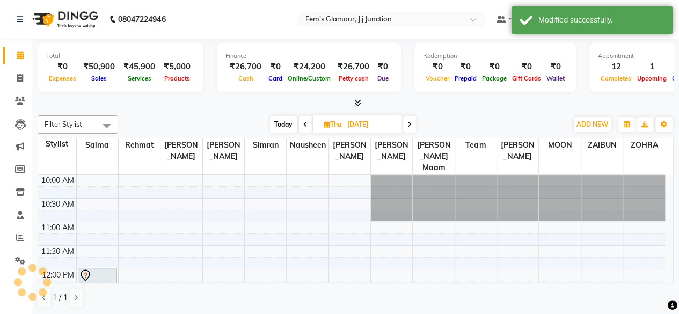
scroll to position [417, 0]
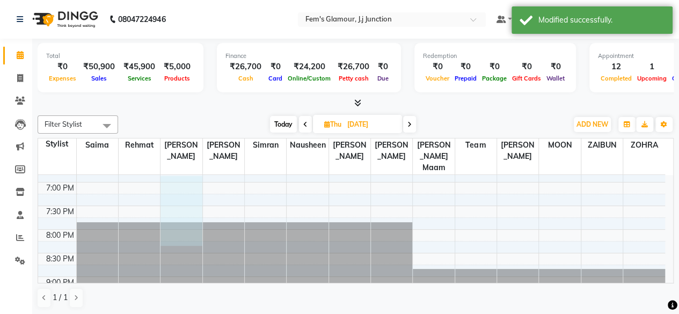
drag, startPoint x: 193, startPoint y: 173, endPoint x: 277, endPoint y: 229, distance: 101.0
click at [277, 229] on div "10:00 AM 10:30 AM 11:00 AM 11:30 AM 12:00 PM 12:30 PM 1:00 PM 1:30 PM 2:00 PM 2…" at bounding box center [351, 41] width 627 height 566
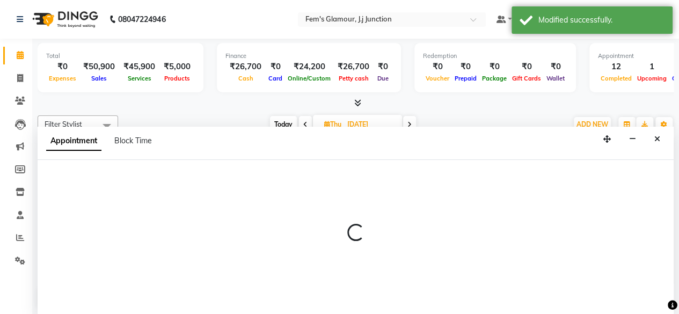
scroll to position [0, 0]
select select "21526"
select select "1140"
select select "tentative"
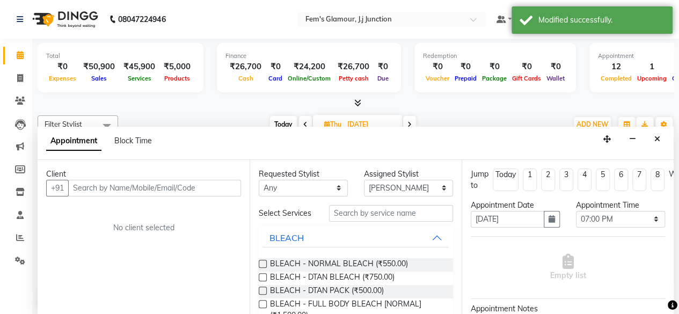
click at [391, 99] on div at bounding box center [356, 103] width 636 height 11
click at [657, 138] on icon "Close" at bounding box center [657, 139] width 6 height 8
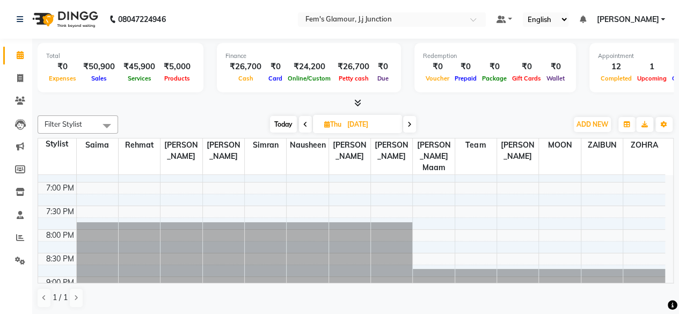
click at [282, 118] on span "Today" at bounding box center [283, 124] width 27 height 17
type input "01-10-2025"
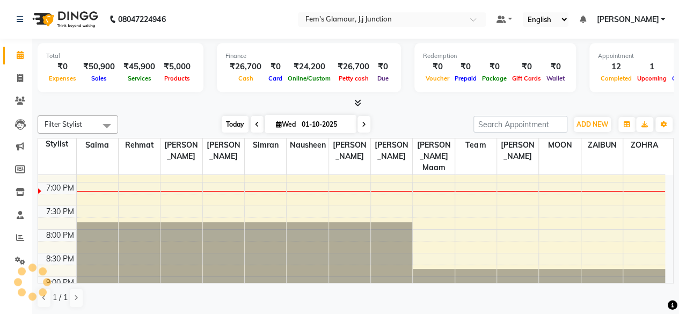
scroll to position [419, 0]
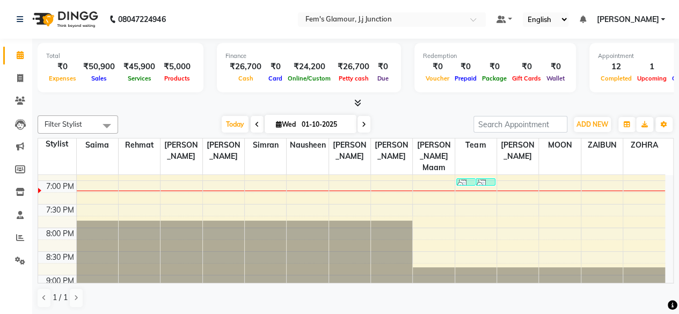
click at [293, 124] on span "Wed" at bounding box center [285, 124] width 25 height 8
select select "10"
select select "2025"
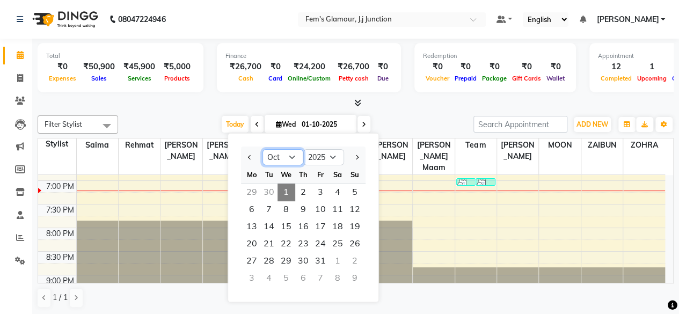
click at [296, 151] on select "Jan Feb Mar Apr May Jun Jul Aug Sep Oct Nov Dec" at bounding box center [282, 157] width 41 height 16
select select "12"
click at [262, 149] on select "Jan Feb Mar Apr May Jun Jul Aug Sep Oct Nov Dec" at bounding box center [282, 157] width 41 height 16
click at [303, 203] on span "11" at bounding box center [303, 209] width 17 height 17
type input "11-12-2025"
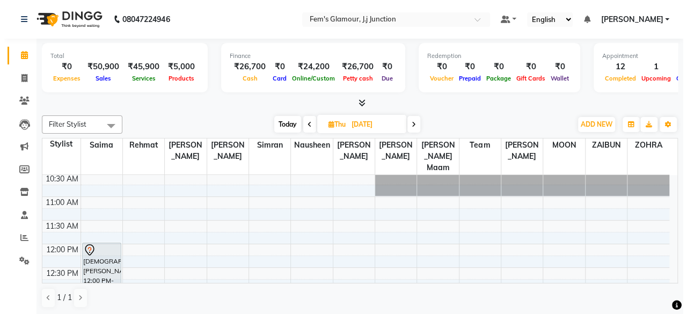
scroll to position [26, 0]
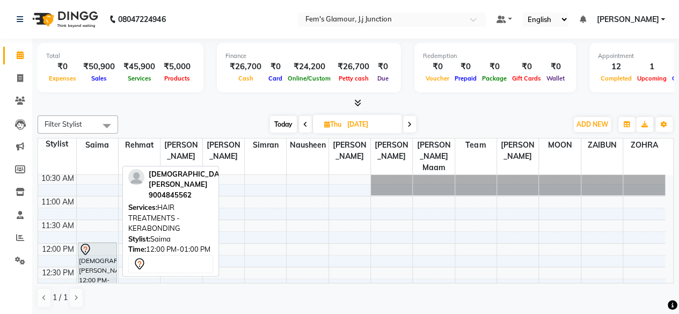
click at [111, 243] on div at bounding box center [97, 249] width 37 height 13
select select "7"
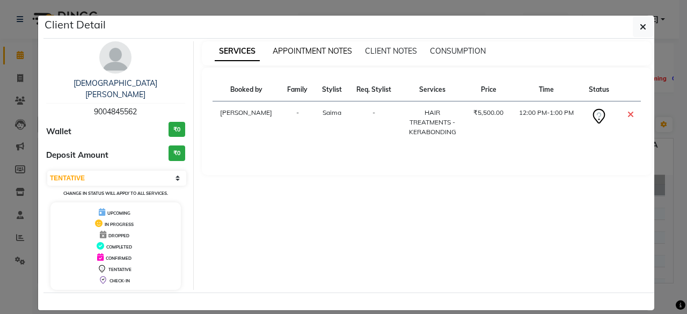
click at [318, 54] on span "APPOINTMENT NOTES" at bounding box center [312, 51] width 79 height 10
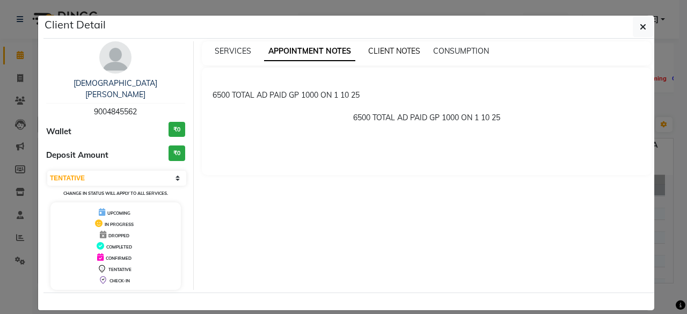
click at [402, 48] on span "CLIENT NOTES" at bounding box center [394, 51] width 52 height 10
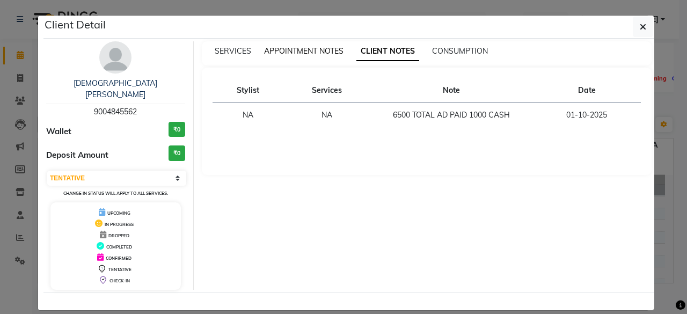
click at [325, 52] on span "APPOINTMENT NOTES" at bounding box center [303, 51] width 79 height 10
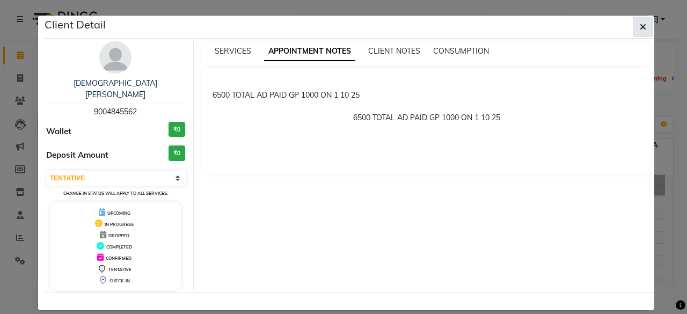
click at [642, 25] on icon "button" at bounding box center [642, 27] width 6 height 9
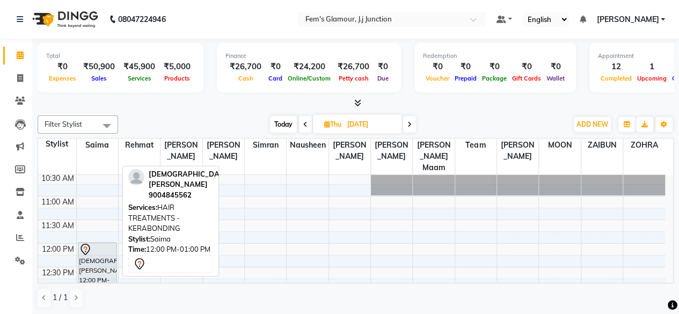
click at [90, 243] on icon at bounding box center [85, 249] width 13 height 13
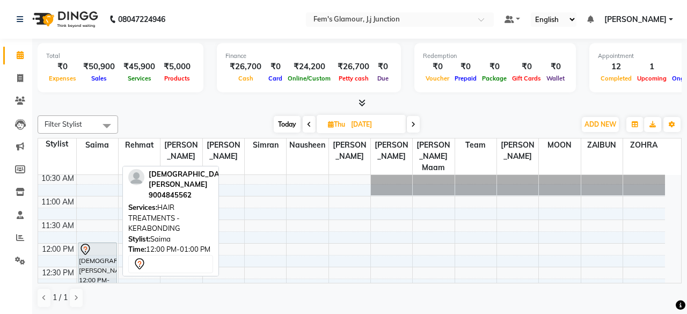
select select "7"
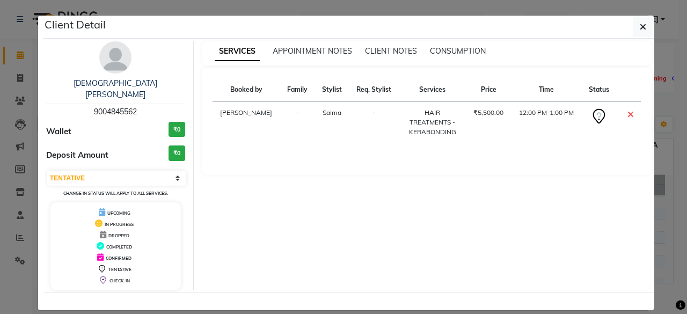
click at [29, 92] on ngb-modal-window "Client Detail SHAISTA ANSARI 9004845562 Wallet ₹0 Deposit Amount ₹0 Select CONF…" at bounding box center [343, 157] width 687 height 314
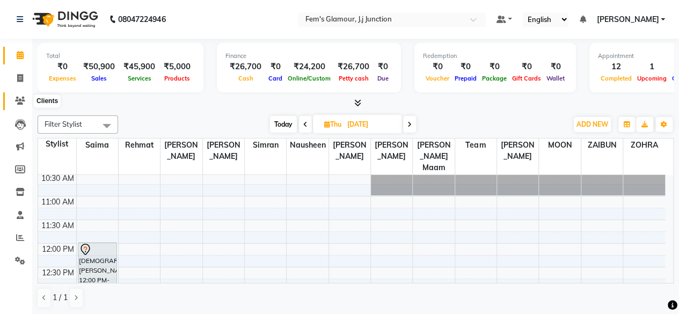
click at [18, 104] on icon at bounding box center [20, 101] width 10 height 8
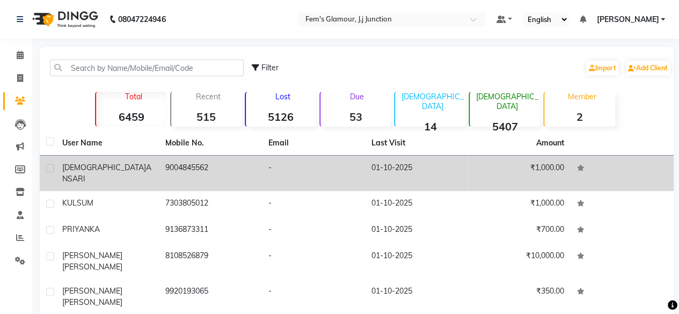
click at [117, 160] on td "SHAISTA ANSARI" at bounding box center [107, 173] width 103 height 35
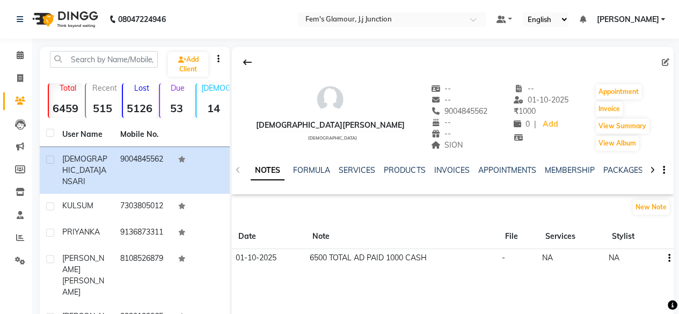
click at [660, 60] on div at bounding box center [452, 62] width 441 height 20
click at [661, 60] on icon at bounding box center [665, 62] width 8 height 8
select select "female"
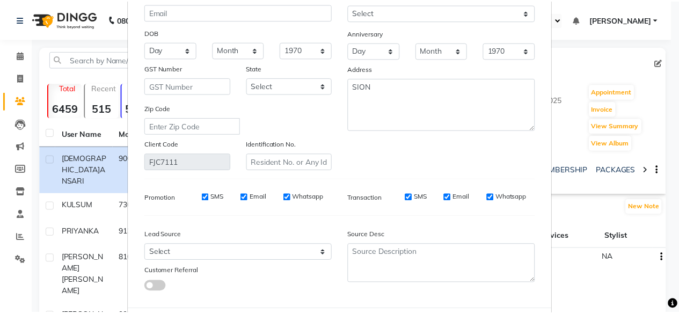
scroll to position [160, 0]
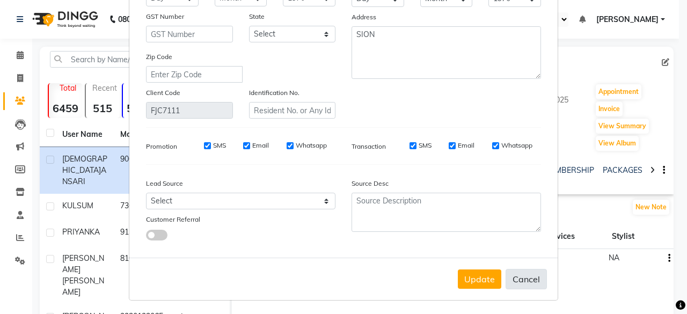
click at [527, 282] on button "Cancel" at bounding box center [525, 279] width 41 height 20
select select
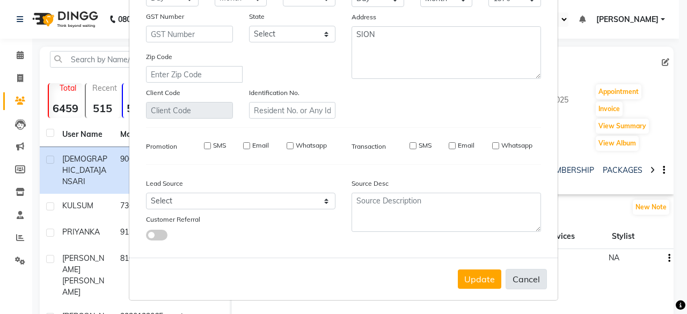
select select
checkbox input "false"
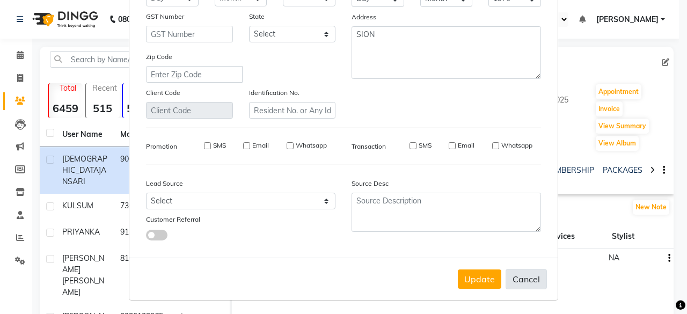
checkbox input "false"
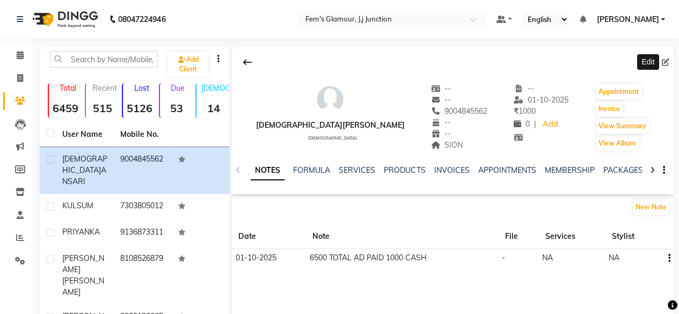
click at [661, 168] on button "button" at bounding box center [661, 170] width 6 height 11
click at [516, 165] on link "APPOINTMENTS" at bounding box center [506, 170] width 58 height 10
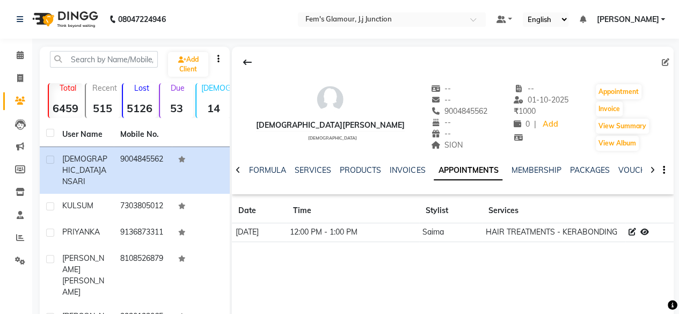
click at [634, 228] on icon at bounding box center [632, 232] width 8 height 8
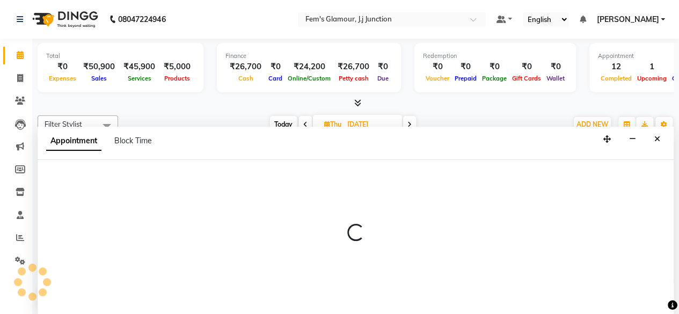
select select "21523"
select select "720"
select select "tentative"
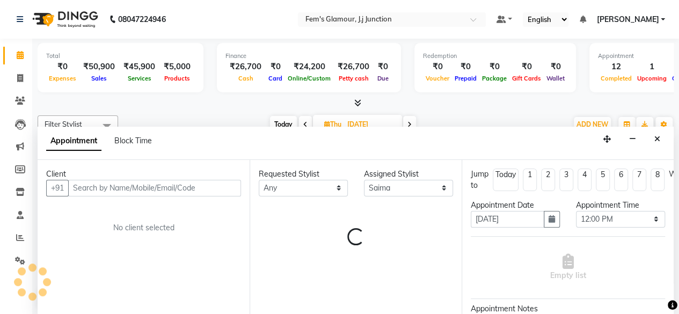
scroll to position [419, 0]
select select "1738"
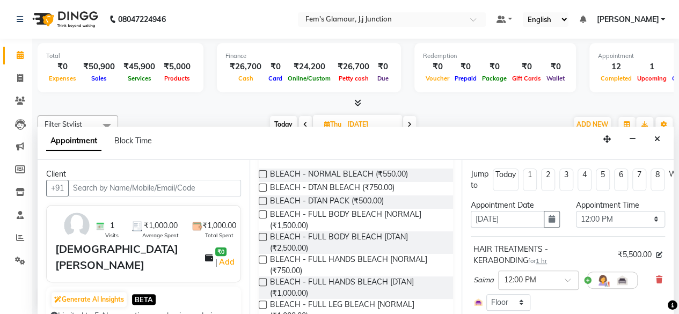
scroll to position [143, 0]
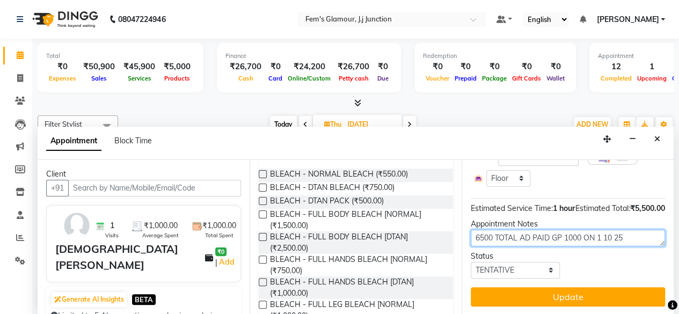
click at [636, 230] on textarea "6500 TOTAL AD PAID GP 1000 ON 1 10 25" at bounding box center [567, 238] width 194 height 17
click at [583, 230] on textarea "6500 TOTAL AD PAID GP 1000 ON 1 10 25" at bounding box center [567, 238] width 194 height 17
click at [566, 230] on textarea "6500 TOTAL AD PAID GP 1000 ON 1 10 25" at bounding box center [567, 238] width 194 height 17
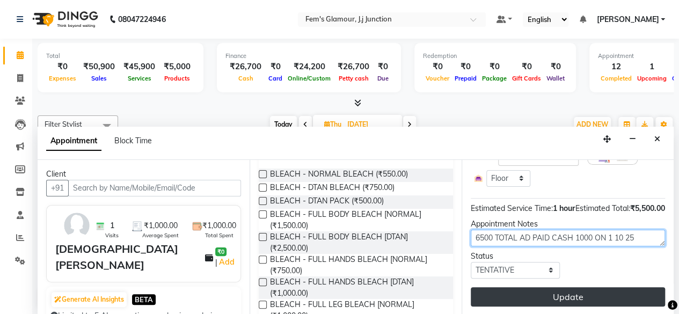
type textarea "6500 TOTAL AD PAID CASH 1000 ON 1 10 25"
click at [600, 289] on button "Update" at bounding box center [567, 296] width 194 height 19
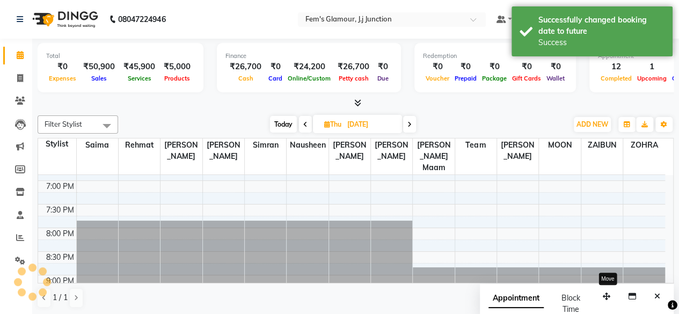
scroll to position [0, 0]
click at [280, 116] on span "Today" at bounding box center [283, 124] width 27 height 17
type input "01-10-2025"
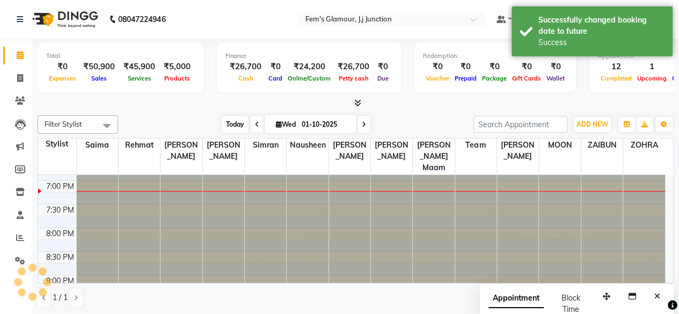
scroll to position [419, 0]
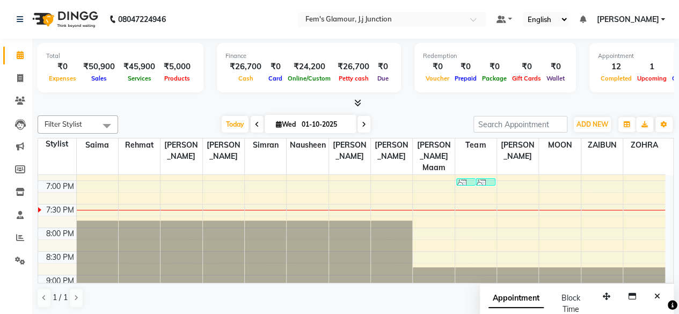
click at [279, 120] on span "Wed" at bounding box center [285, 124] width 25 height 8
select select "10"
select select "2025"
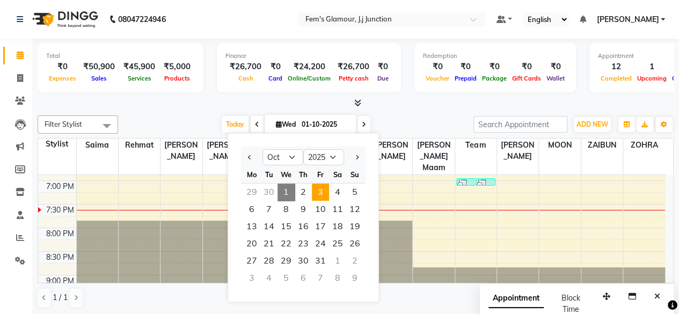
click at [323, 190] on span "3" at bounding box center [320, 191] width 17 height 17
type input "03-10-2025"
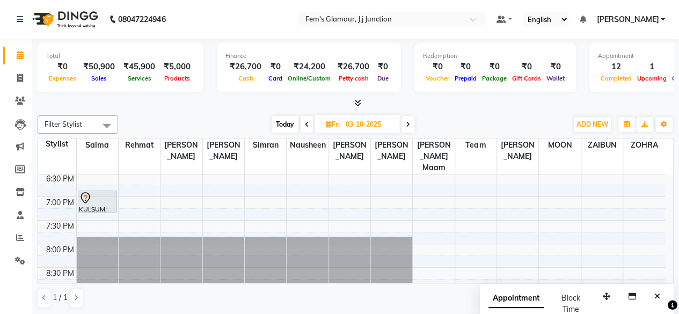
scroll to position [438, 0]
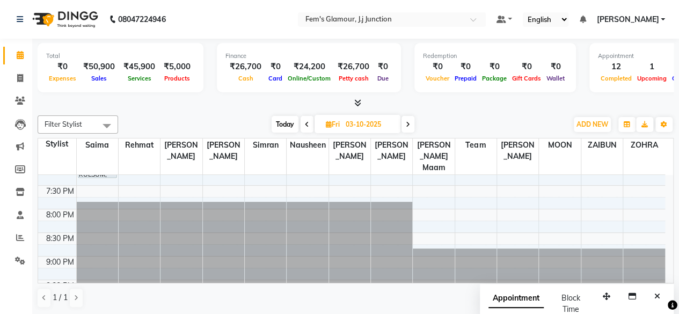
click at [337, 126] on span "Fri" at bounding box center [332, 124] width 19 height 8
select select "10"
select select "2025"
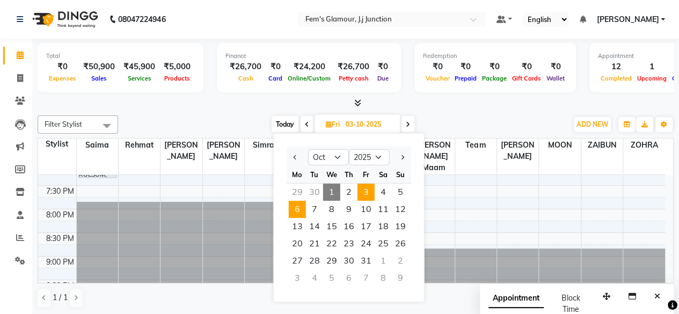
click at [296, 213] on span "6" at bounding box center [297, 209] width 17 height 17
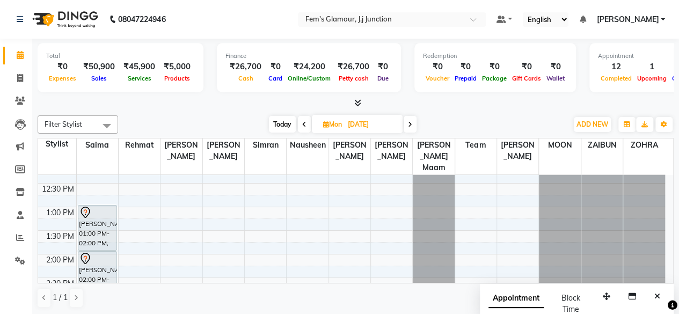
scroll to position [111, 0]
click at [278, 127] on span "Today" at bounding box center [282, 124] width 27 height 17
type input "01-10-2025"
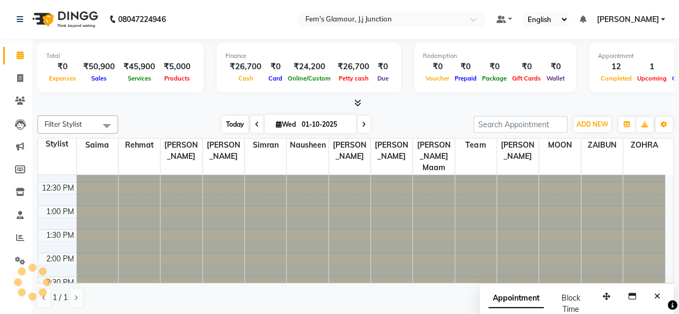
scroll to position [419, 0]
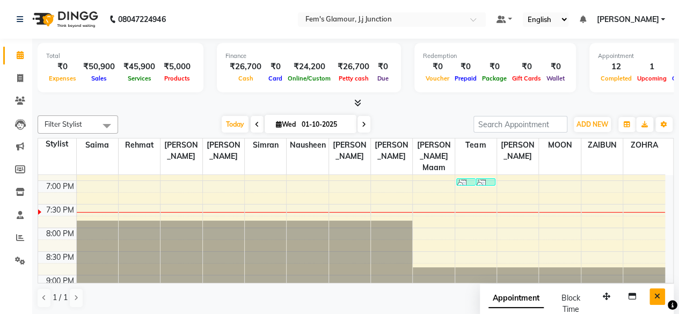
click at [654, 292] on icon "Close" at bounding box center [657, 296] width 6 height 8
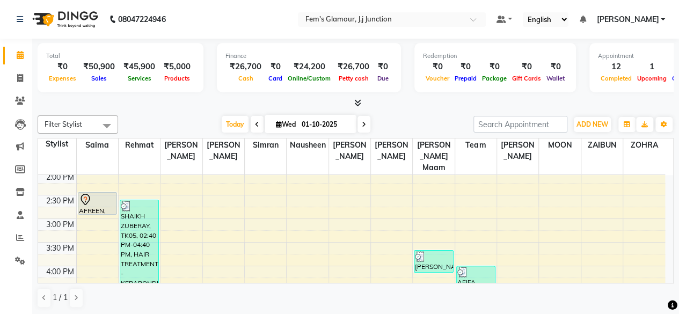
scroll to position [190, 0]
click at [22, 77] on icon at bounding box center [20, 78] width 6 height 8
select select "service"
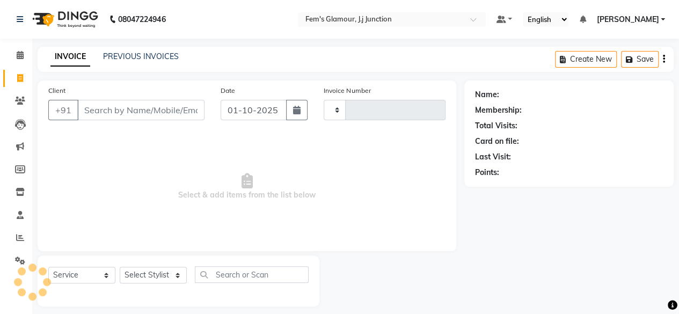
type input "1903"
select select "4132"
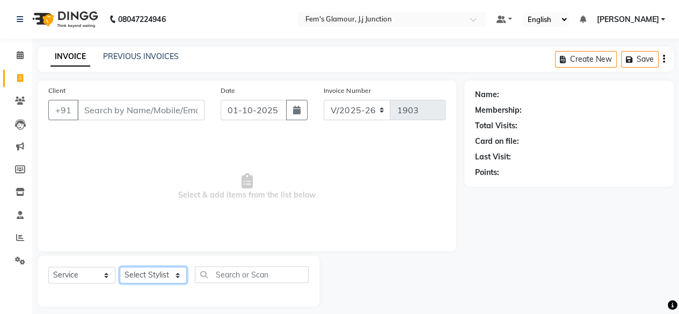
click at [154, 276] on select "Select Stylist fatima maam Imran Qureshi Lara Meraj maam MOON Nagma Nasreen Nau…" at bounding box center [153, 275] width 67 height 17
select select "78083"
click at [120, 267] on select "Select Stylist fatima maam Imran Qureshi Lara Meraj maam MOON Nagma Nasreen Nau…" at bounding box center [153, 275] width 67 height 17
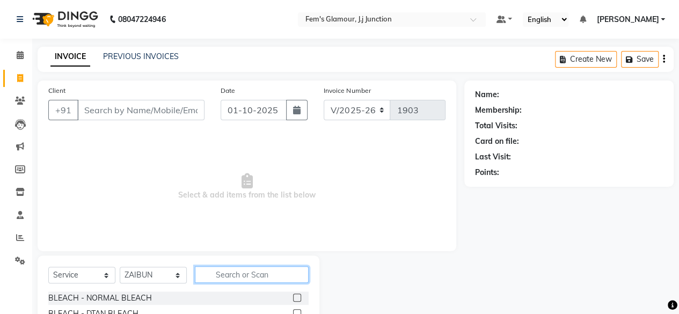
click at [247, 269] on input "text" at bounding box center [252, 274] width 114 height 17
type input "h"
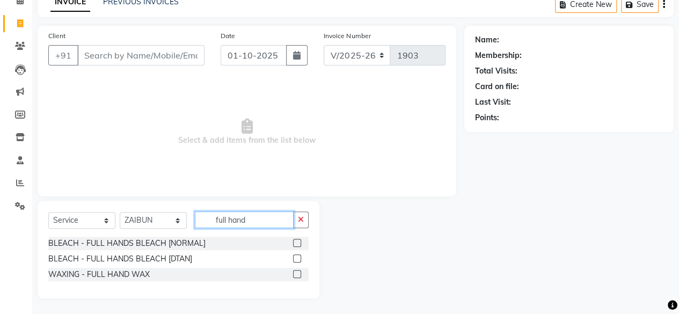
type input "full hand"
click at [297, 272] on label at bounding box center [297, 274] width 8 height 8
click at [297, 272] on input "checkbox" at bounding box center [296, 274] width 7 height 7
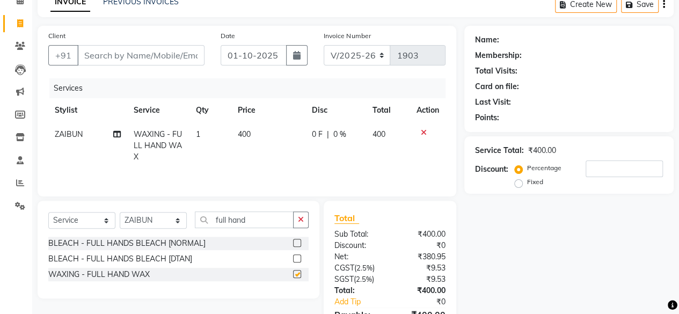
checkbox input "false"
click at [253, 220] on input "full hand" at bounding box center [244, 219] width 99 height 17
type input "f"
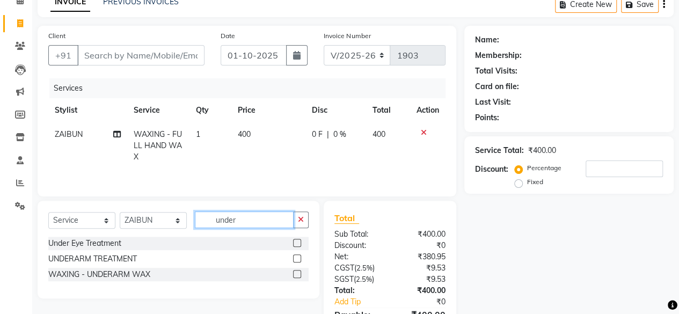
type input "under"
click at [295, 274] on label at bounding box center [297, 274] width 8 height 8
click at [295, 274] on input "checkbox" at bounding box center [296, 274] width 7 height 7
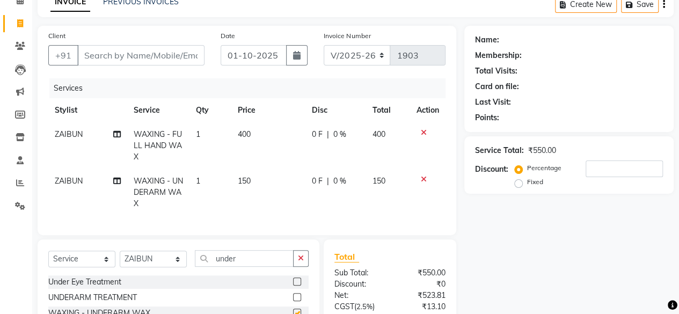
checkbox input "false"
click at [269, 267] on input "under" at bounding box center [244, 258] width 99 height 17
type input "u"
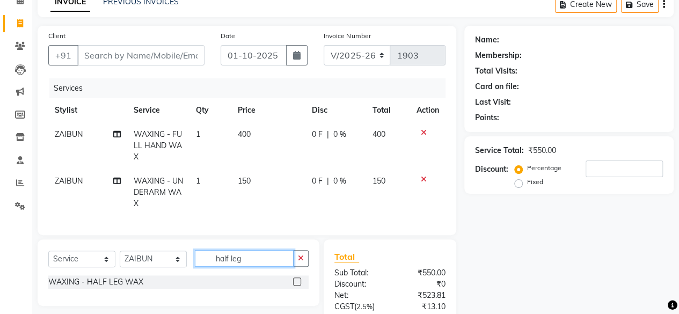
type input "half leg"
click at [297, 285] on label at bounding box center [297, 281] width 8 height 8
click at [297, 285] on input "checkbox" at bounding box center [296, 281] width 7 height 7
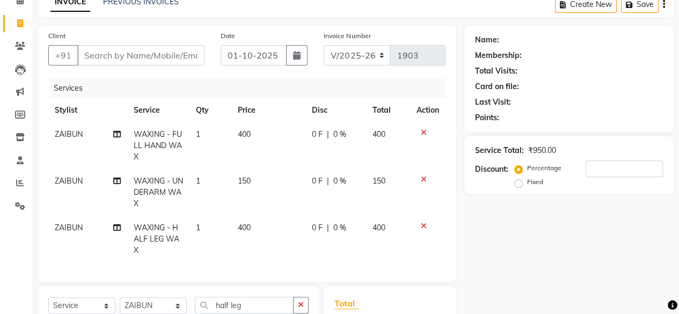
checkbox input "false"
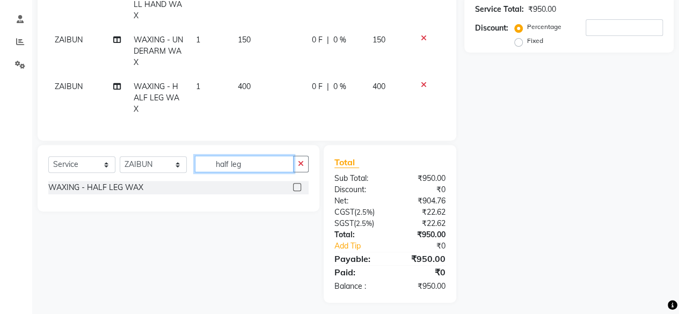
click at [253, 166] on input "half leg" at bounding box center [244, 164] width 99 height 17
type input "h"
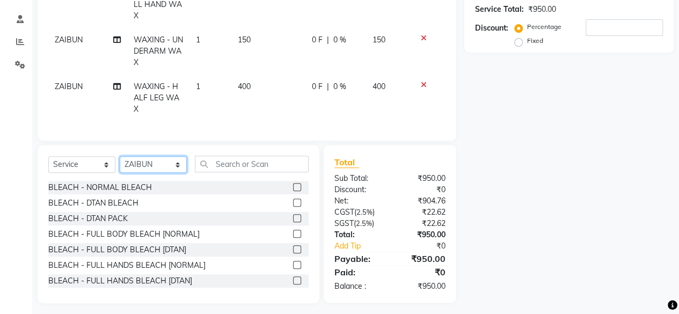
click at [165, 172] on select "Select Stylist fatima maam Imran Qureshi Lara Meraj maam MOON Nagma Nasreen Nau…" at bounding box center [153, 164] width 67 height 17
select select "21531"
click at [120, 164] on select "Select Stylist fatima maam Imran Qureshi Lara Meraj maam MOON Nagma Nasreen Nau…" at bounding box center [153, 164] width 67 height 17
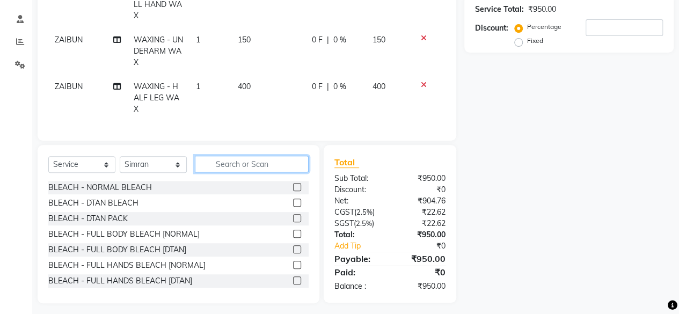
click at [233, 172] on input "text" at bounding box center [252, 164] width 114 height 17
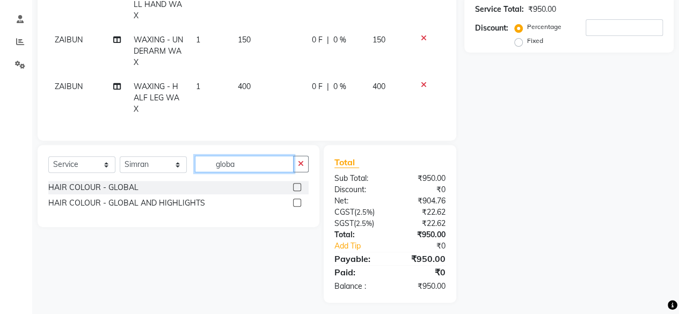
type input "globa"
click at [300, 191] on label at bounding box center [297, 187] width 8 height 8
click at [300, 191] on input "checkbox" at bounding box center [296, 187] width 7 height 7
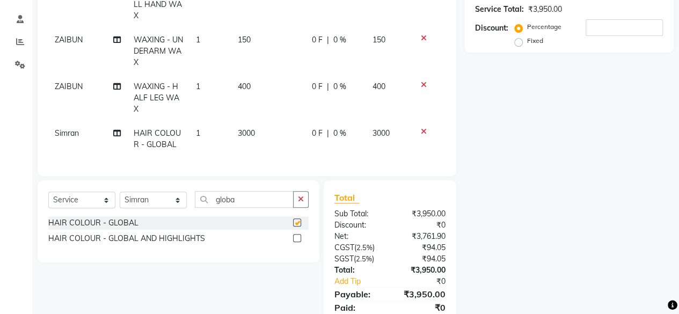
checkbox input "false"
click at [251, 133] on span "3000" at bounding box center [246, 133] width 17 height 10
select select "21531"
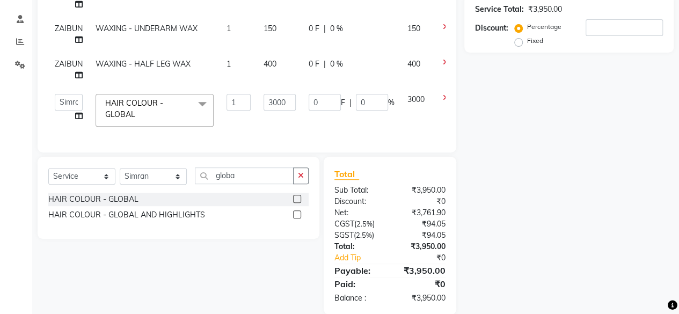
click at [251, 133] on div "Services Stylist Service Qty Price Disc Total Action ZAIBUN WAXING - FULL HAND …" at bounding box center [246, 39] width 397 height 204
click at [272, 178] on input "globa" at bounding box center [244, 175] width 99 height 17
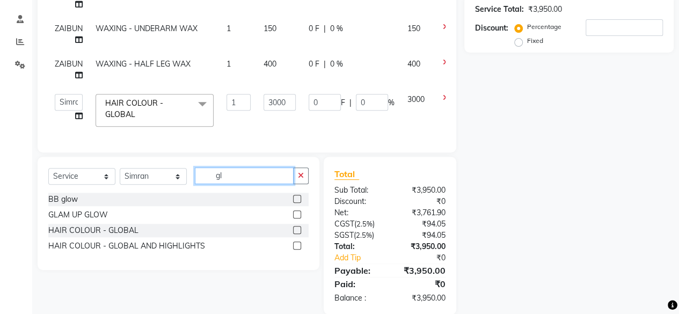
type input "g"
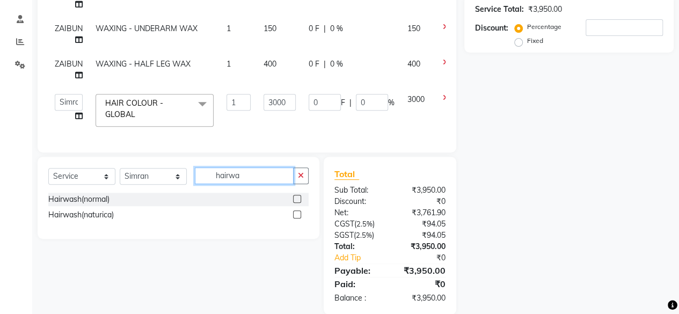
type input "hairwa"
click at [296, 203] on label at bounding box center [297, 199] width 8 height 8
click at [296, 203] on input "checkbox" at bounding box center [296, 199] width 7 height 7
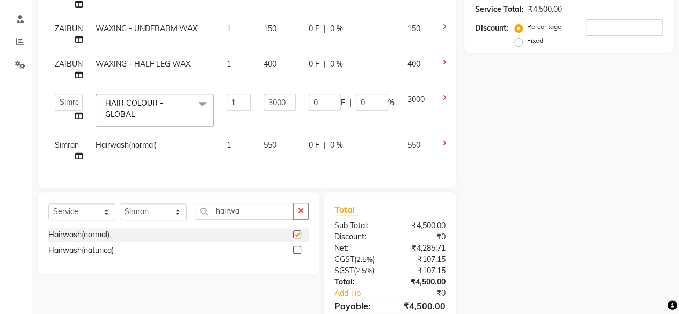
checkbox input "false"
click at [270, 142] on span "550" at bounding box center [269, 145] width 13 height 10
select select "21531"
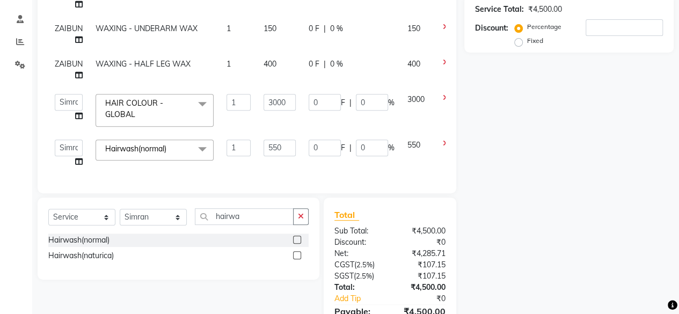
click at [270, 142] on input "550" at bounding box center [279, 147] width 32 height 17
type input "500"
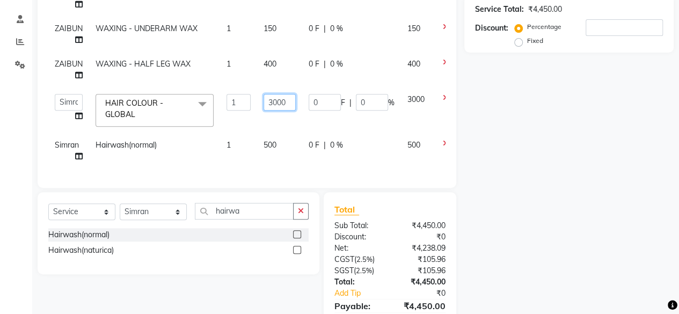
click at [274, 99] on input "3000" at bounding box center [279, 102] width 32 height 17
type input "4000"
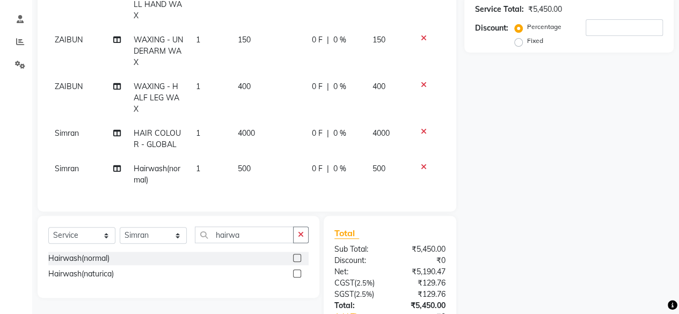
click at [266, 83] on td "400" at bounding box center [268, 98] width 74 height 47
select select "78083"
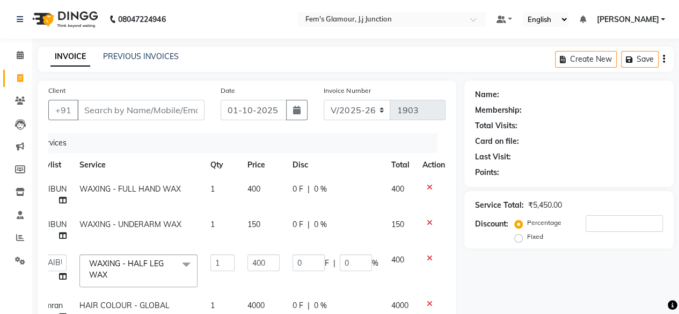
scroll to position [100, 0]
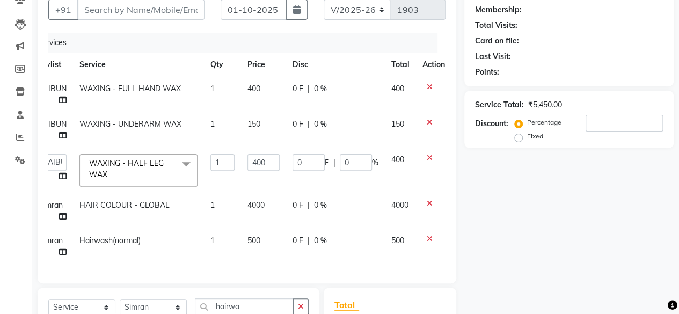
click at [256, 207] on span "4000" at bounding box center [255, 205] width 17 height 10
select select "21531"
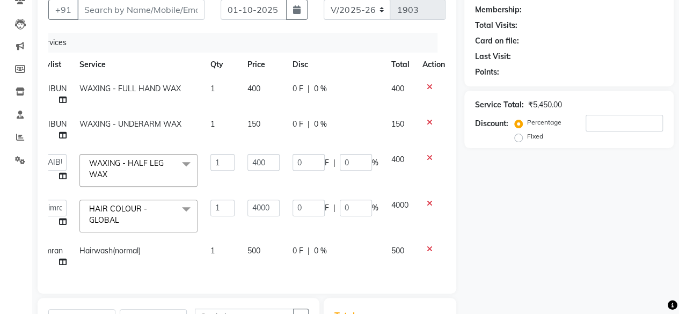
click at [256, 207] on input "4000" at bounding box center [263, 208] width 32 height 17
type input "1"
type input "4100"
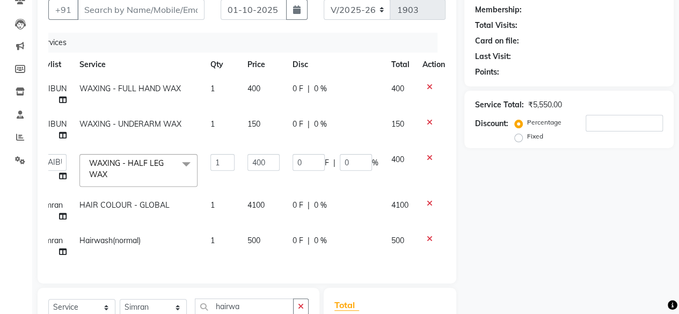
click at [547, 210] on div "Name: Membership: Total Visits: Card on file: Last Visit: Points: Service Total…" at bounding box center [572, 212] width 217 height 465
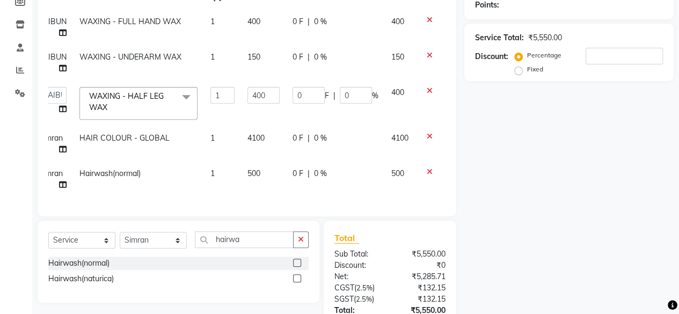
scroll to position [72, 0]
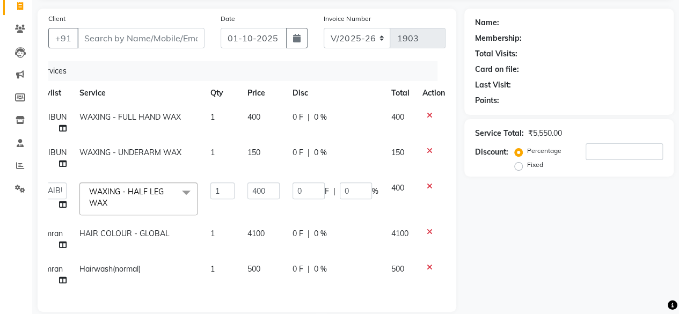
click at [258, 153] on span "150" at bounding box center [253, 153] width 13 height 10
select select "78083"
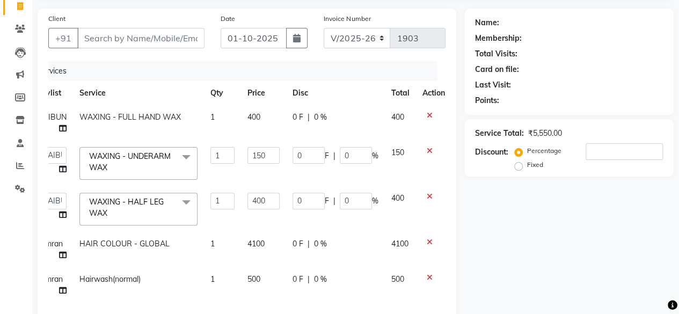
click at [258, 153] on input "150" at bounding box center [263, 155] width 32 height 17
type input "0"
type input "100"
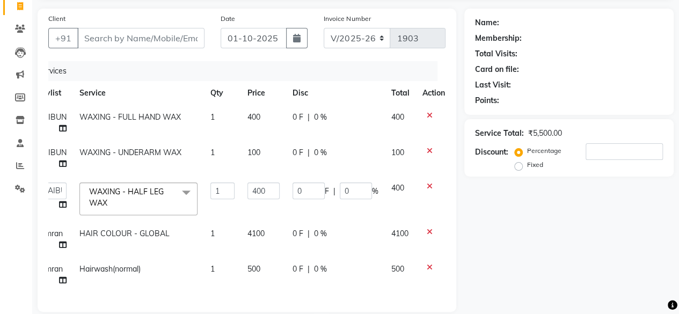
click at [536, 219] on div "Name: Membership: Total Visits: Card on file: Last Visit: Points: Service Total…" at bounding box center [572, 241] width 217 height 465
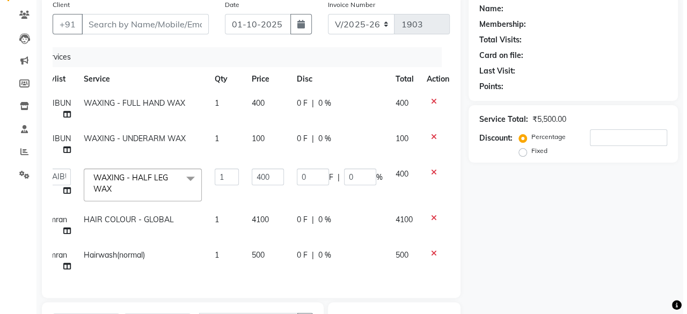
scroll to position [86, 0]
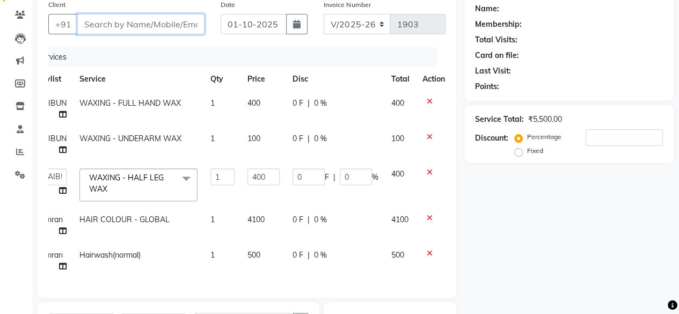
click at [172, 29] on input "Client" at bounding box center [140, 24] width 127 height 20
type input "9"
type input "0"
type input "9987235425"
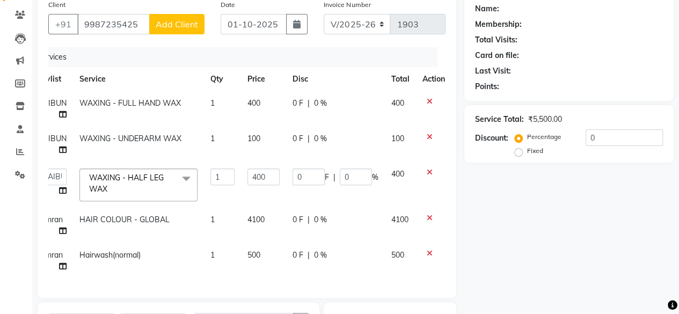
click at [172, 29] on span "Add Client" at bounding box center [177, 24] width 42 height 11
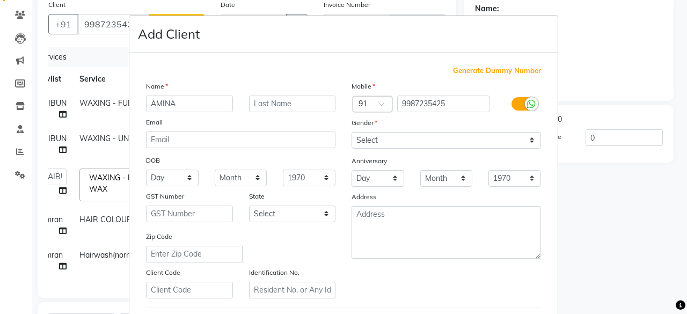
type input "AMINA"
click at [279, 104] on input "text" at bounding box center [292, 103] width 87 height 17
type input "SHAIKH"
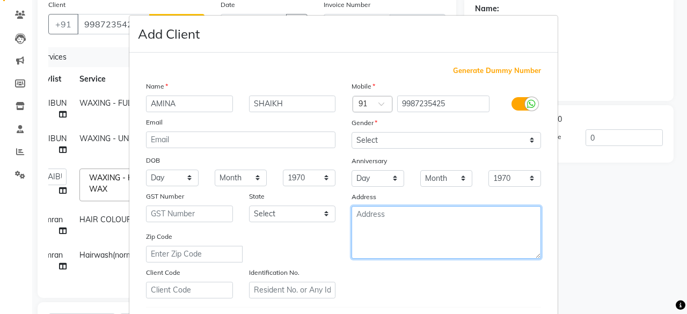
click at [428, 231] on textarea at bounding box center [445, 232] width 189 height 53
type textarea "CROWFORD MARKET"
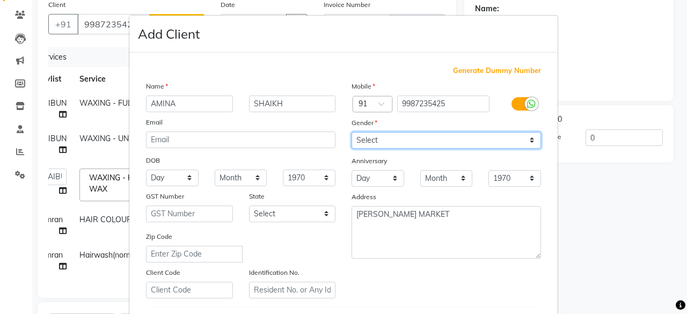
drag, startPoint x: 413, startPoint y: 142, endPoint x: 377, endPoint y: 185, distance: 56.3
click at [377, 185] on div "Mobile Country Code × 91 9987235425 Gender Select Male Female Other Prefer Not …" at bounding box center [445, 189] width 205 height 218
select select "female"
click at [351, 132] on select "Select Male Female Other Prefer Not To Say" at bounding box center [445, 140] width 189 height 17
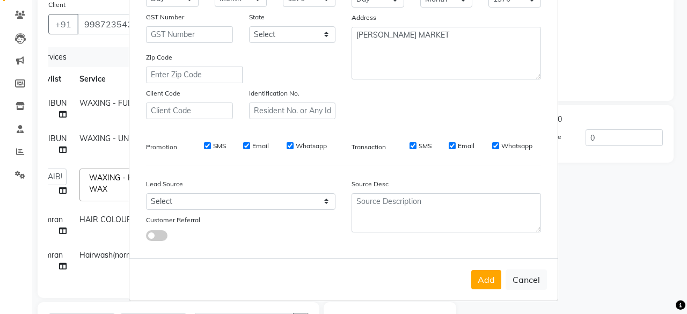
click at [477, 288] on div "Add Cancel" at bounding box center [343, 279] width 428 height 42
click at [477, 282] on button "Add" at bounding box center [486, 279] width 30 height 19
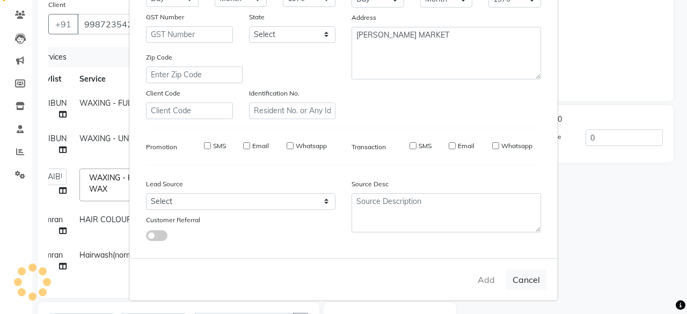
select select
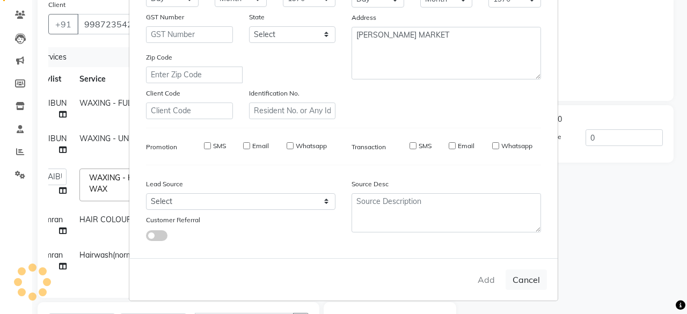
select select
checkbox input "false"
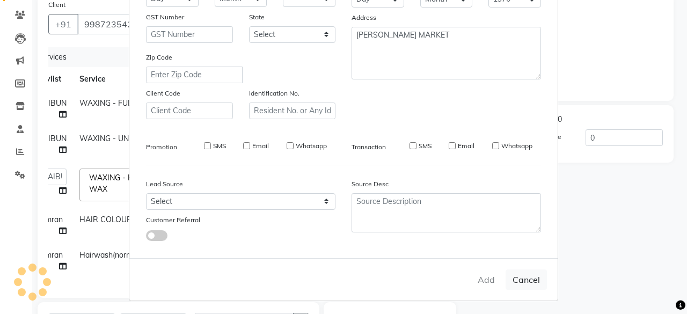
checkbox input "false"
type input "2"
type input "8"
type input "2"
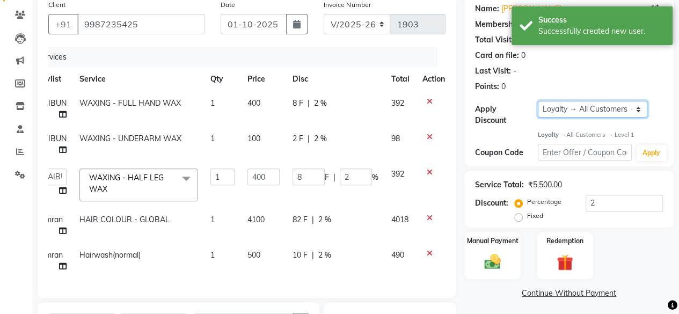
click at [560, 115] on select "Select Loyalty → All Customers → Level 1" at bounding box center [592, 109] width 109 height 17
select select "0:"
click at [538, 101] on select "Select Loyalty → All Customers → Level 1" at bounding box center [592, 109] width 109 height 17
type input "0"
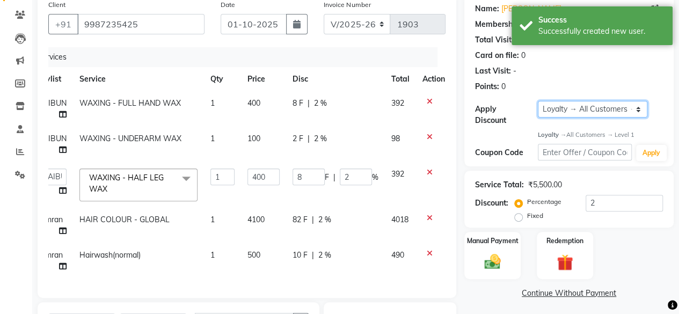
type input "0"
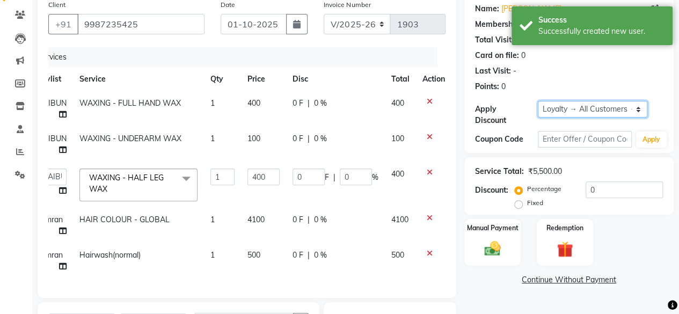
scroll to position [254, 0]
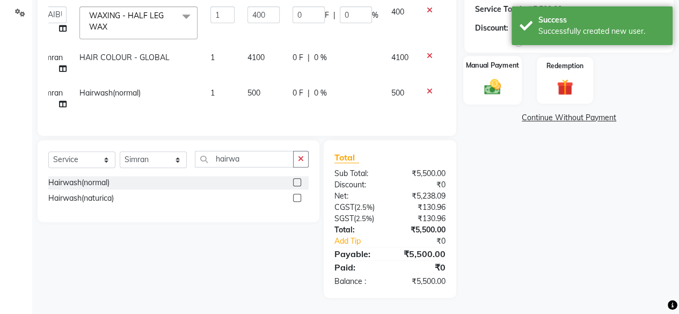
click at [483, 77] on img at bounding box center [492, 86] width 27 height 19
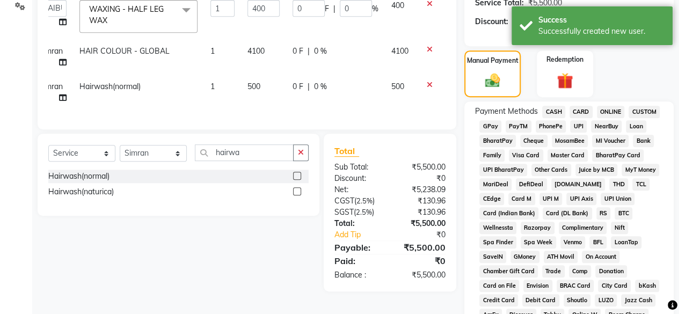
click at [576, 108] on span "CARD" at bounding box center [580, 112] width 23 height 12
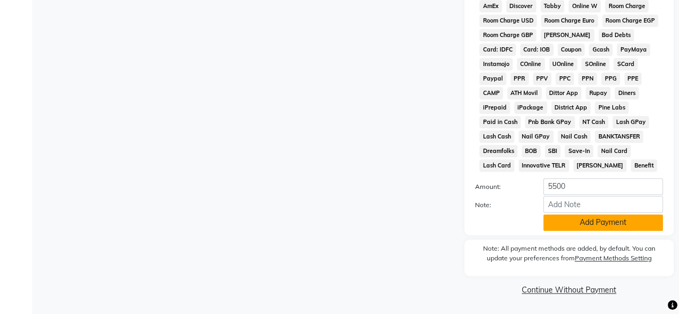
click at [576, 215] on button "Add Payment" at bounding box center [603, 222] width 120 height 17
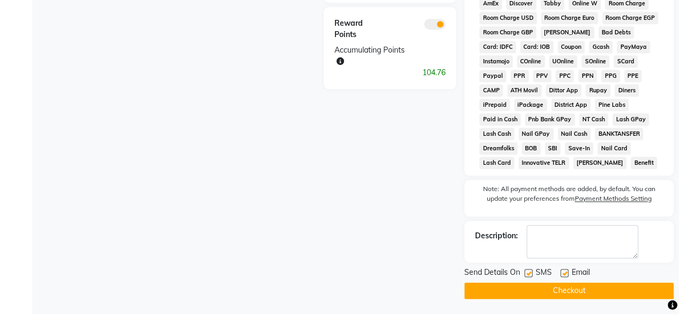
click at [560, 293] on button "Checkout" at bounding box center [568, 290] width 209 height 17
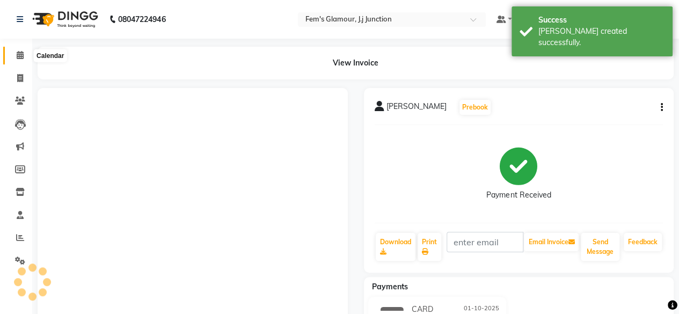
click at [25, 51] on span at bounding box center [20, 55] width 19 height 12
